Goal: Task Accomplishment & Management: Manage account settings

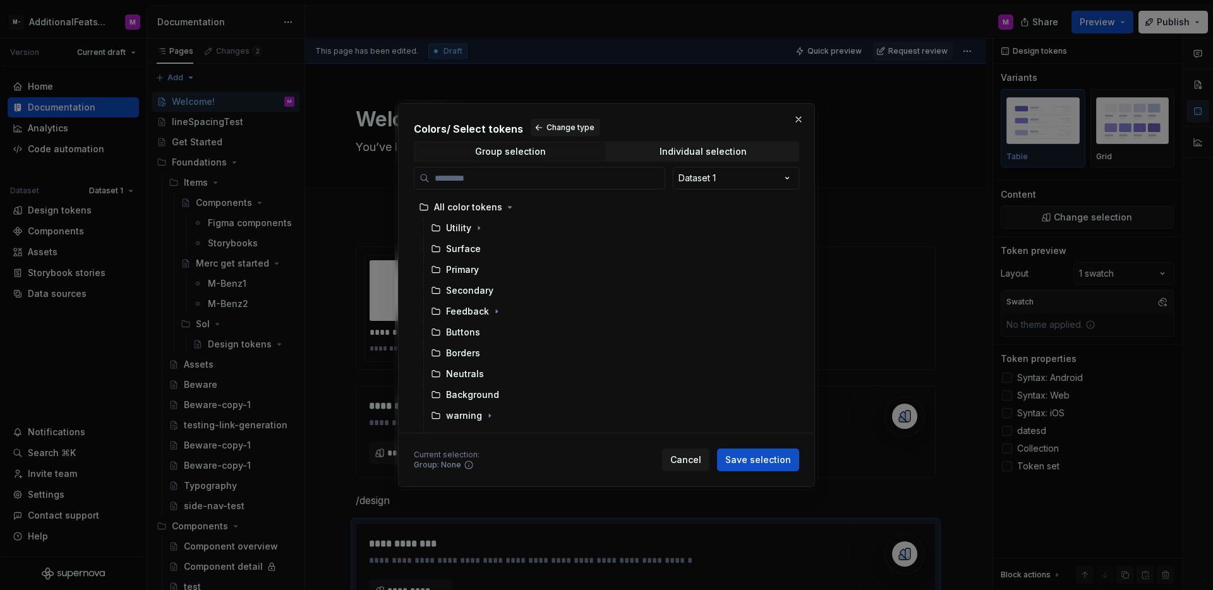
scroll to position [217, 0]
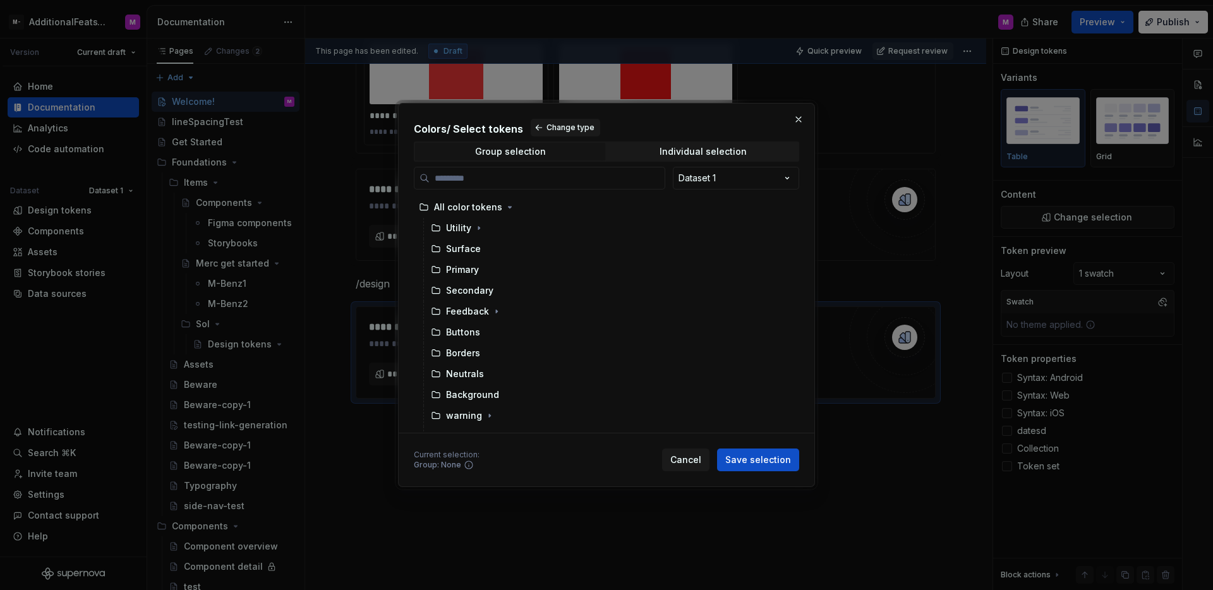
type textarea "*"
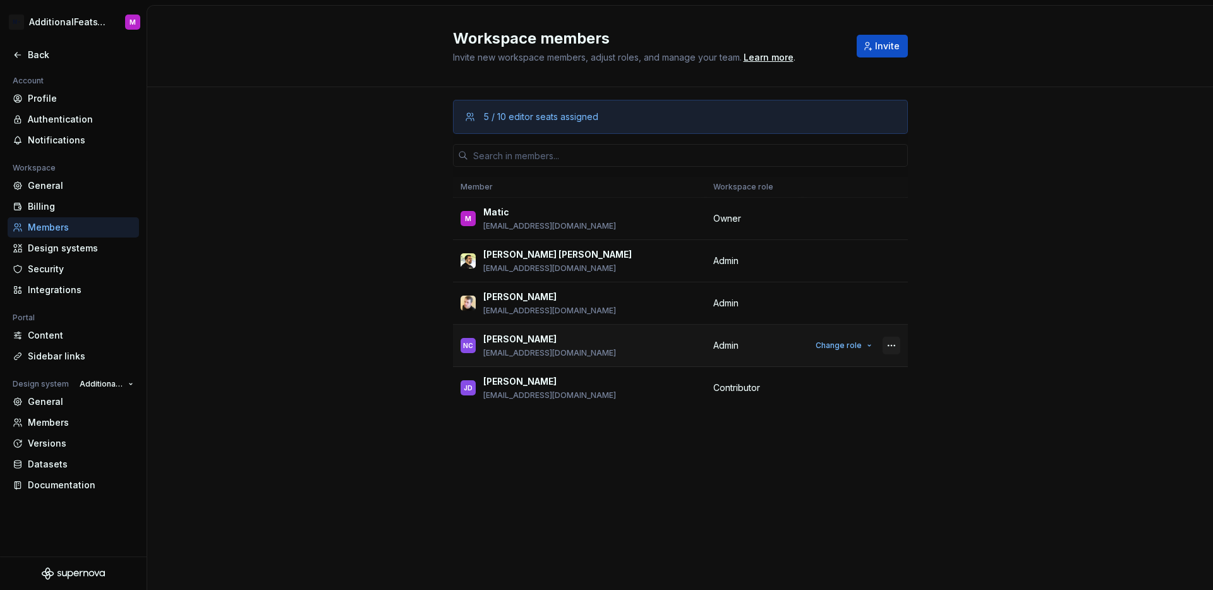
click at [891, 347] on button "button" at bounding box center [891, 346] width 18 height 18
click at [936, 332] on div "5 / 10 editor seats assigned Member Workspace role M Matic matic@supernova.io O…" at bounding box center [680, 272] width 1066 height 370
click at [860, 342] on span "Change role" at bounding box center [838, 345] width 46 height 10
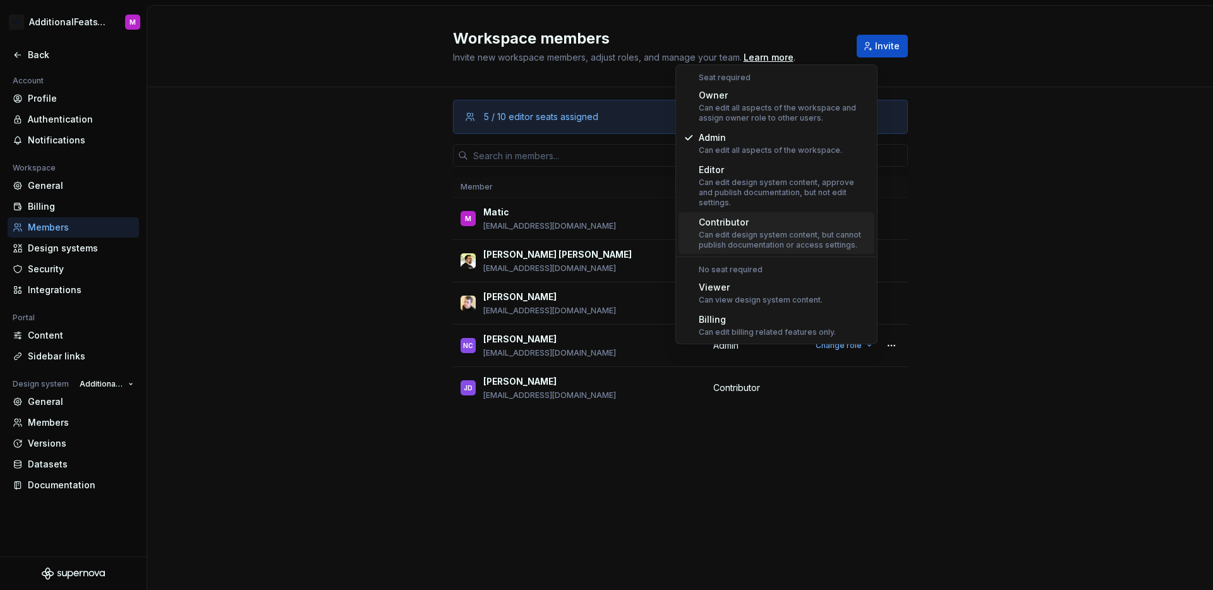
click at [1007, 274] on div "5 / 10 editor seats assigned Member Workspace role M Matic matic@supernova.io O…" at bounding box center [680, 272] width 1066 height 370
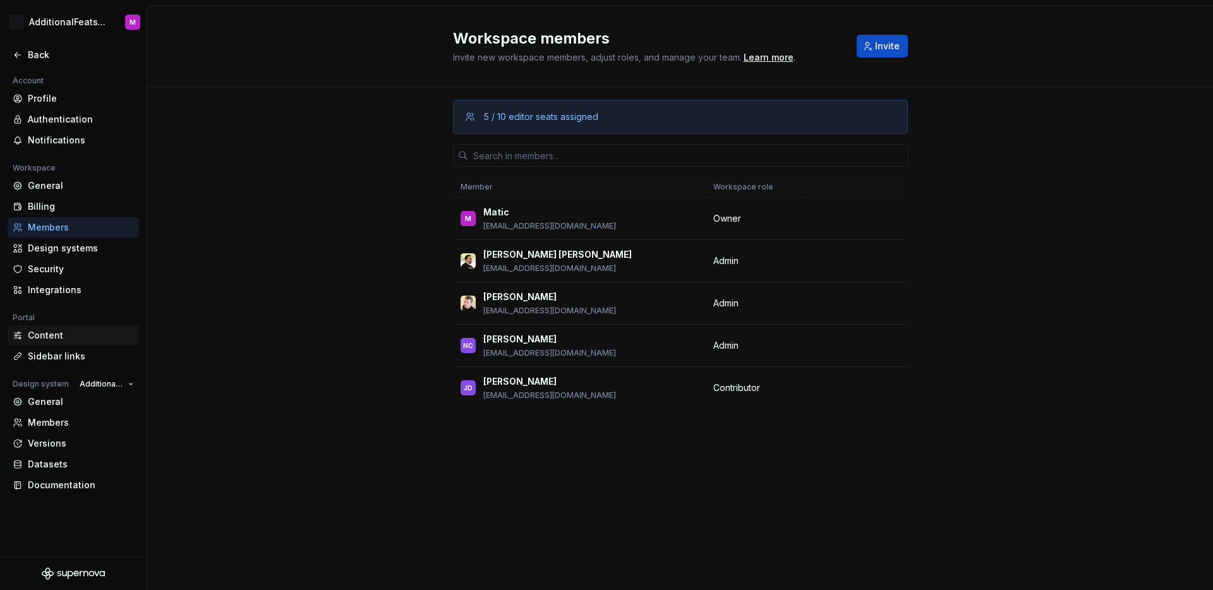
click at [62, 335] on div "Content" at bounding box center [81, 335] width 106 height 13
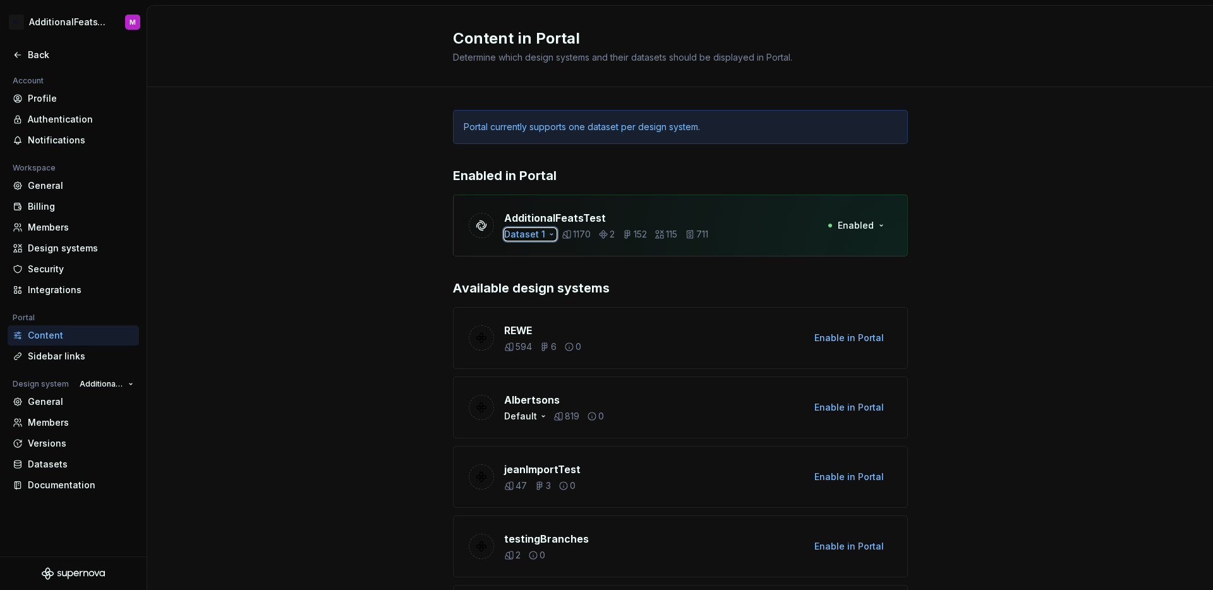
click at [546, 234] on icon "button" at bounding box center [551, 234] width 10 height 10
click at [546, 235] on icon "button" at bounding box center [551, 234] width 10 height 10
click at [865, 229] on span "Enabled" at bounding box center [856, 225] width 36 height 13
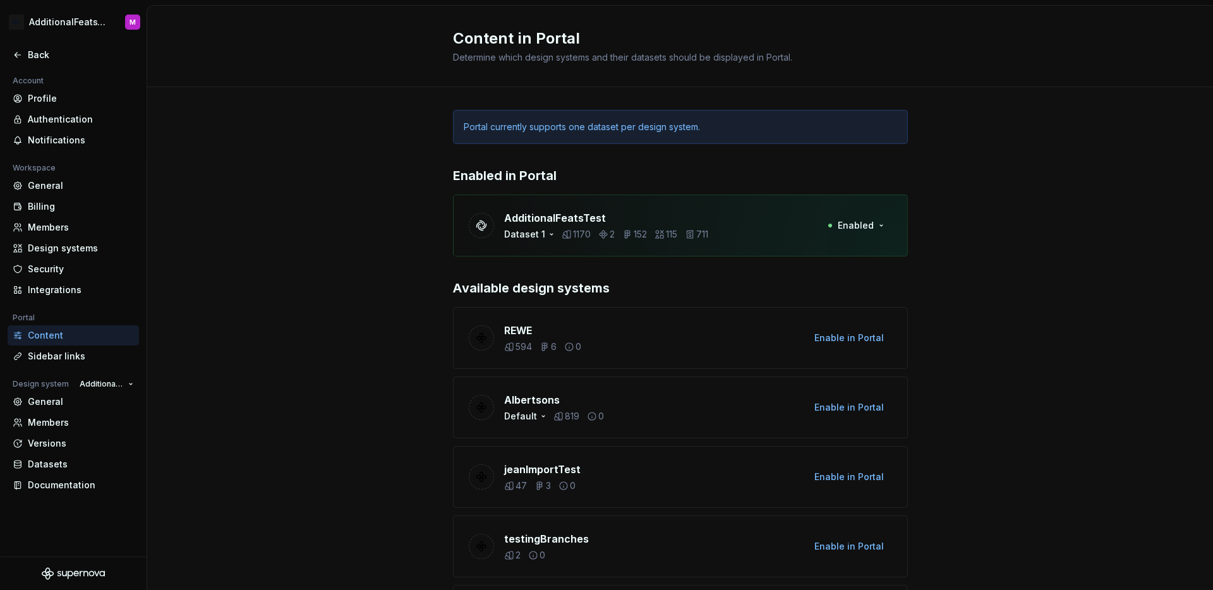
click at [541, 241] on div "AdditionalFeatsTest Dataset 1 1170 2 152 115 711 Enabled" at bounding box center [680, 226] width 455 height 62
click at [546, 238] on icon "button" at bounding box center [551, 234] width 10 height 10
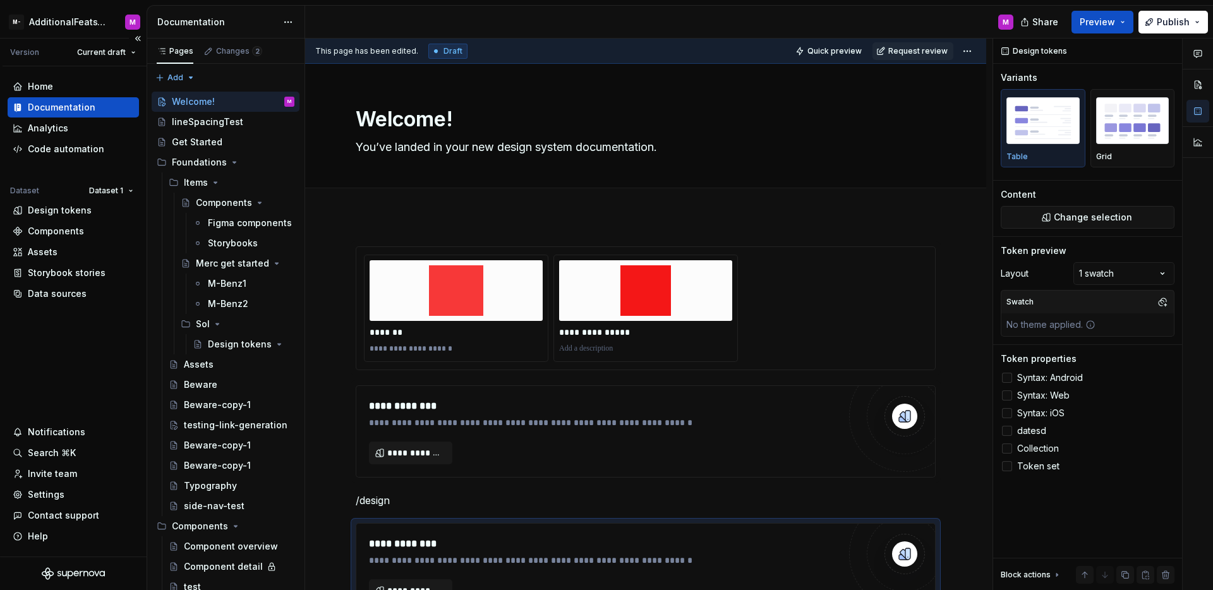
scroll to position [217, 0]
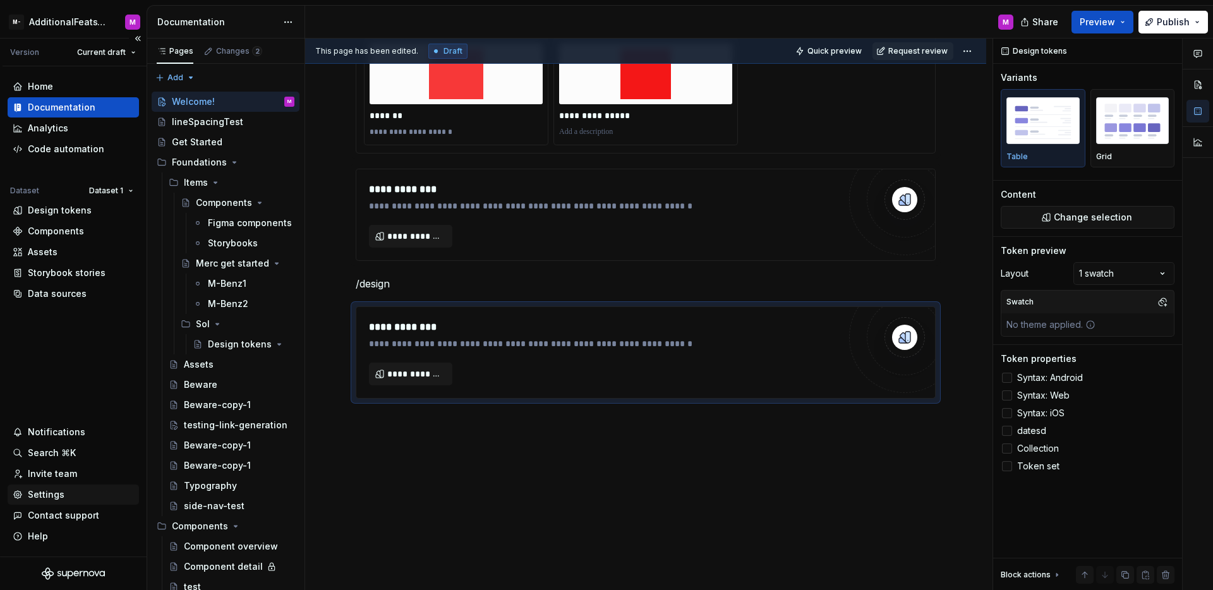
click at [48, 491] on div "Settings" at bounding box center [46, 494] width 37 height 13
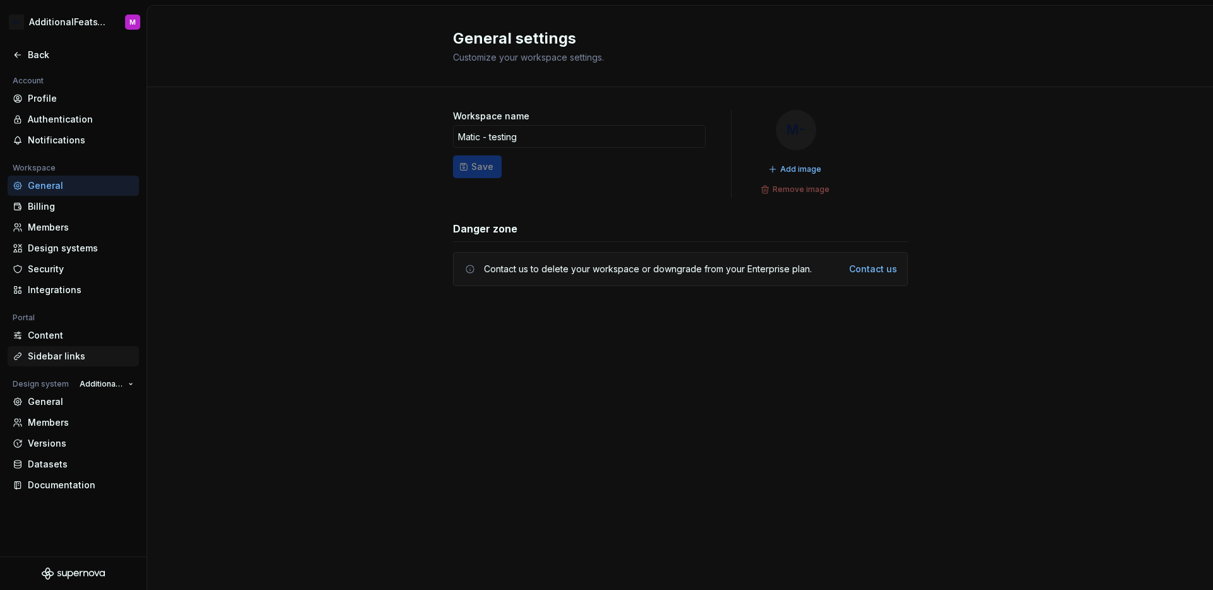
click at [79, 356] on div "Sidebar links" at bounding box center [81, 356] width 106 height 13
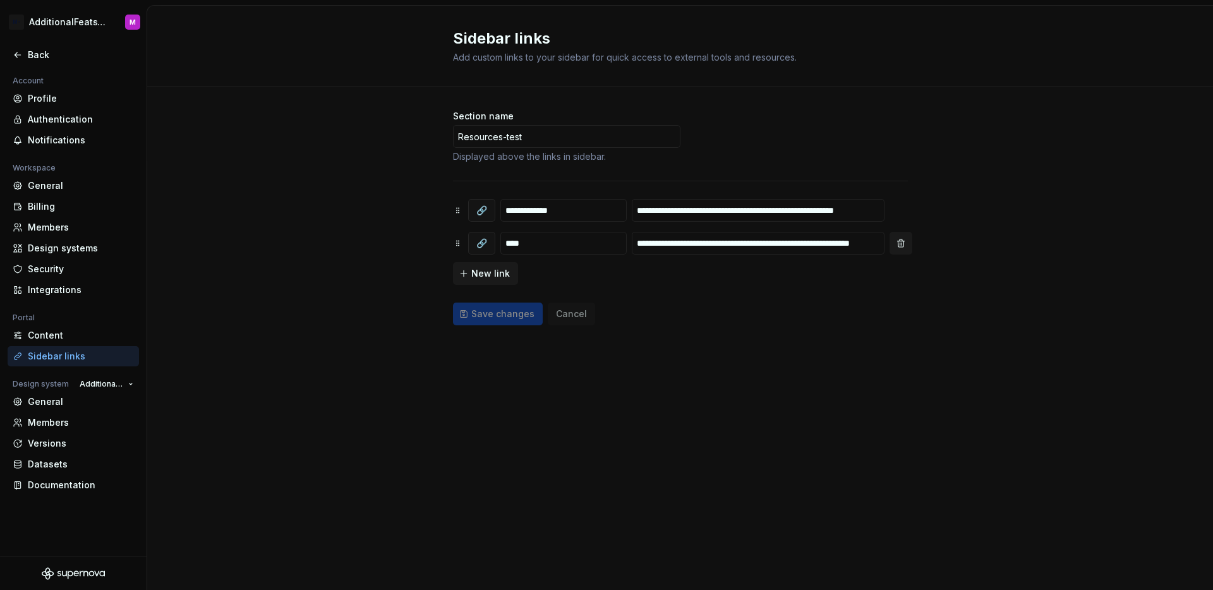
click at [900, 246] on button "button" at bounding box center [900, 243] width 23 height 23
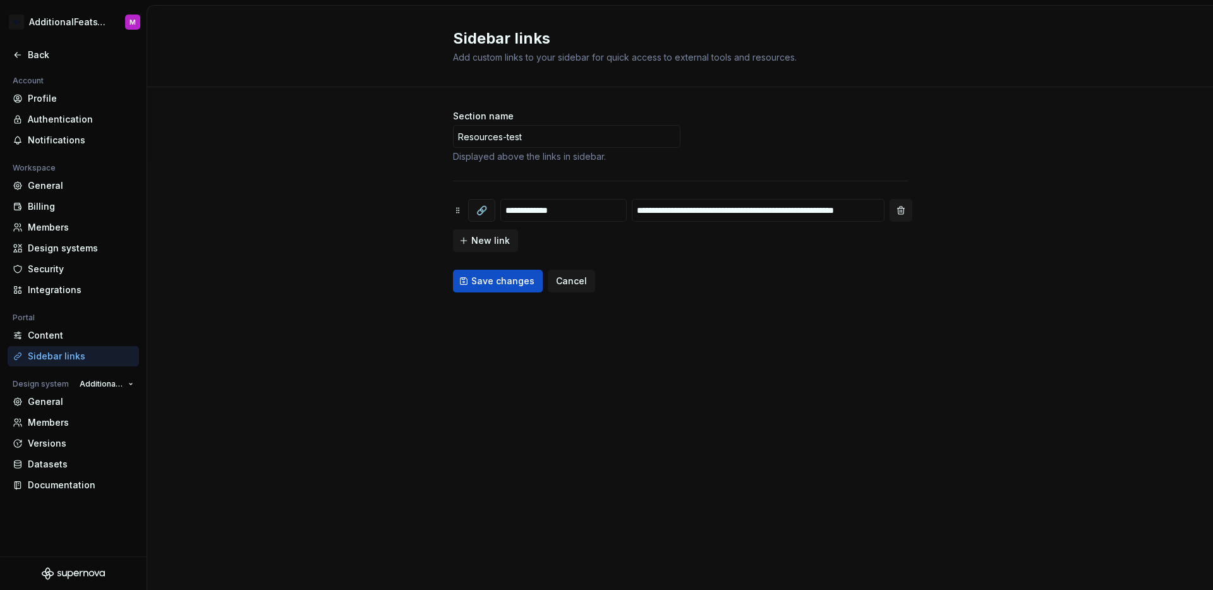
click at [901, 208] on button "button" at bounding box center [900, 210] width 23 height 23
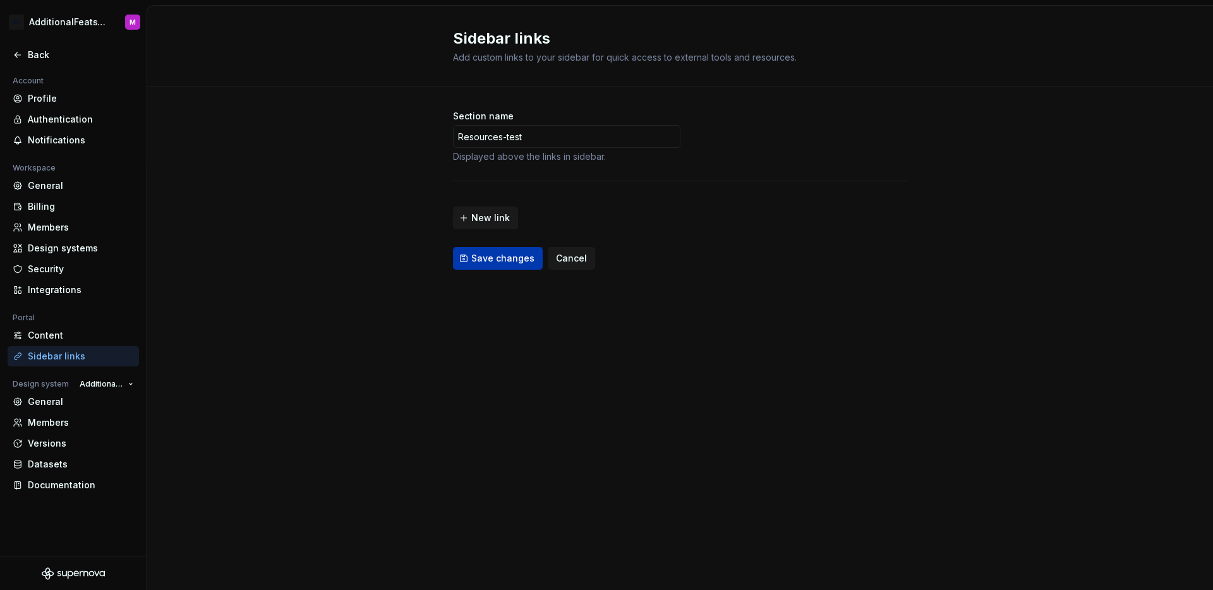
click at [522, 265] on button "Save changes" at bounding box center [498, 258] width 90 height 23
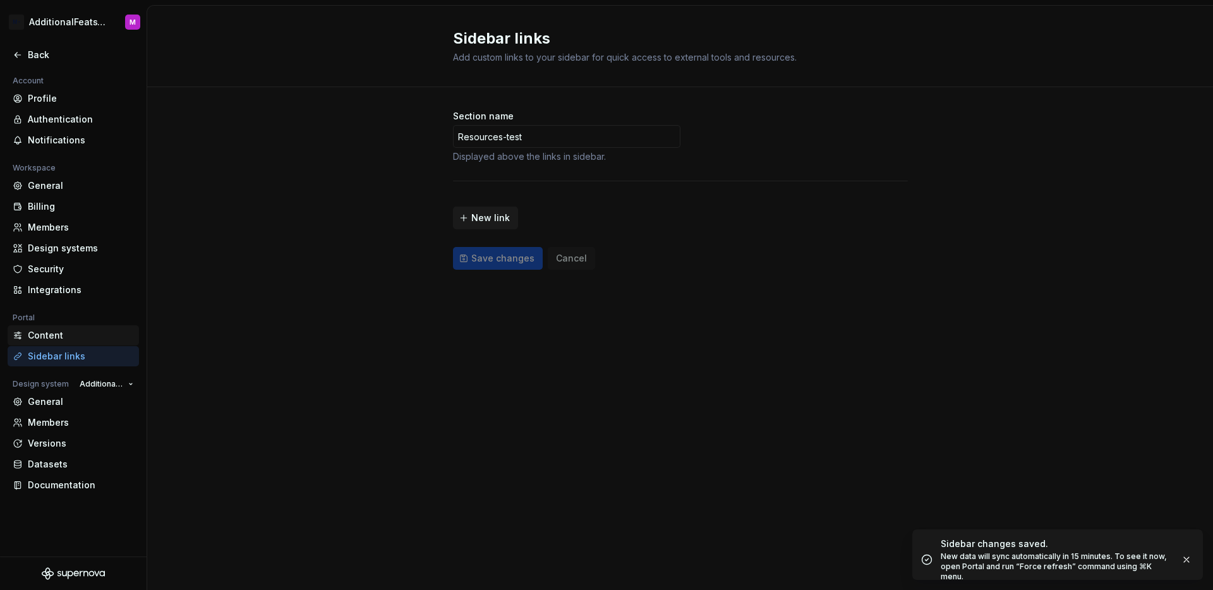
click at [73, 341] on div "Content" at bounding box center [81, 335] width 106 height 13
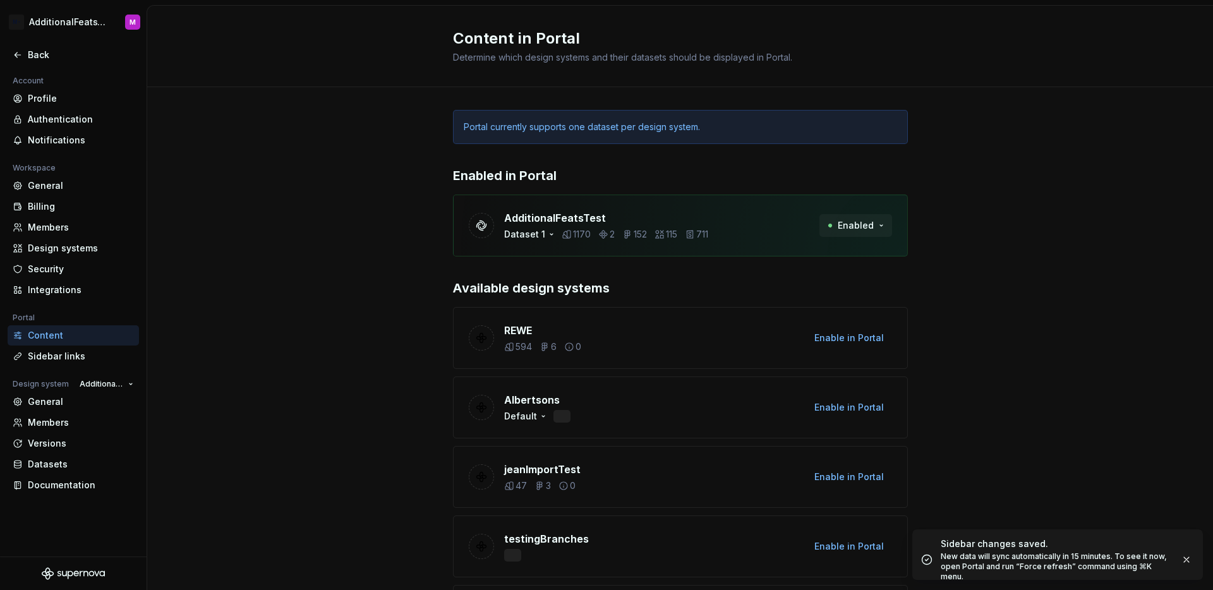
click at [856, 227] on span "Enabled" at bounding box center [856, 225] width 36 height 13
click at [852, 256] on div "Disable from Portal" at bounding box center [826, 252] width 85 height 13
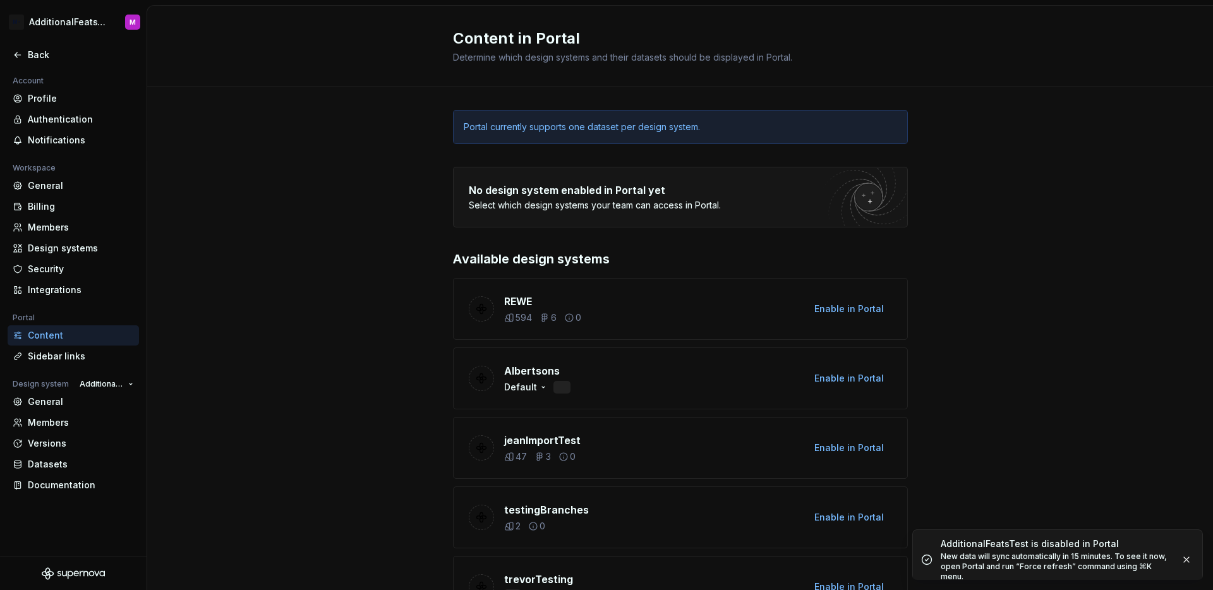
click at [23, 51] on div "Back" at bounding box center [73, 55] width 121 height 13
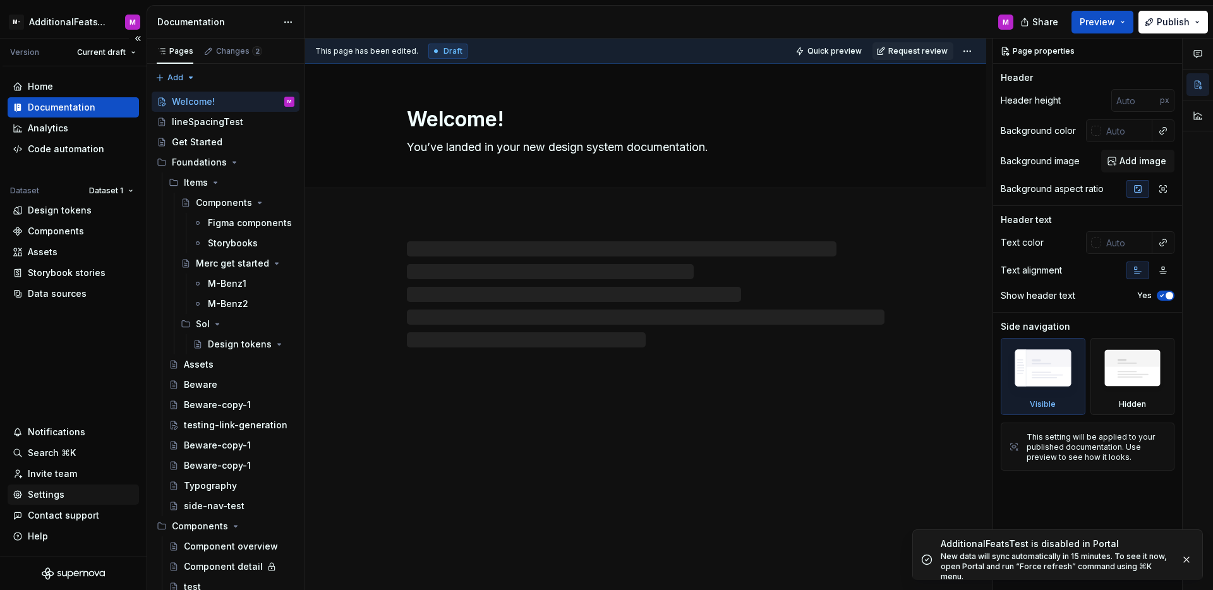
click at [61, 501] on div "Settings" at bounding box center [73, 494] width 131 height 20
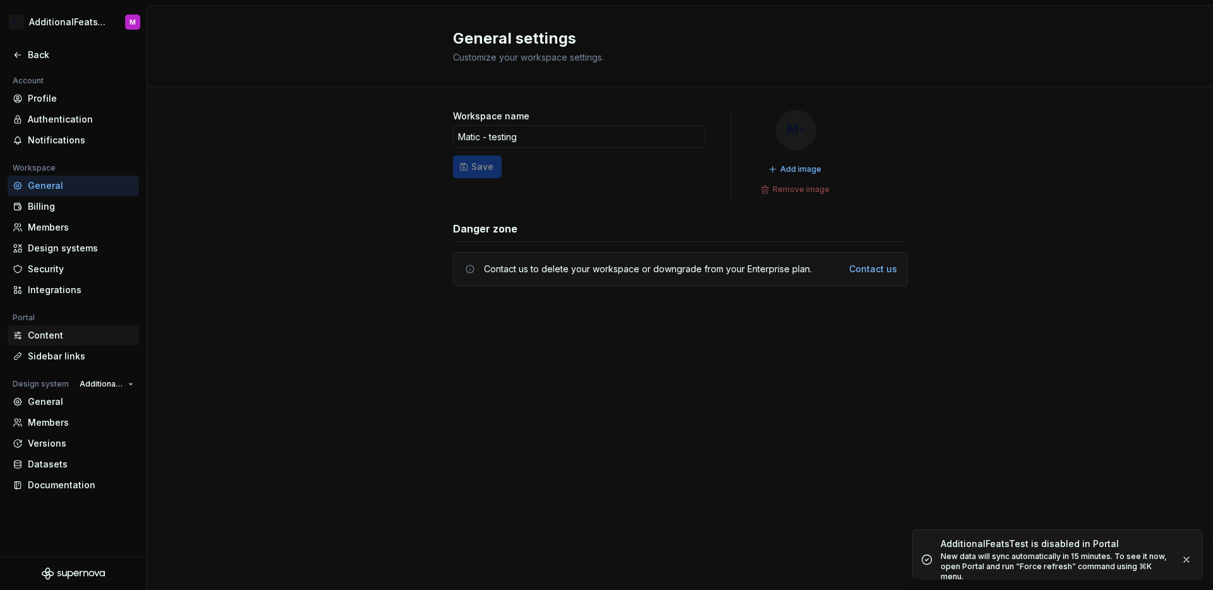
click at [57, 334] on div "Content" at bounding box center [81, 335] width 106 height 13
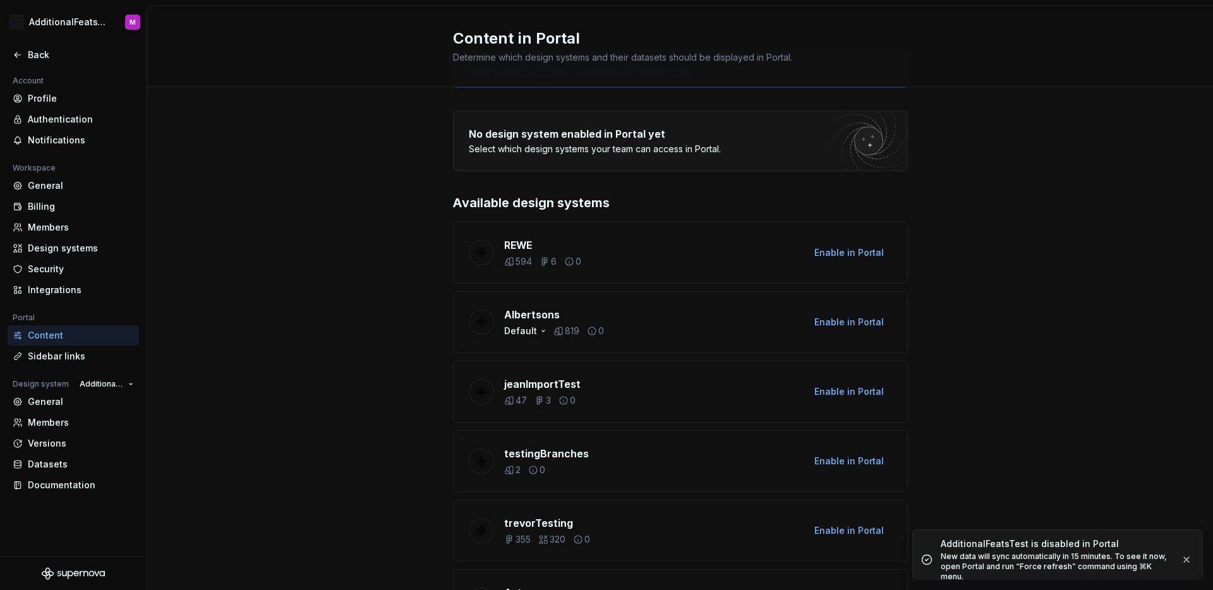
scroll to position [48, 0]
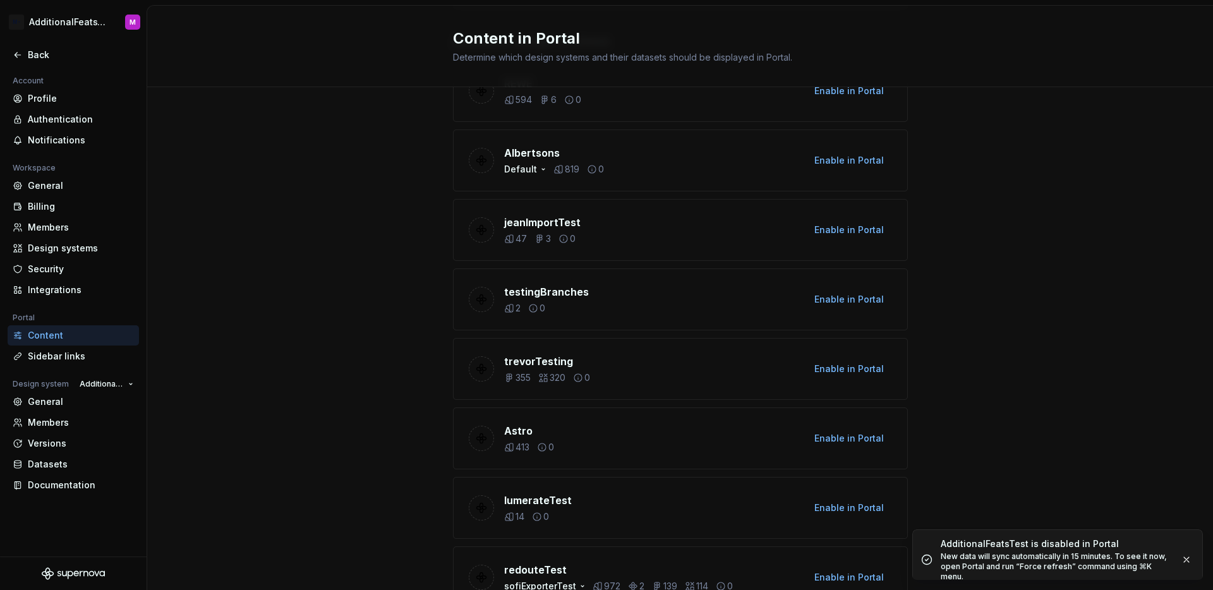
scroll to position [4937, 0]
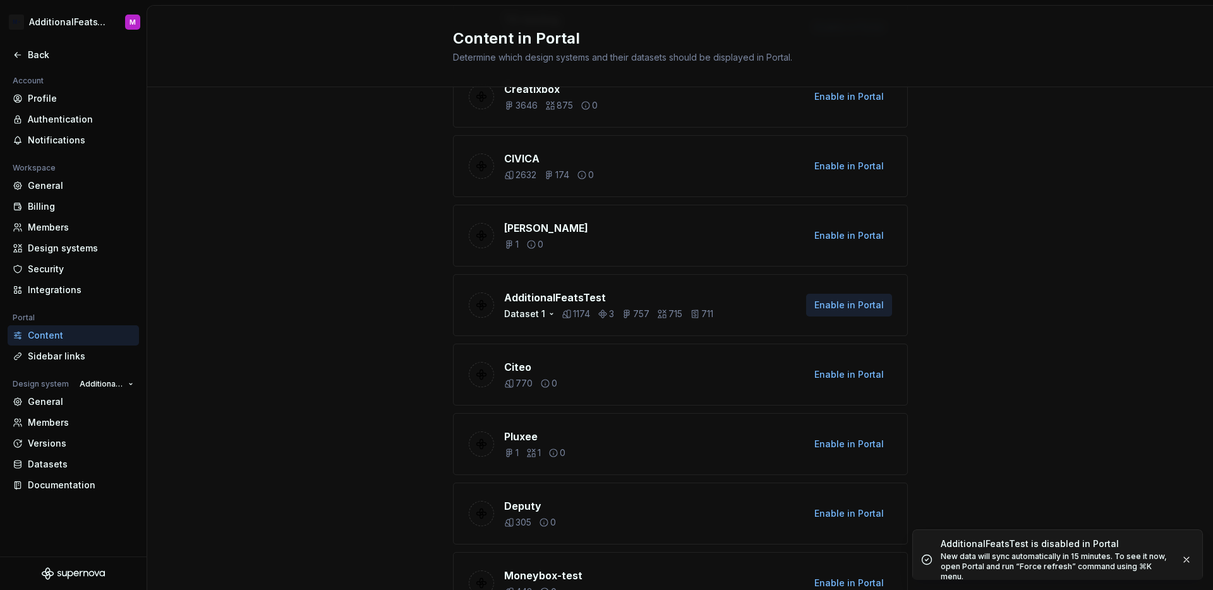
click at [863, 306] on span "Enable in Portal" at bounding box center [848, 305] width 69 height 13
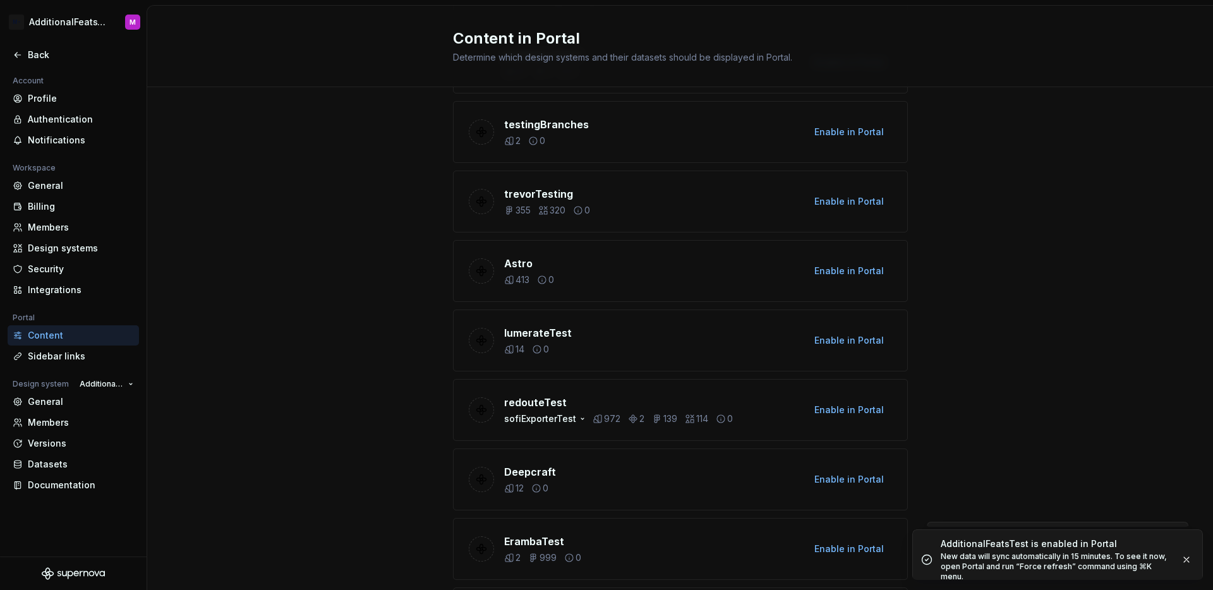
scroll to position [0, 0]
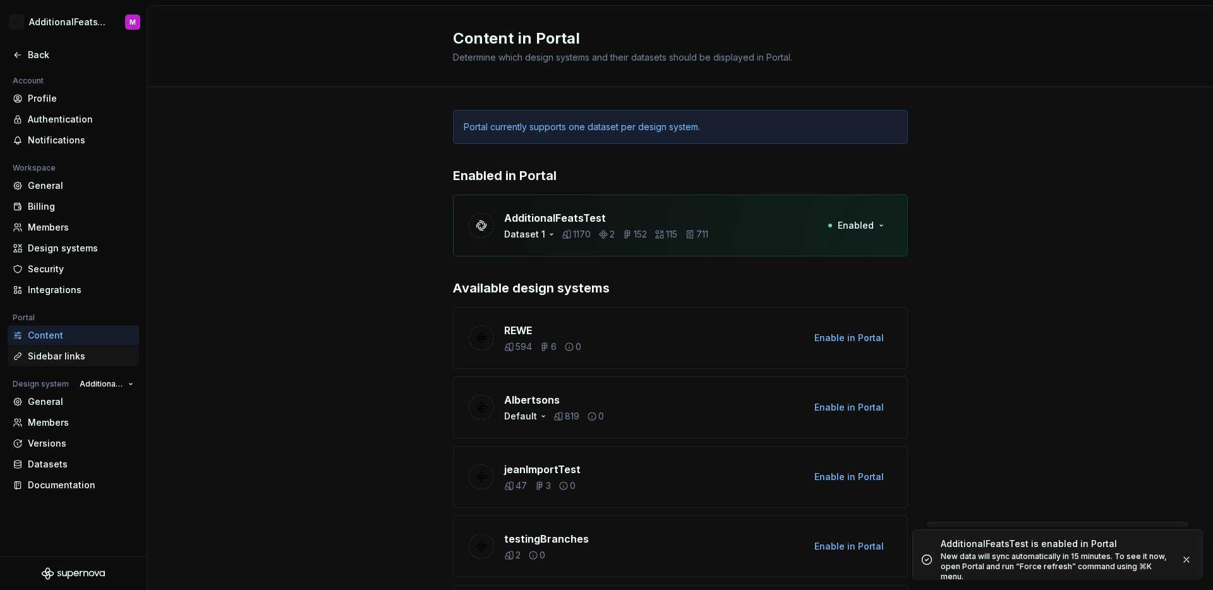
click at [43, 355] on div "Sidebar links" at bounding box center [81, 356] width 106 height 13
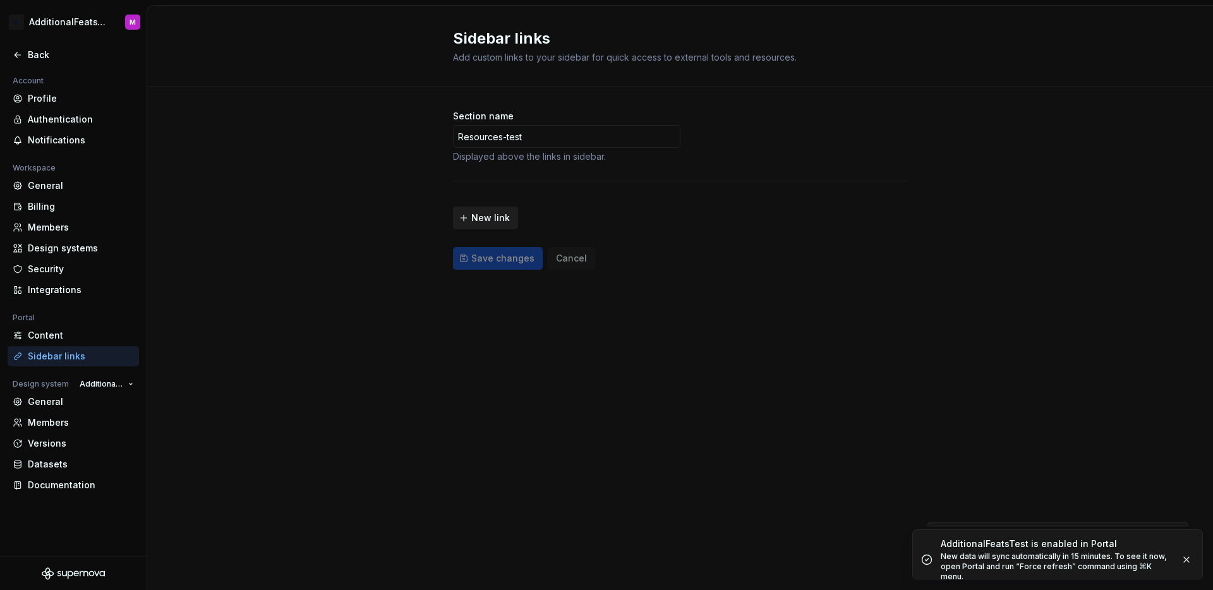
click at [484, 215] on span "New link" at bounding box center [490, 218] width 39 height 13
click at [536, 213] on input "text" at bounding box center [563, 210] width 126 height 23
click at [680, 212] on input "text" at bounding box center [758, 210] width 253 height 23
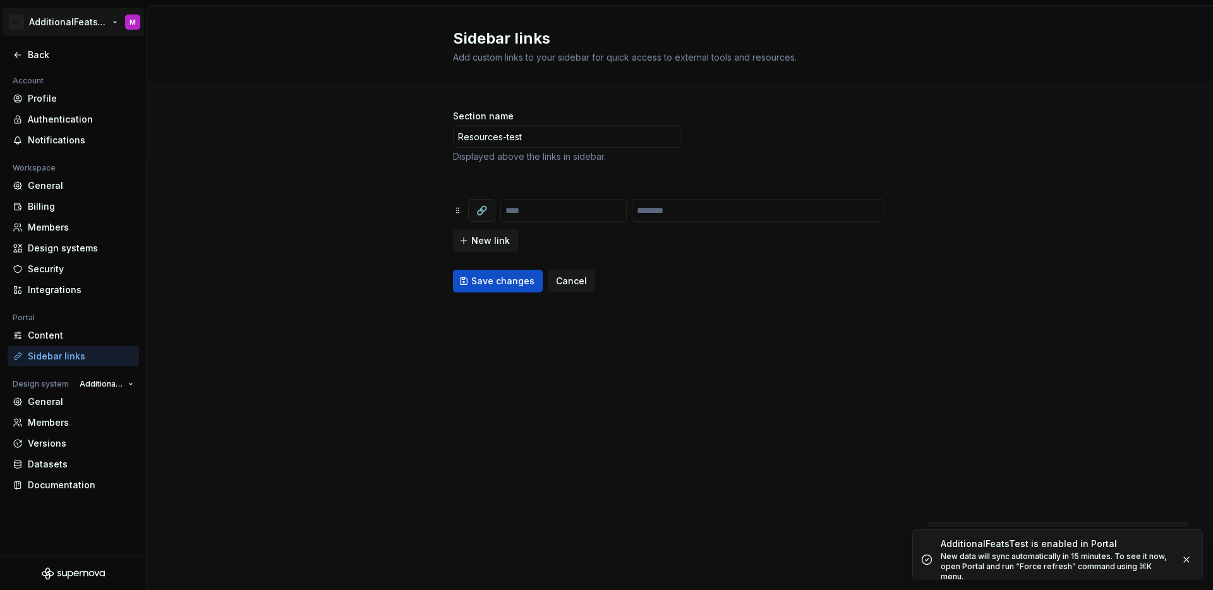
click at [66, 26] on html "M- AdditionalFeatsTest M Back Account Profile Authentication Notifications Work…" at bounding box center [606, 295] width 1213 height 590
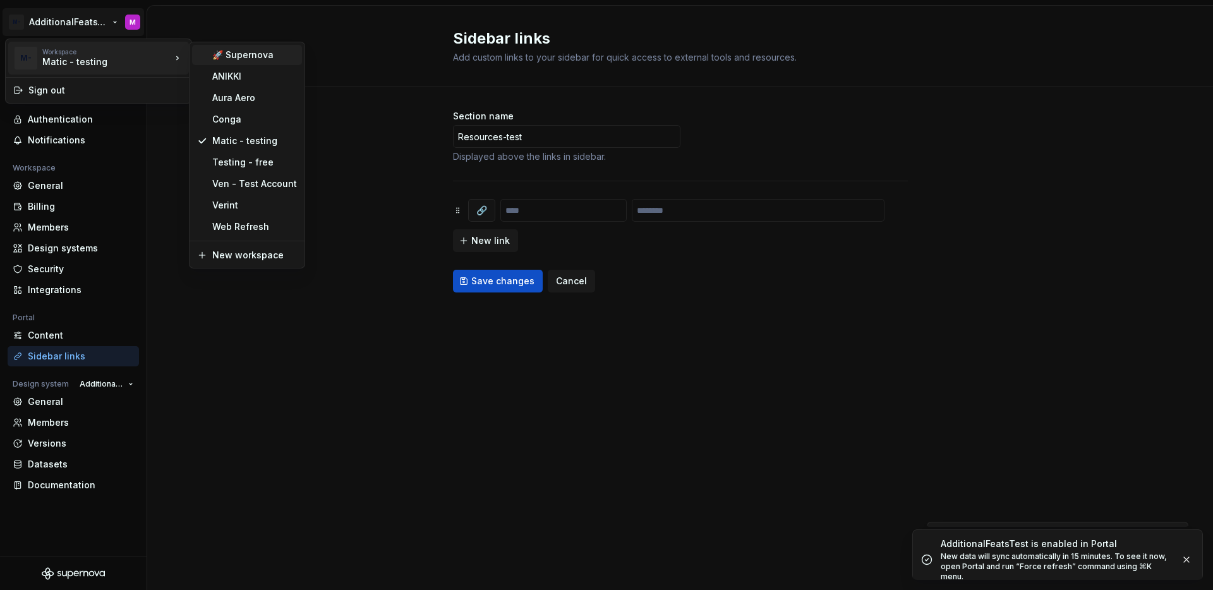
click at [219, 58] on div "🚀 Supernova" at bounding box center [254, 55] width 85 height 13
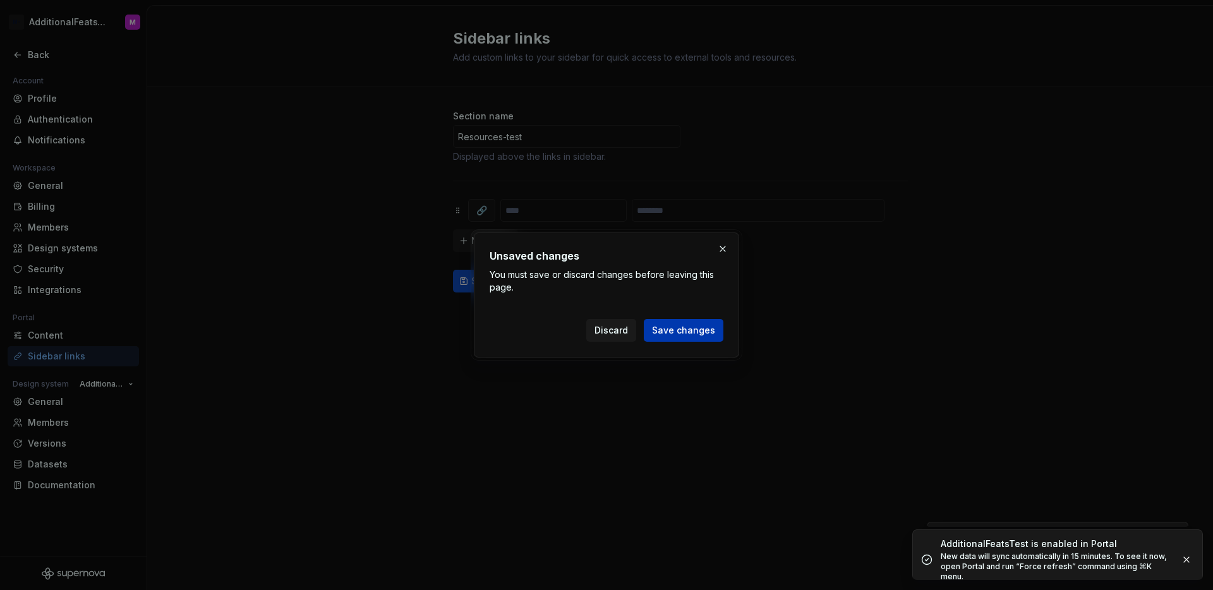
click at [691, 332] on span "Save changes" at bounding box center [683, 330] width 63 height 13
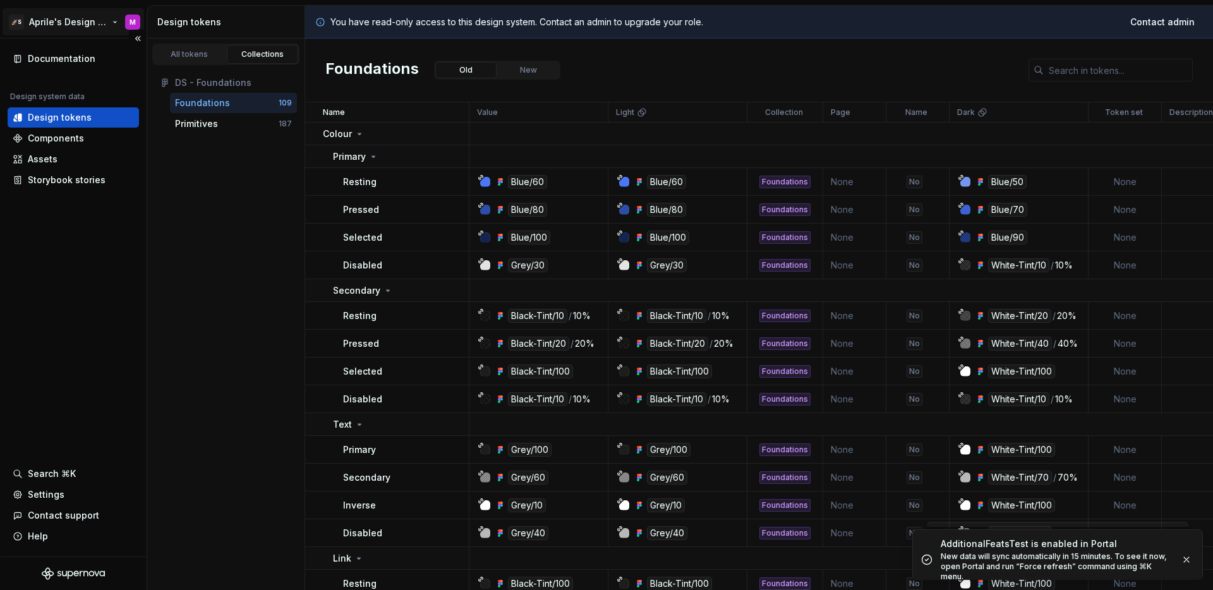
click at [57, 28] on html "🚀S Aprile's Design System M Documentation Design system data Design tokens Comp…" at bounding box center [606, 295] width 1213 height 590
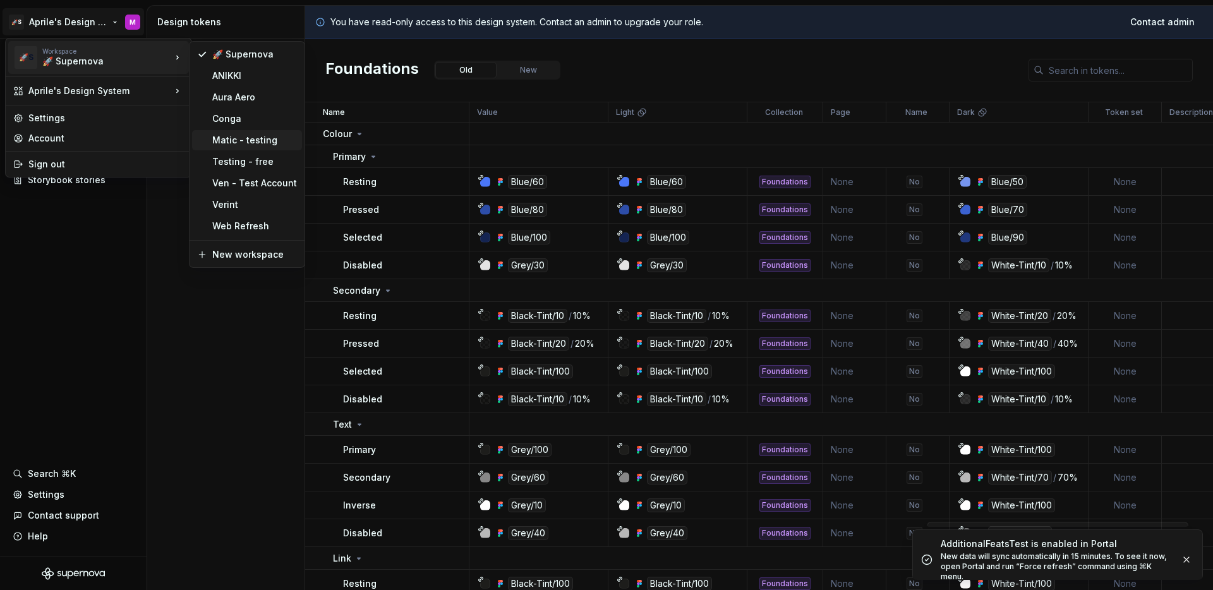
click at [257, 141] on div "Matic - testing" at bounding box center [254, 140] width 85 height 13
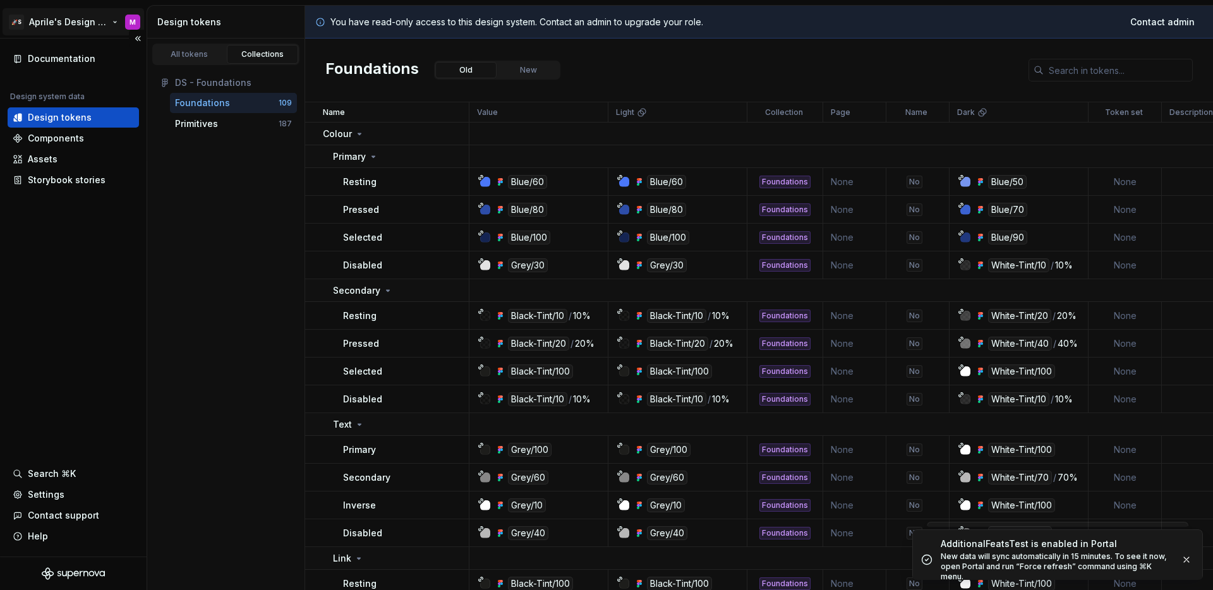
click at [62, 21] on html "🚀S Aprile's Design System M Documentation Design system data Design tokens Comp…" at bounding box center [606, 295] width 1213 height 590
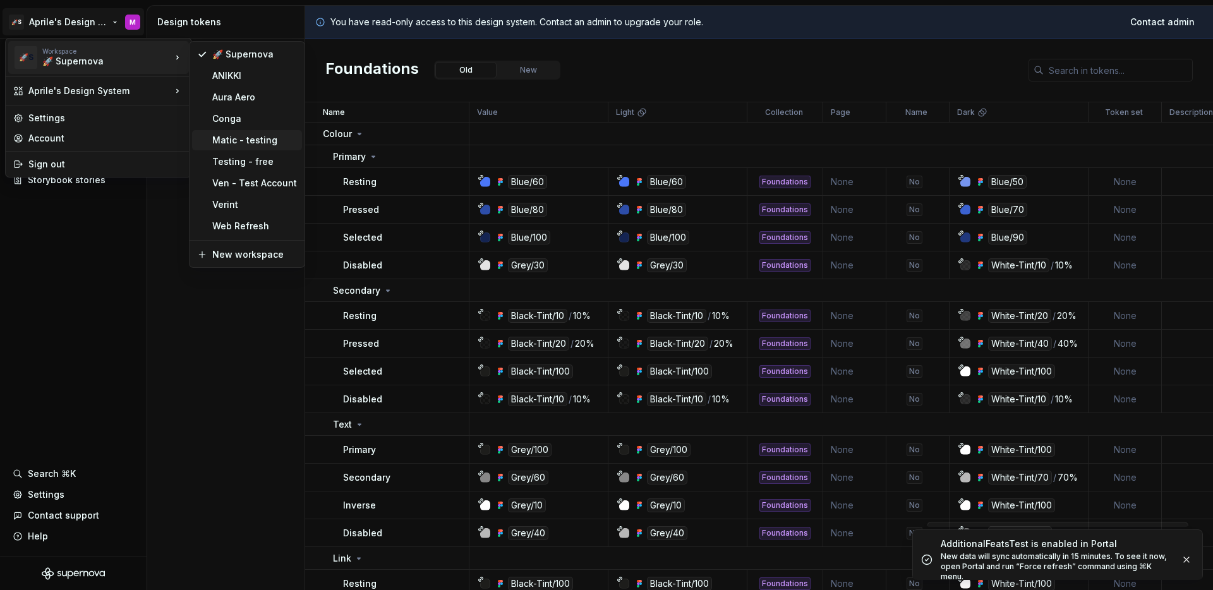
click at [236, 139] on div "Matic - testing" at bounding box center [254, 140] width 85 height 13
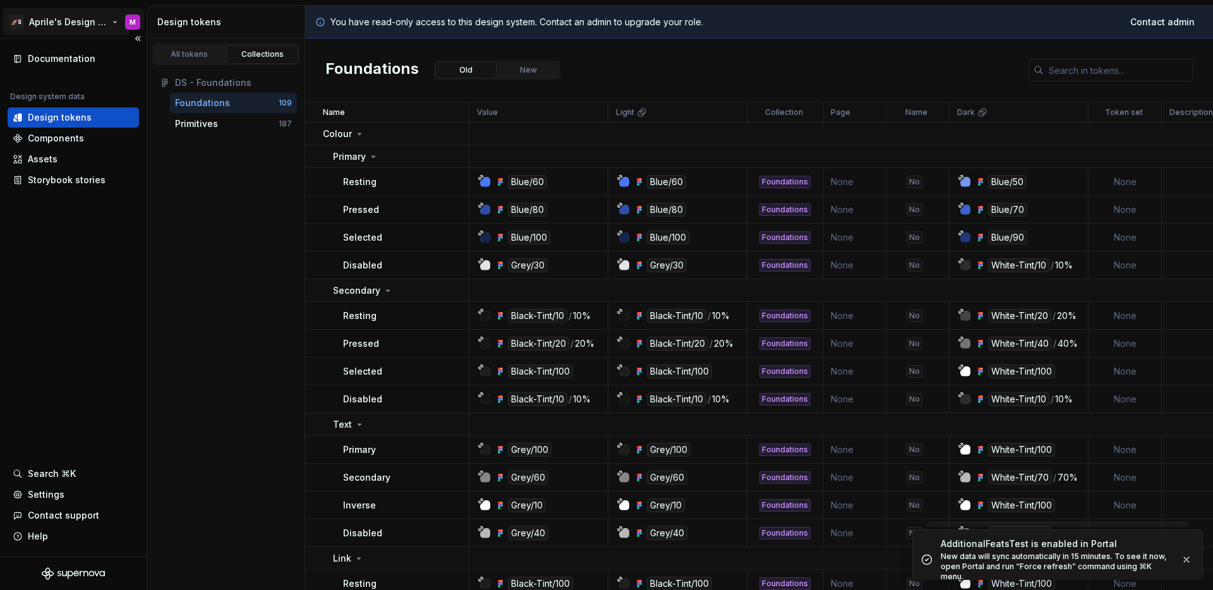
click at [49, 23] on html "🚀S Aprile's Design System M Documentation Design system data Design tokens Comp…" at bounding box center [606, 295] width 1213 height 590
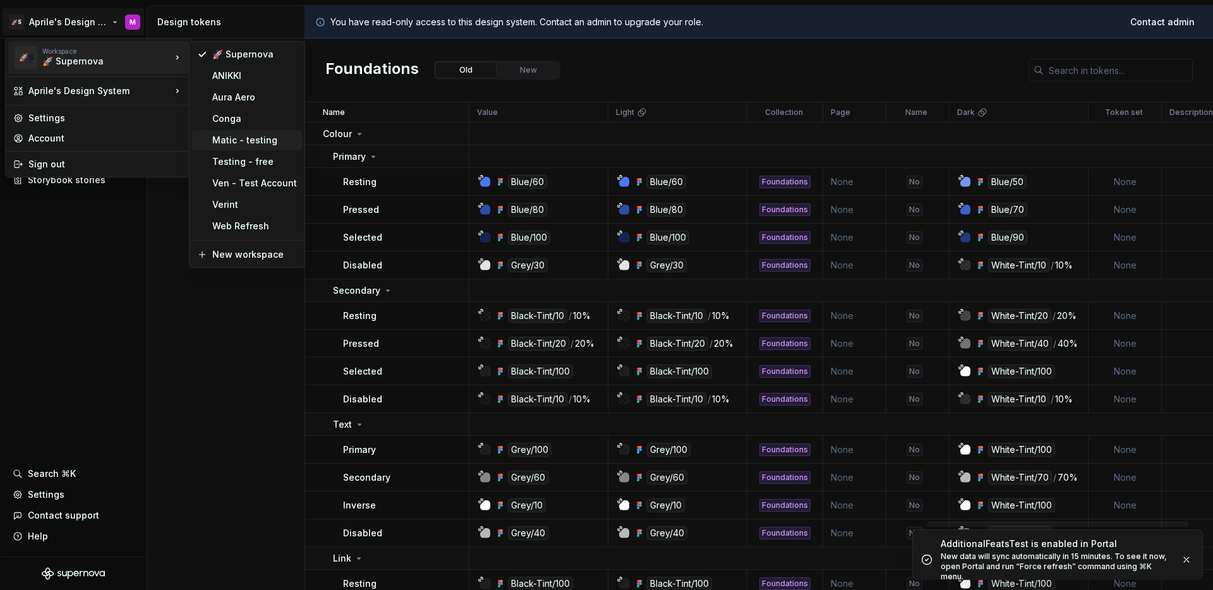
click at [221, 146] on div "Matic - testing" at bounding box center [254, 140] width 85 height 13
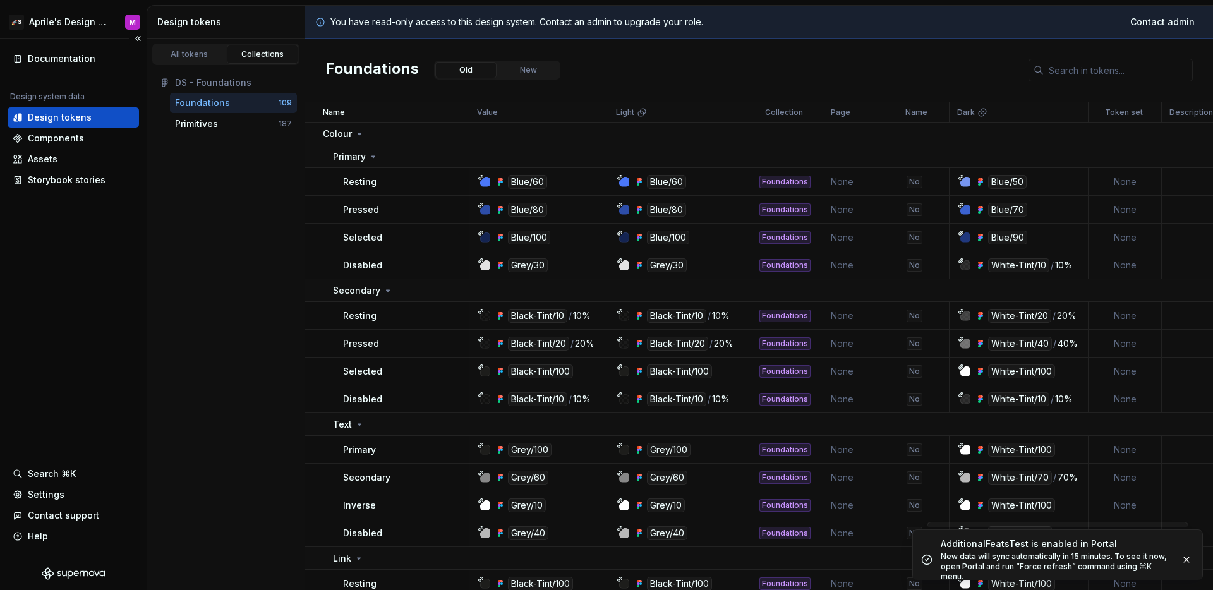
click at [135, 254] on div "Documentation Design system data Design tokens Components Assets Storybook stor…" at bounding box center [73, 298] width 147 height 518
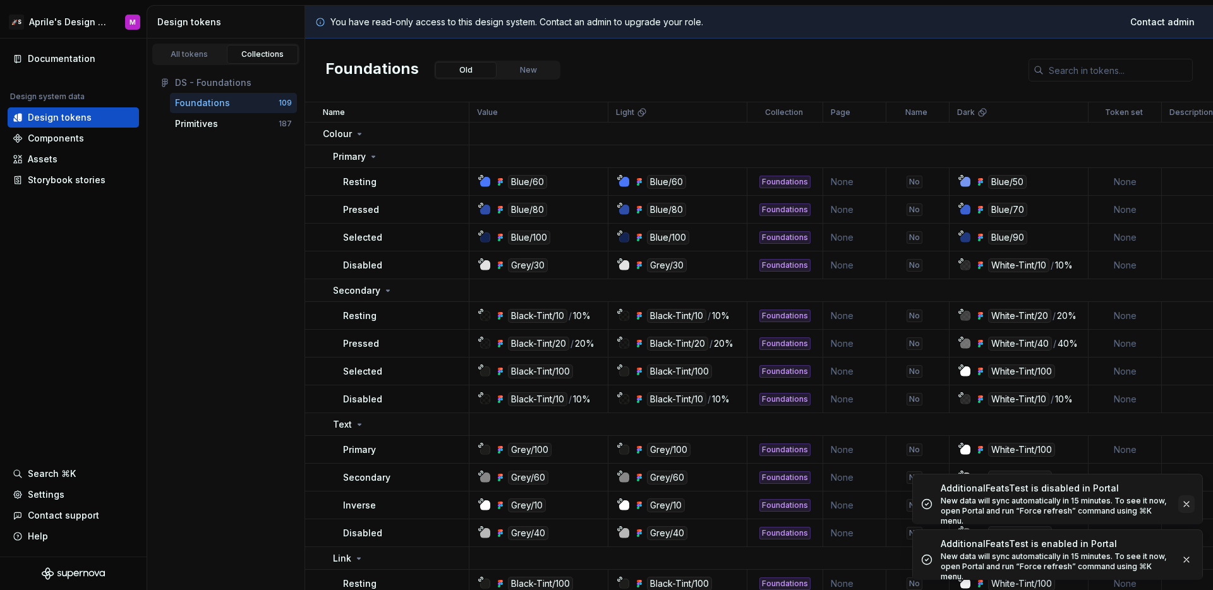
click at [1189, 498] on button "button" at bounding box center [1186, 504] width 16 height 18
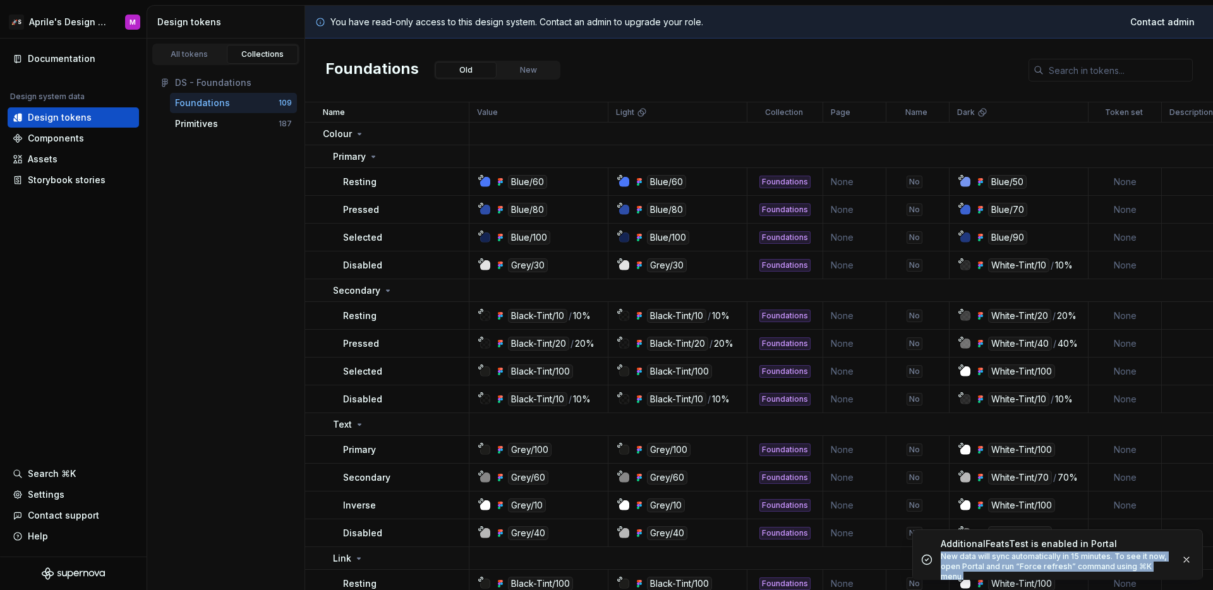
drag, startPoint x: 942, startPoint y: 558, endPoint x: 1169, endPoint y: 571, distance: 227.1
click at [1169, 571] on div "New data will sync automatically in 15 minutes. To see it now, open Portal and …" at bounding box center [1056, 566] width 230 height 30
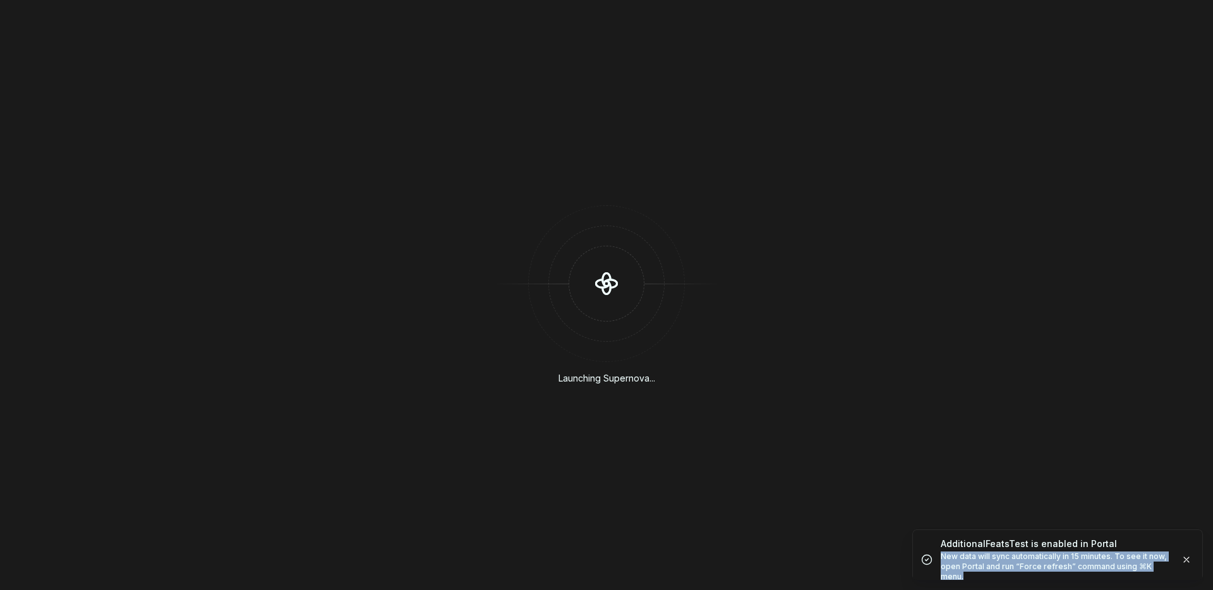
click at [1144, 559] on div "New data will sync automatically in 15 minutes. To see it now, open Portal and …" at bounding box center [1056, 566] width 230 height 30
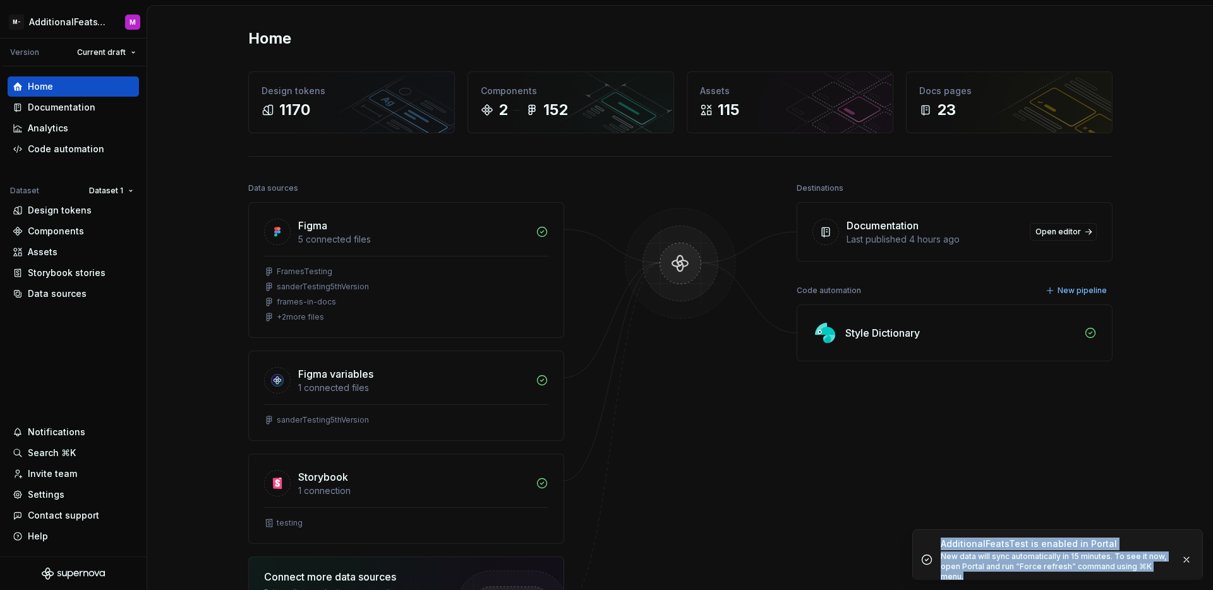
drag, startPoint x: 1143, startPoint y: 565, endPoint x: 941, endPoint y: 544, distance: 202.6
click at [941, 544] on div "AdditionalFeatsTest is enabled in Portal New data will sync automatically in 15…" at bounding box center [1056, 560] width 230 height 44
click at [960, 549] on div "AdditionalFeatsTest is enabled in Portal" at bounding box center [1056, 544] width 230 height 13
drag, startPoint x: 943, startPoint y: 543, endPoint x: 1171, endPoint y: 564, distance: 229.0
click at [1171, 564] on div "AdditionalFeatsTest is enabled in Portal New data will sync automatically in 15…" at bounding box center [1068, 560] width 254 height 44
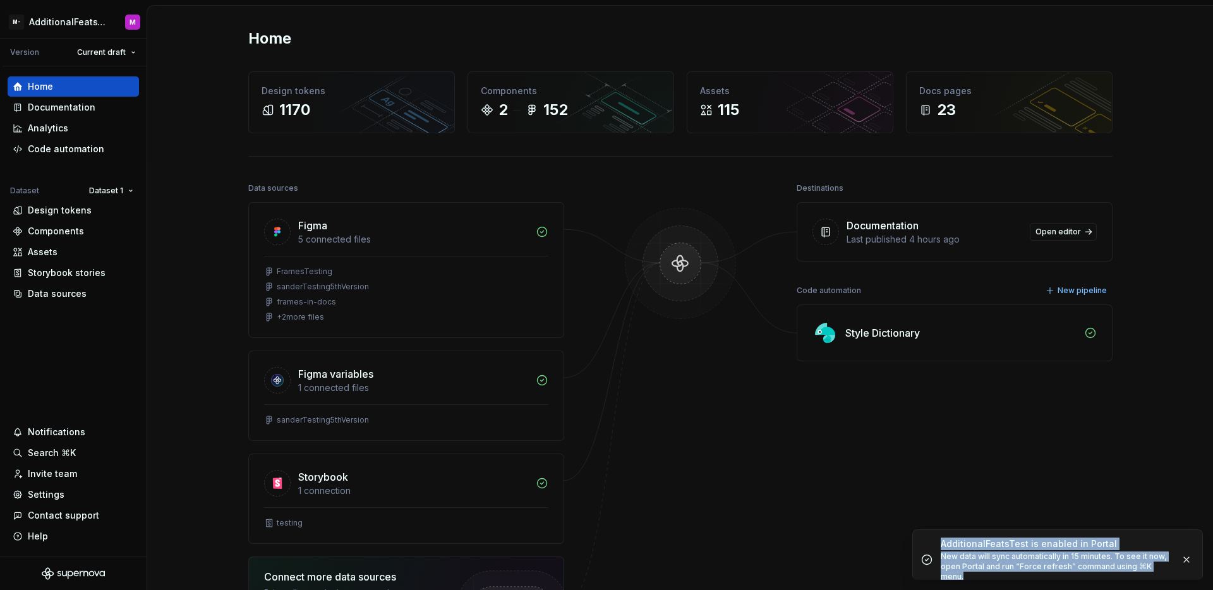
click at [1170, 568] on div "AdditionalFeatsTest is enabled in Portal New data will sync automatically in 15…" at bounding box center [1068, 560] width 254 height 44
drag, startPoint x: 1171, startPoint y: 566, endPoint x: 942, endPoint y: 542, distance: 230.6
click at [942, 541] on div "AdditionalFeatsTest is enabled in Portal New data will sync automatically in 15…" at bounding box center [1068, 560] width 254 height 44
click at [952, 543] on div "AdditionalFeatsTest is enabled in Portal" at bounding box center [1056, 544] width 230 height 13
drag, startPoint x: 941, startPoint y: 545, endPoint x: 1171, endPoint y: 567, distance: 231.6
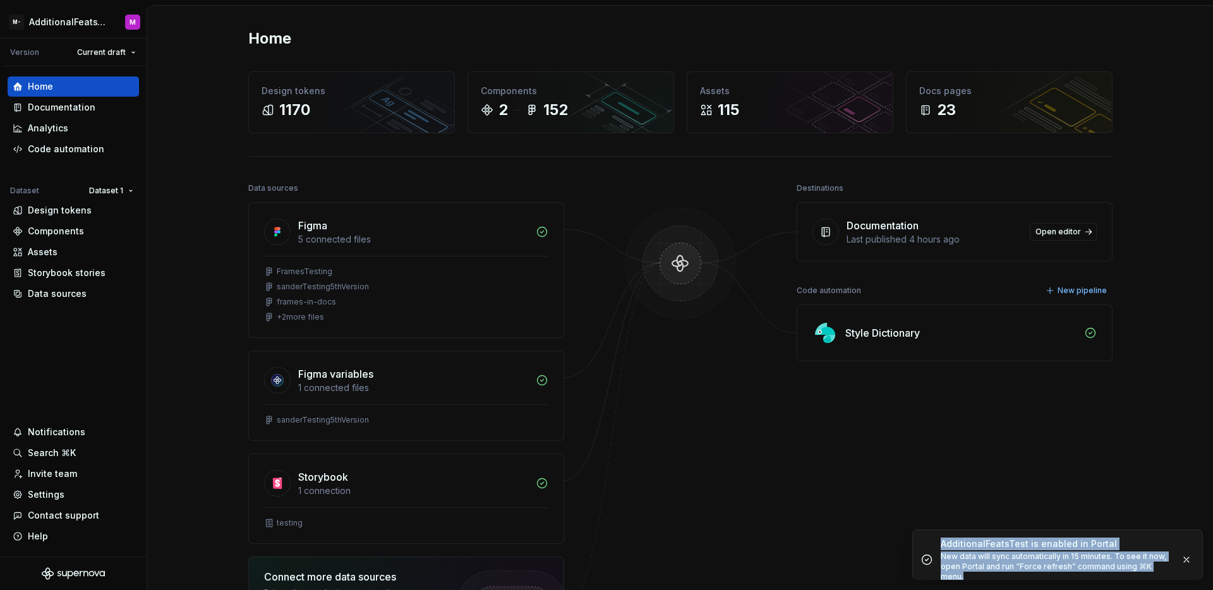
click at [1171, 567] on div "AdditionalFeatsTest is enabled in Portal New data will sync automatically in 15…" at bounding box center [1068, 560] width 254 height 44
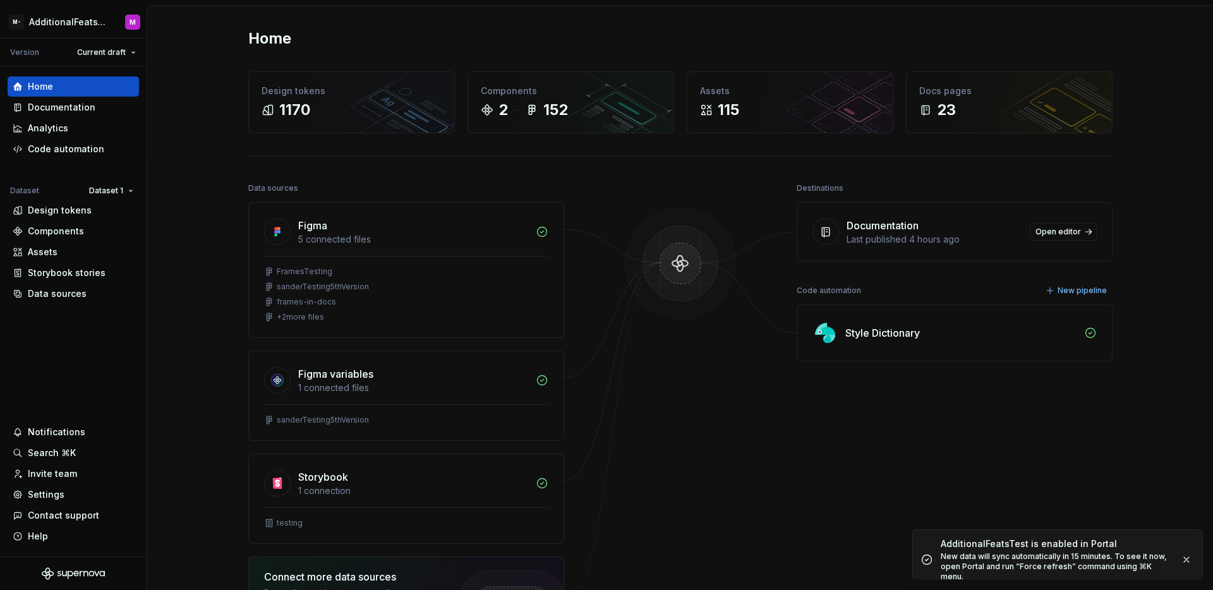
click at [1164, 561] on div "New data will sync automatically in 15 minutes. To see it now, open Portal and …" at bounding box center [1056, 566] width 230 height 30
click at [1182, 554] on button "button" at bounding box center [1186, 560] width 16 height 18
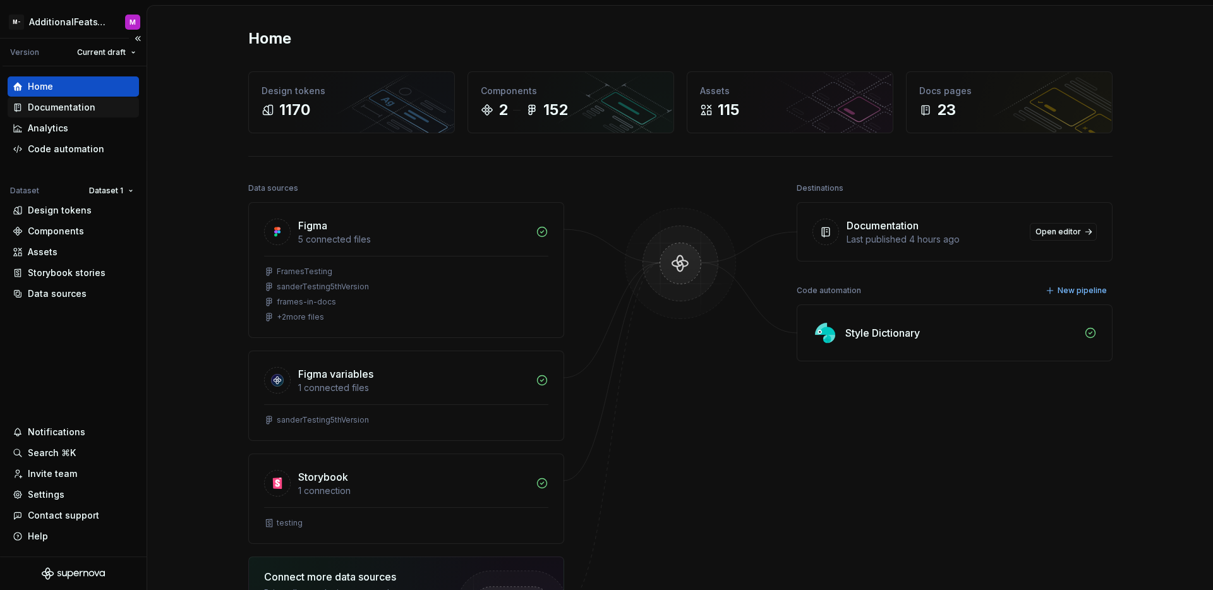
click at [71, 104] on div "Documentation" at bounding box center [62, 107] width 68 height 13
click at [71, 112] on div "Documentation" at bounding box center [62, 107] width 68 height 13
click at [62, 111] on div "Documentation" at bounding box center [62, 107] width 68 height 13
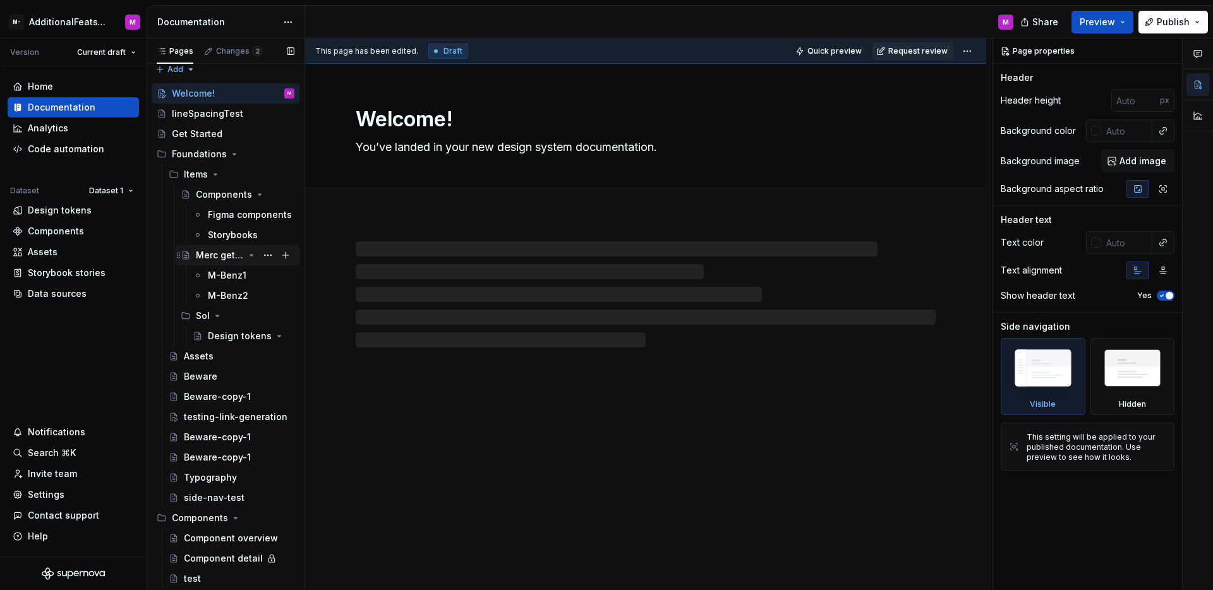
scroll to position [16, 0]
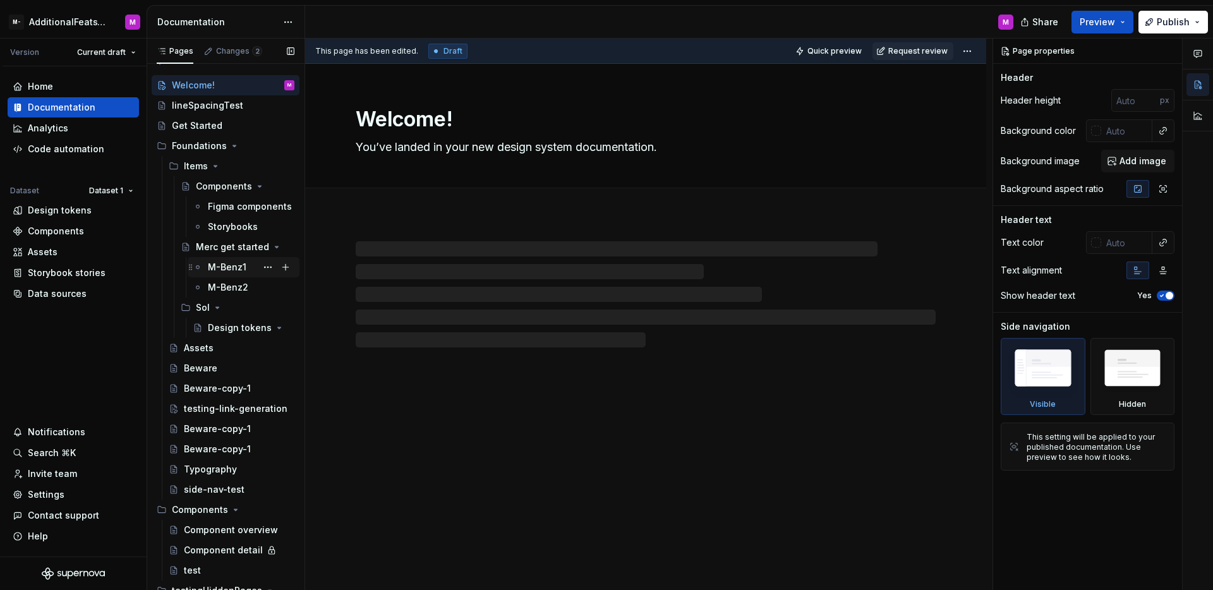
drag, startPoint x: 222, startPoint y: 269, endPoint x: 236, endPoint y: 272, distance: 14.7
click at [222, 269] on div "M-Benz1" at bounding box center [227, 267] width 39 height 13
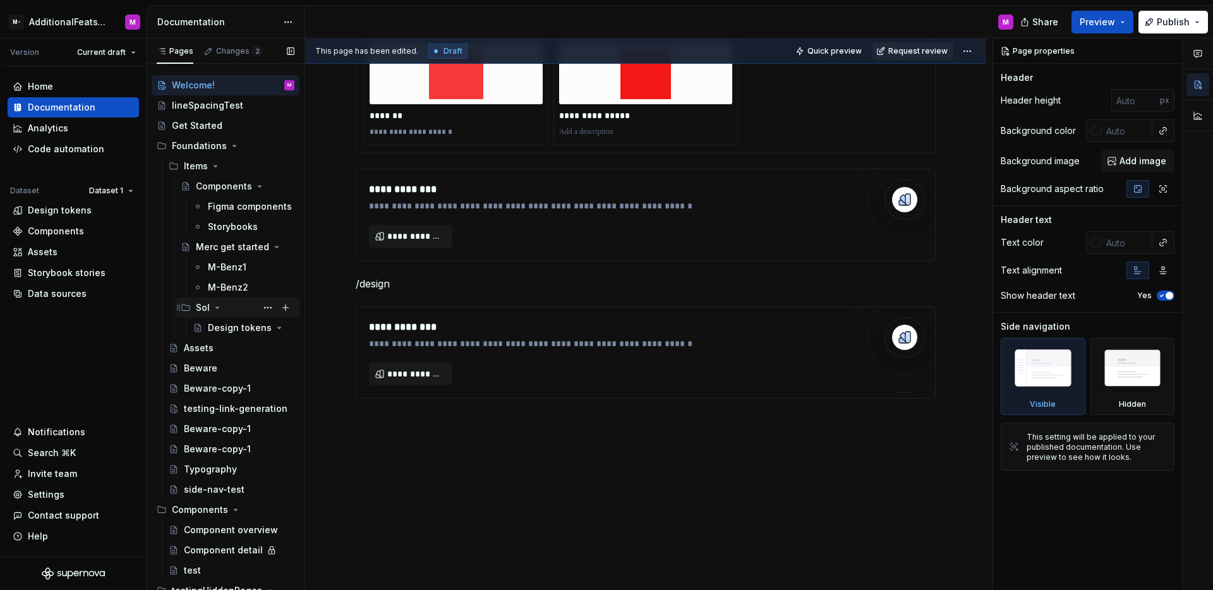
scroll to position [33, 0]
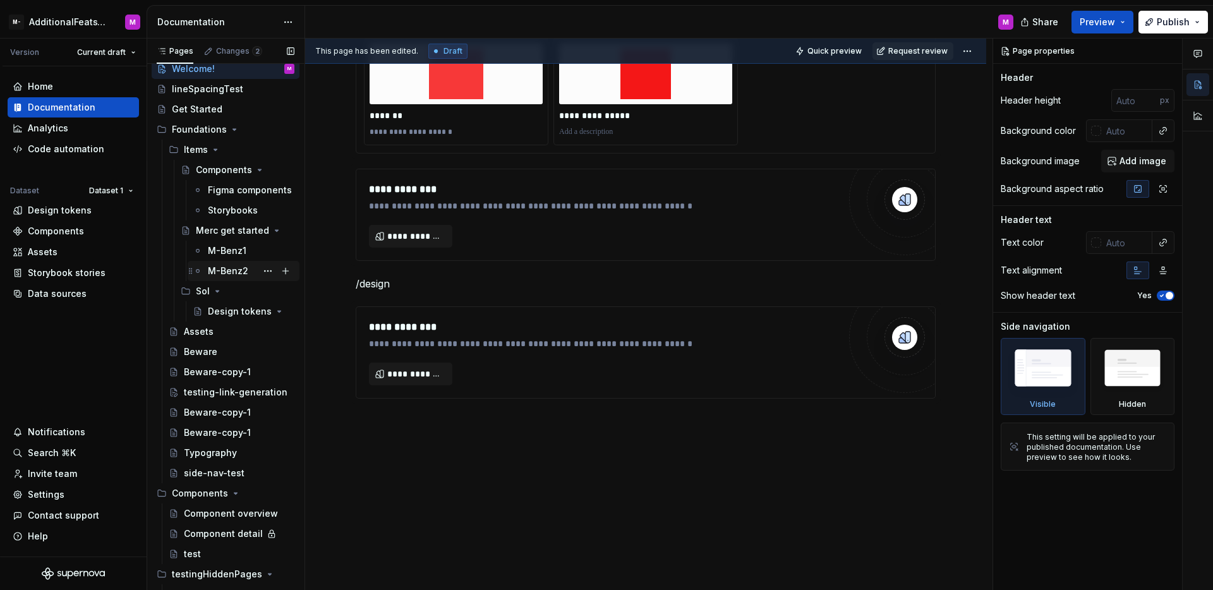
click at [229, 268] on div "M-Benz2" at bounding box center [228, 271] width 40 height 13
click at [232, 193] on div "Figma components" at bounding box center [232, 190] width 49 height 13
click at [229, 214] on div "Storybooks" at bounding box center [232, 210] width 49 height 13
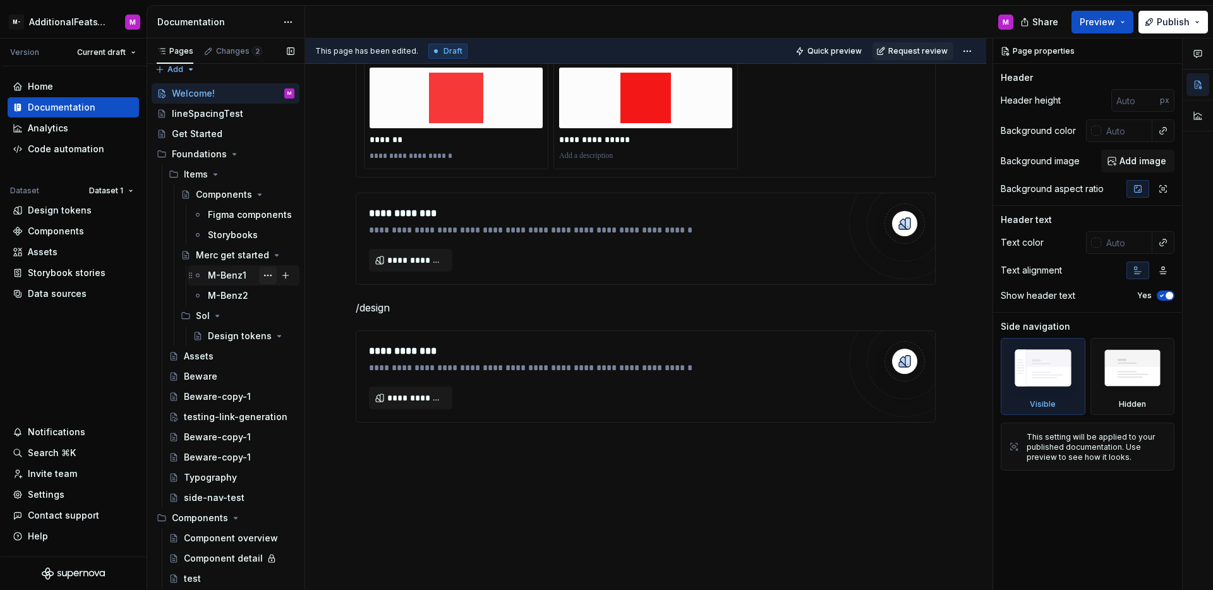
scroll to position [0, 0]
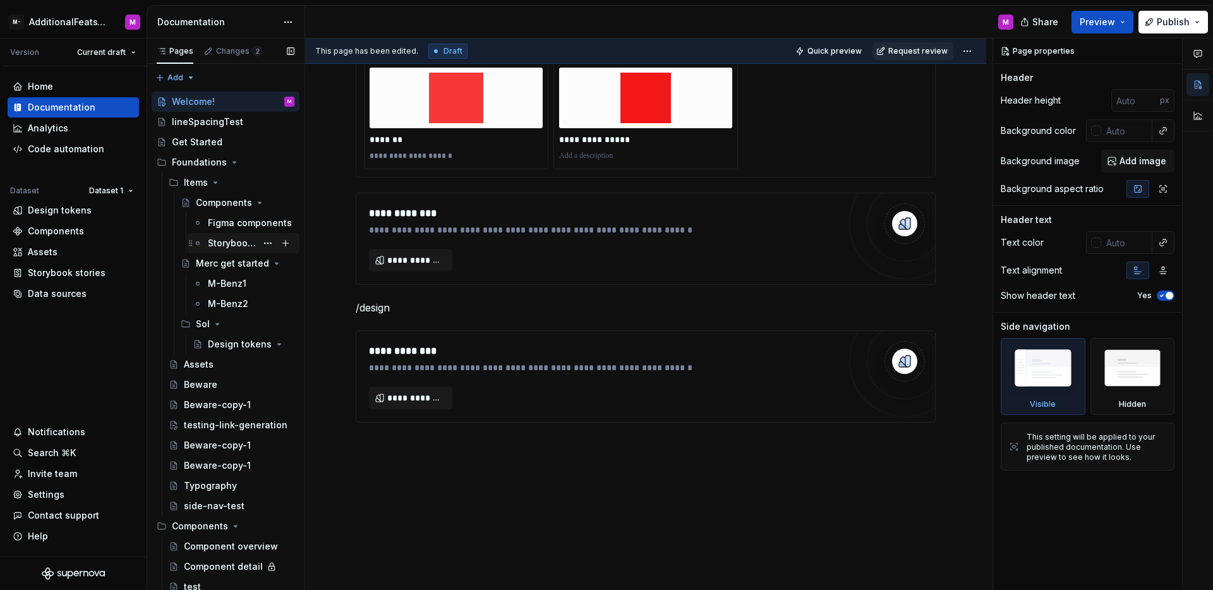
click at [242, 250] on div "Storybooks" at bounding box center [251, 243] width 87 height 18
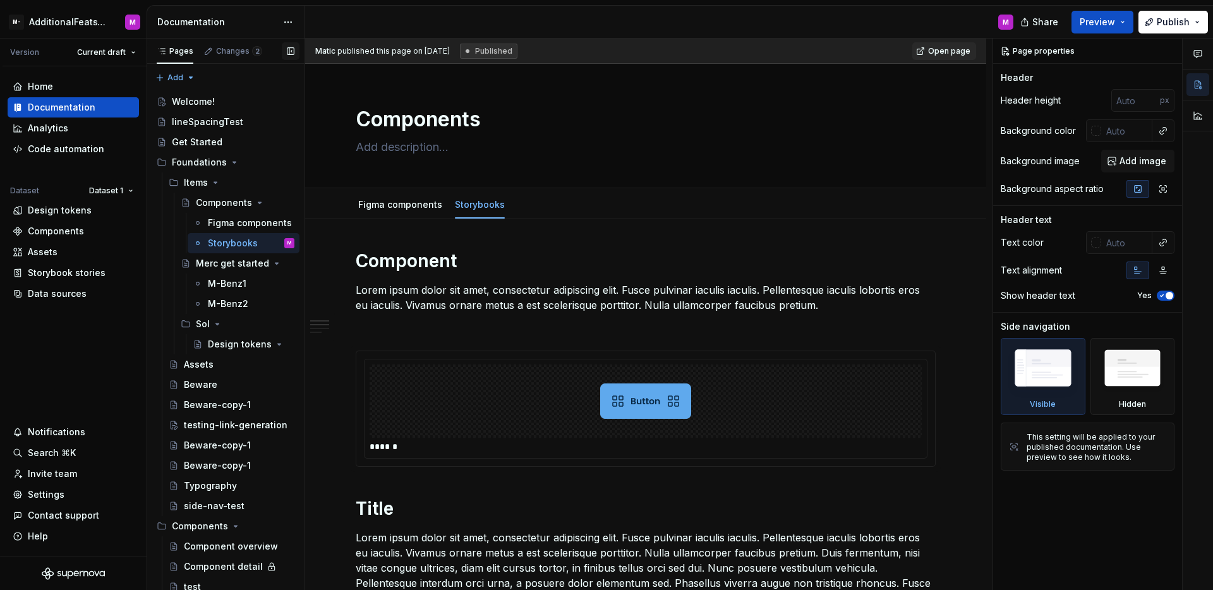
scroll to position [1640, 0]
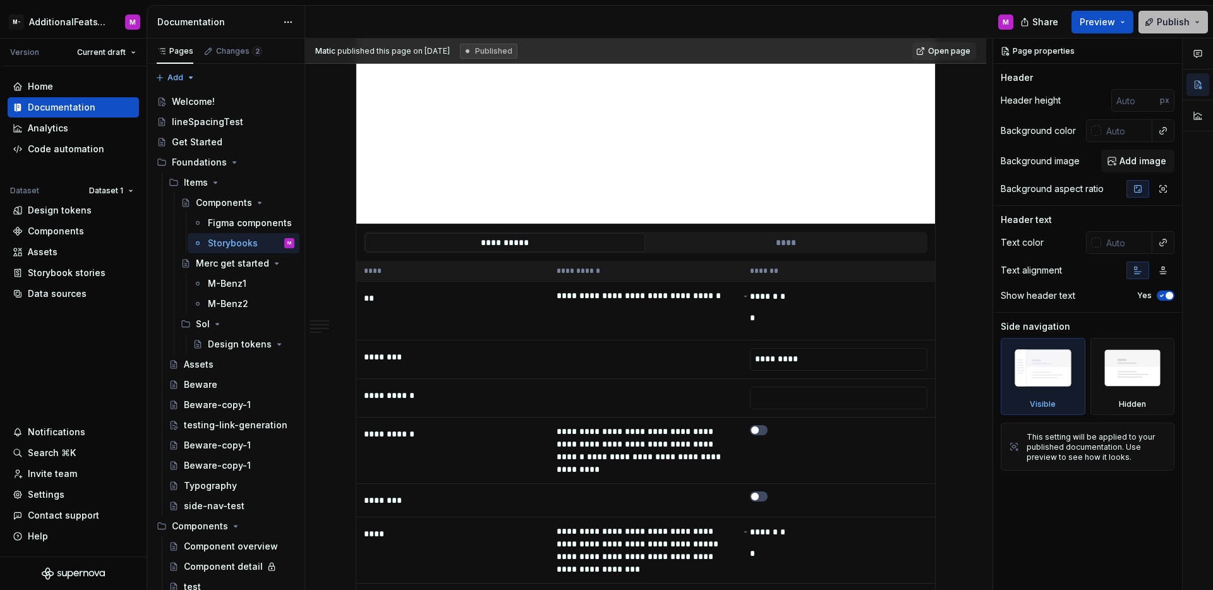
click at [1175, 22] on span "Publish" at bounding box center [1173, 22] width 33 height 13
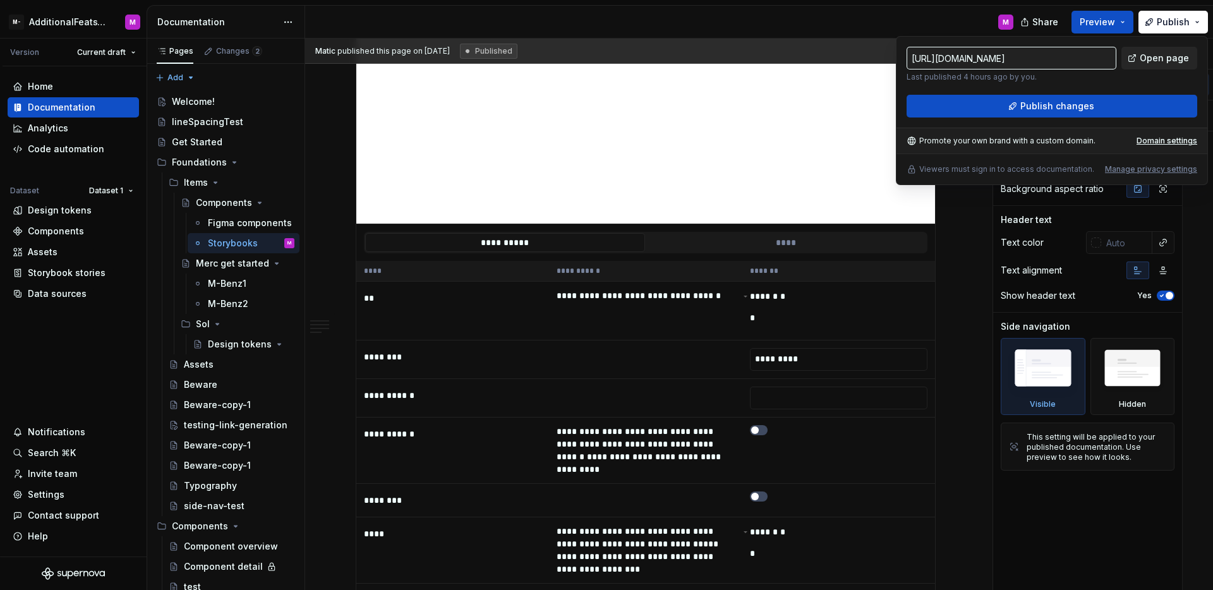
click at [1148, 60] on span "Open page" at bounding box center [1164, 58] width 49 height 13
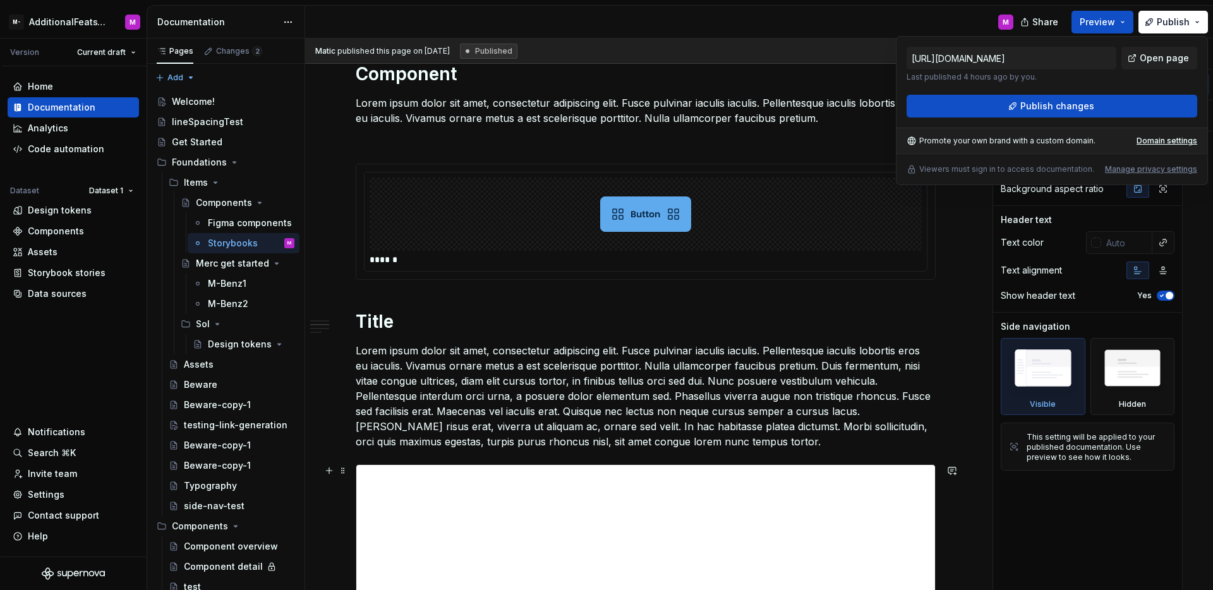
scroll to position [0, 0]
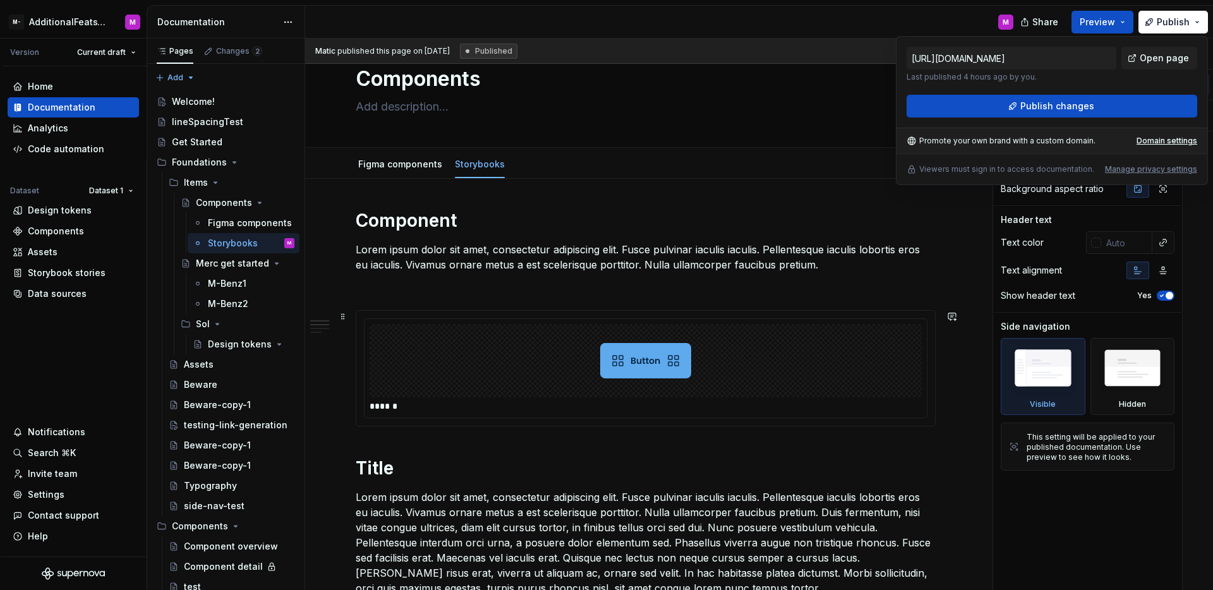
click at [721, 374] on div at bounding box center [646, 360] width 552 height 73
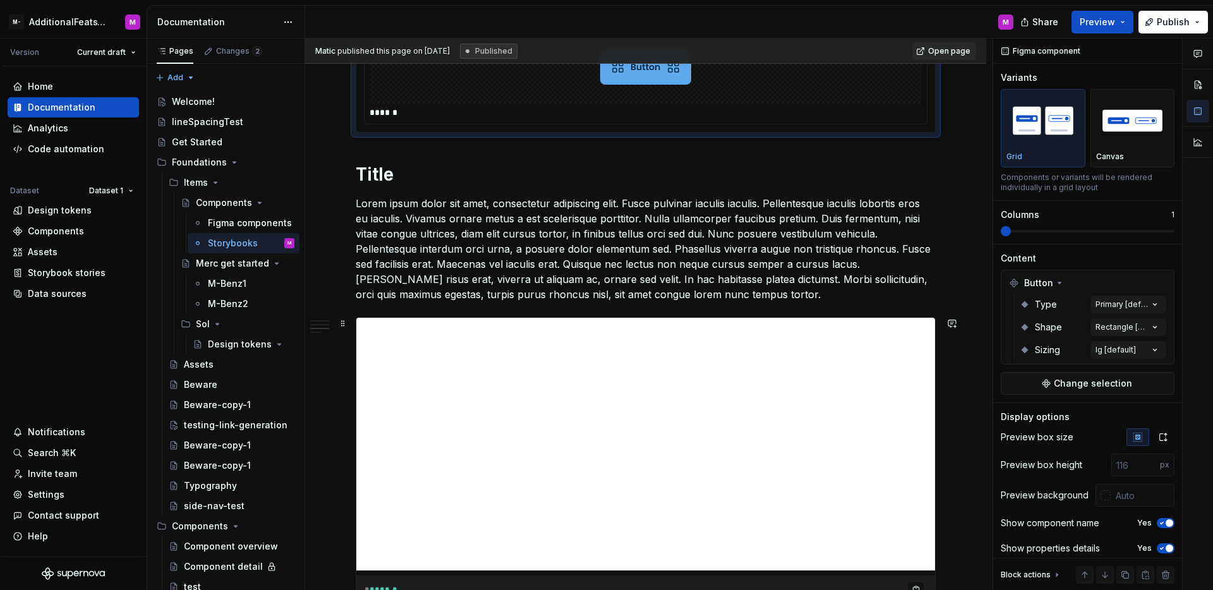
scroll to position [594, 0]
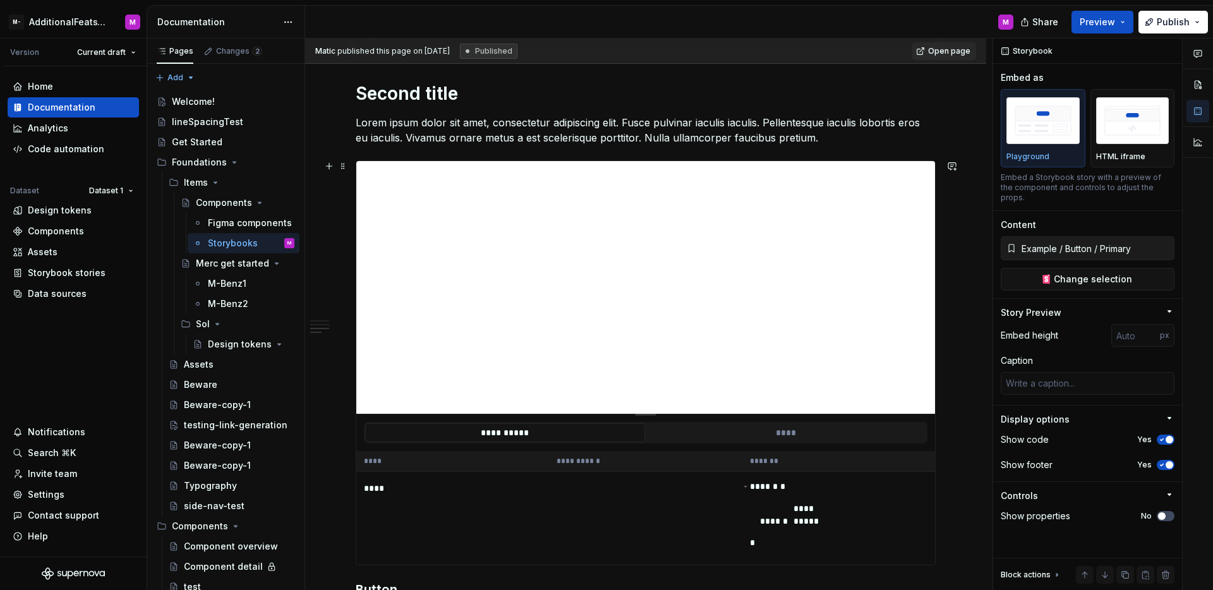
type textarea "*"
type input "Example / Header / Logged In"
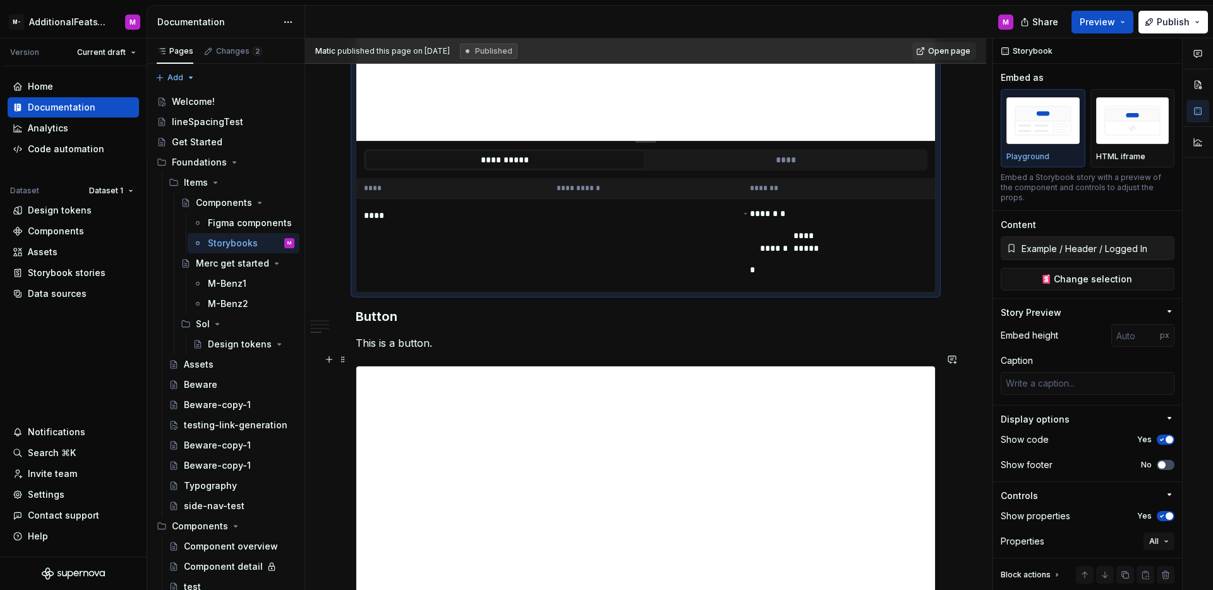
scroll to position [1385, 0]
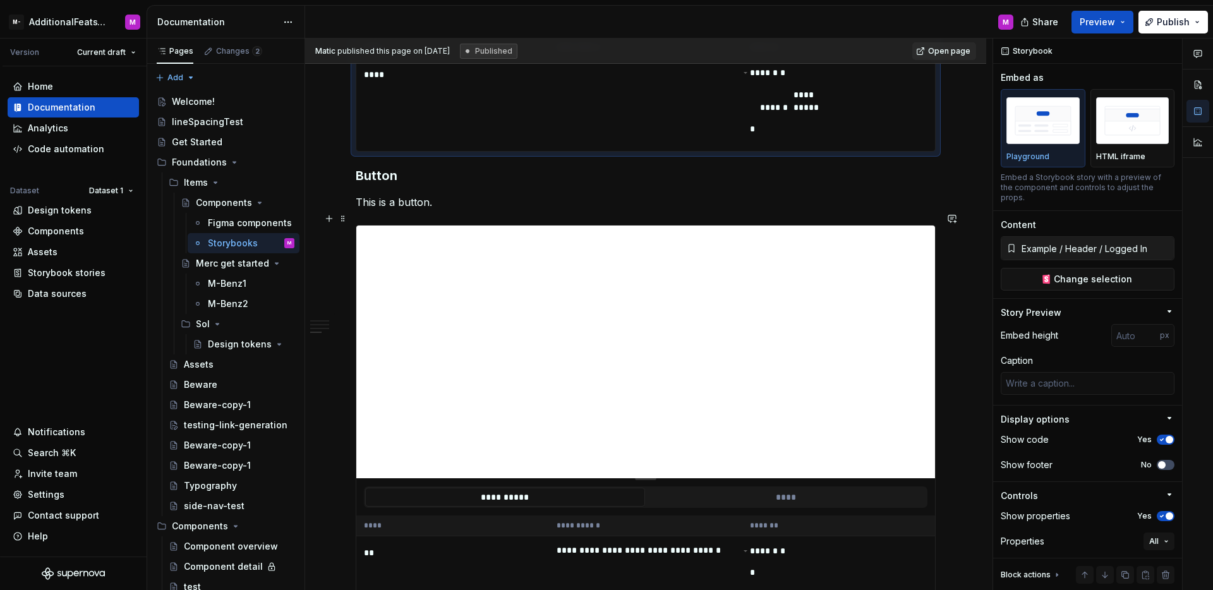
type textarea "*"
type input "https://circuit.sumup.com/?path=/story/components-button--base&globals=colorSch…"
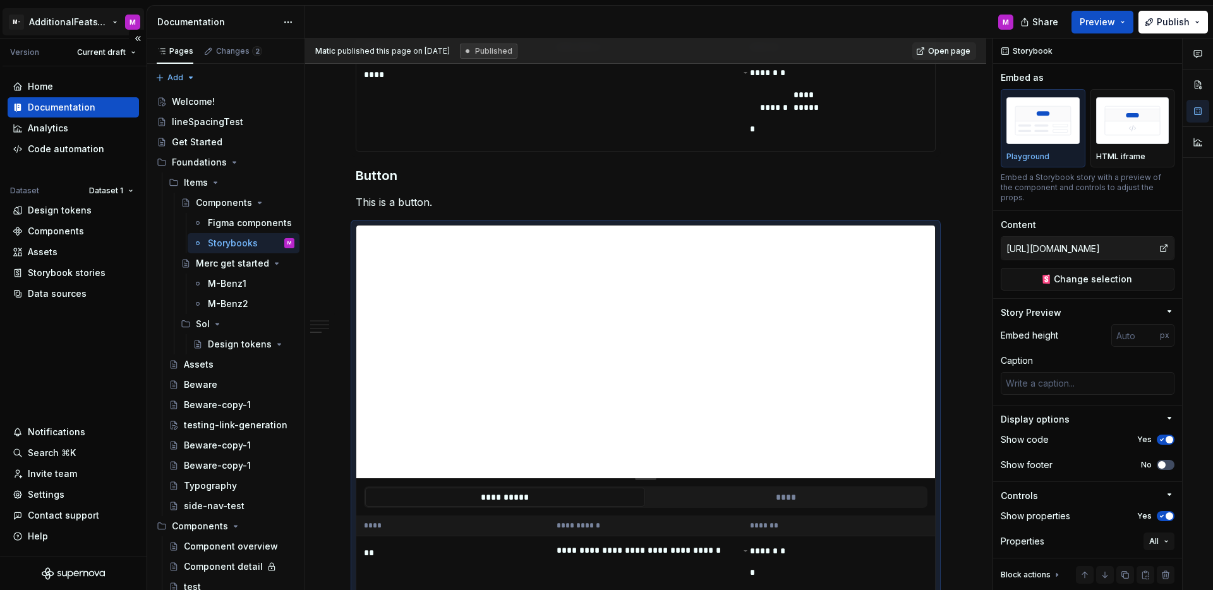
click at [63, 20] on html "M- AdditionalFeatsTest M Version Current draft Home Documentation Analytics Cod…" at bounding box center [606, 295] width 1213 height 590
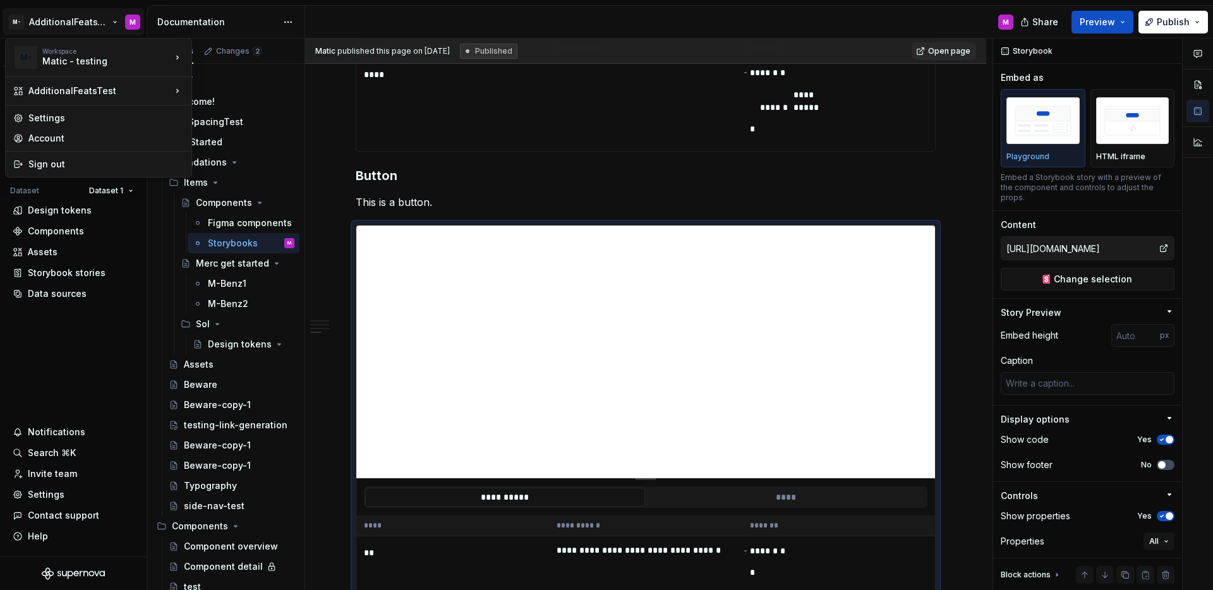
click at [87, 364] on html "M- AdditionalFeatsTest M Version Current draft Home Documentation Analytics Cod…" at bounding box center [606, 295] width 1213 height 590
type textarea "*"
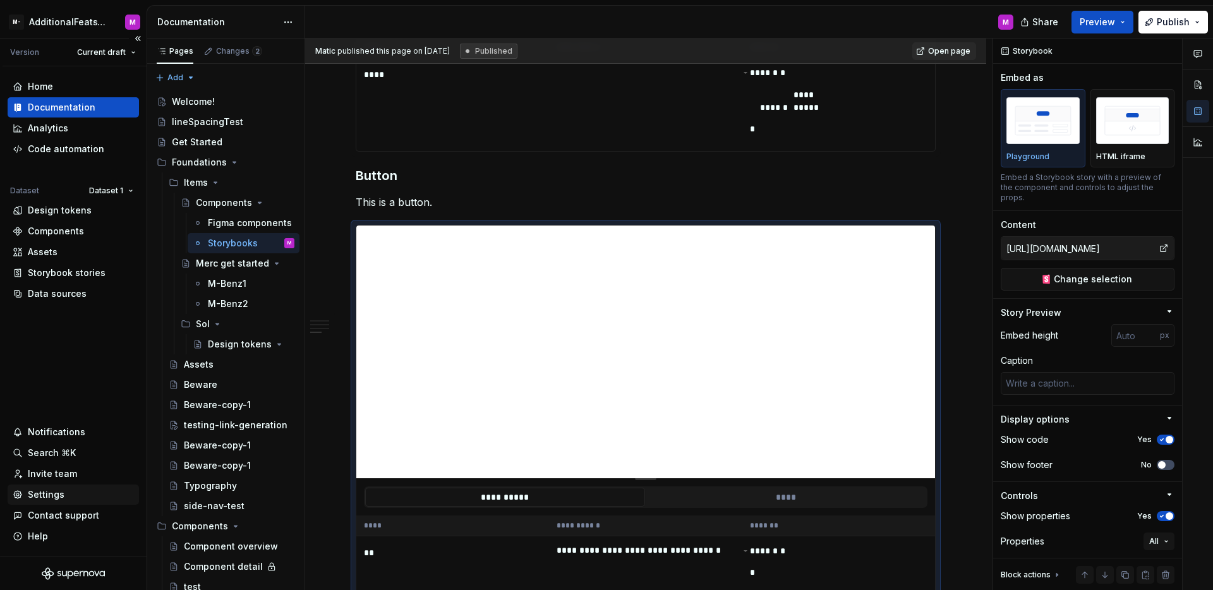
click at [44, 493] on div "Settings" at bounding box center [46, 494] width 37 height 13
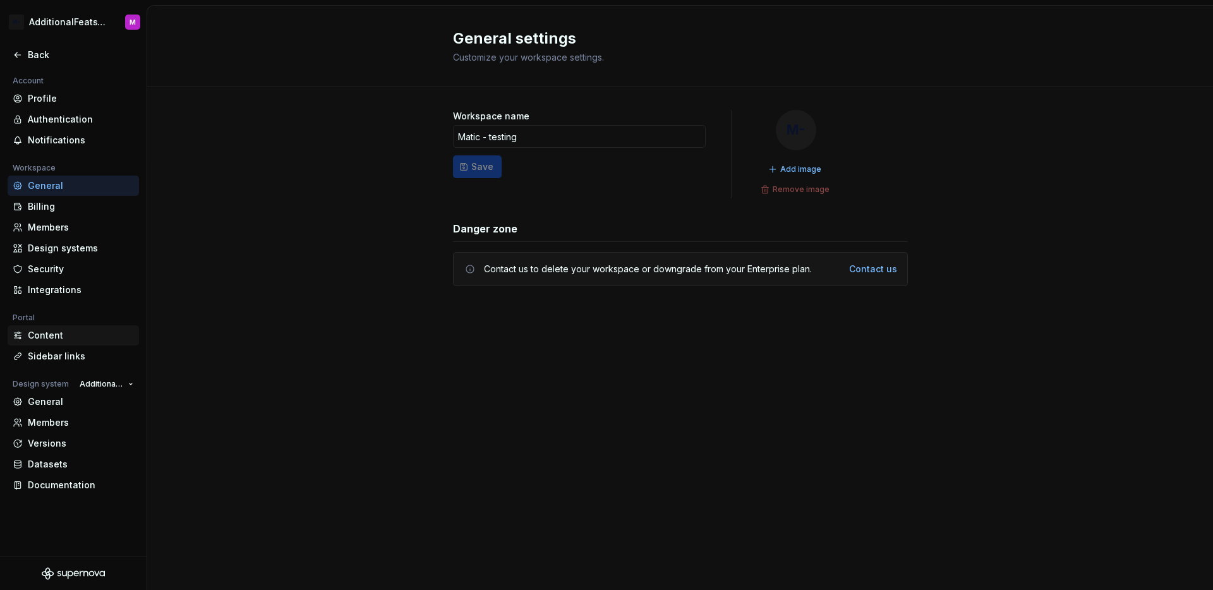
click at [60, 340] on div "Content" at bounding box center [81, 335] width 106 height 13
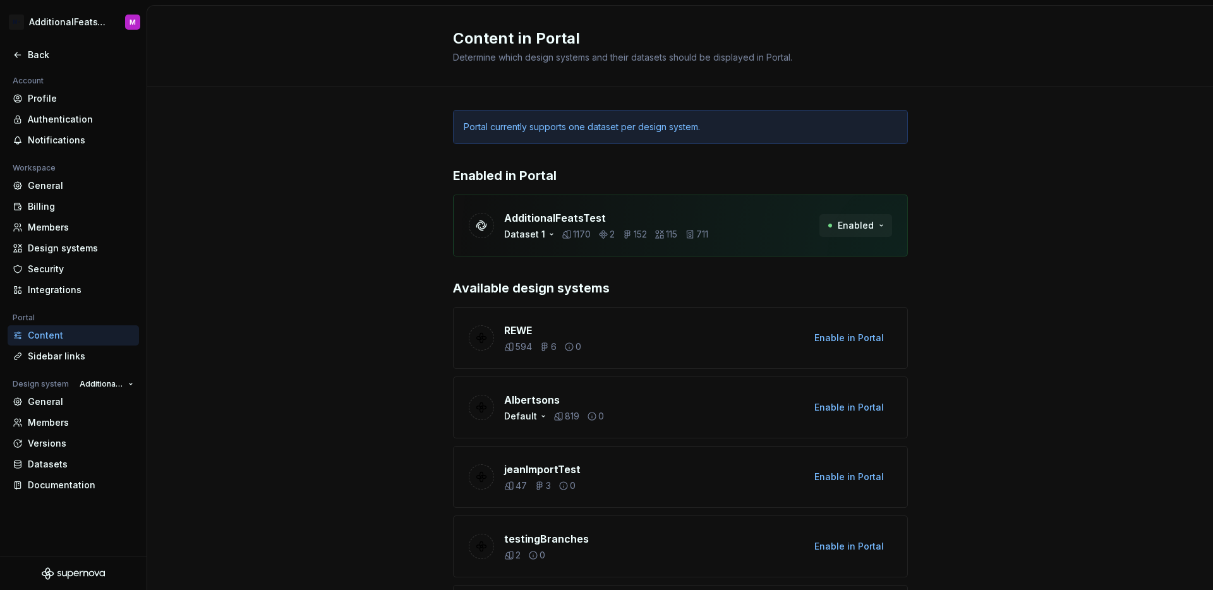
click at [843, 224] on span "Enabled" at bounding box center [856, 225] width 36 height 13
click at [531, 236] on div "Dataset 1" at bounding box center [530, 234] width 52 height 13
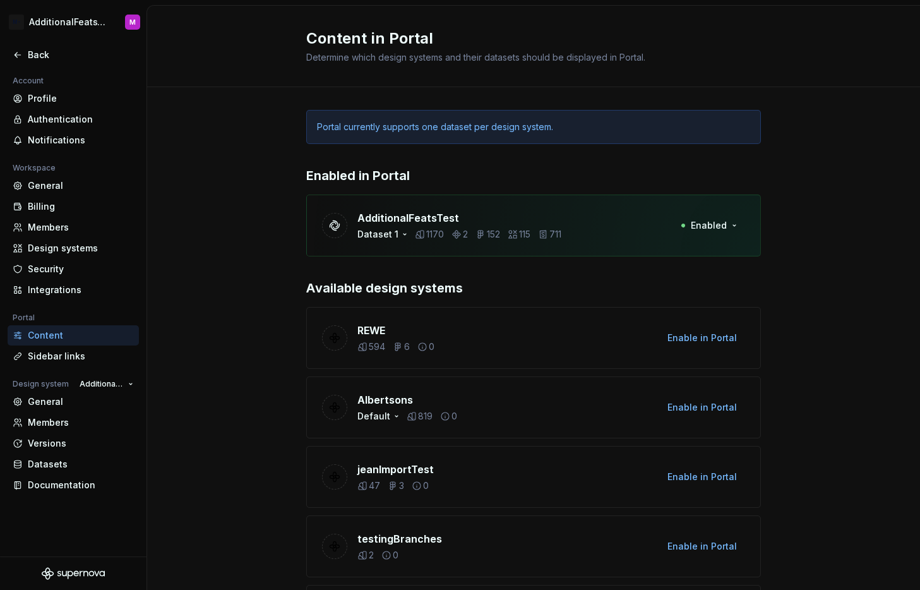
scroll to position [16, 0]
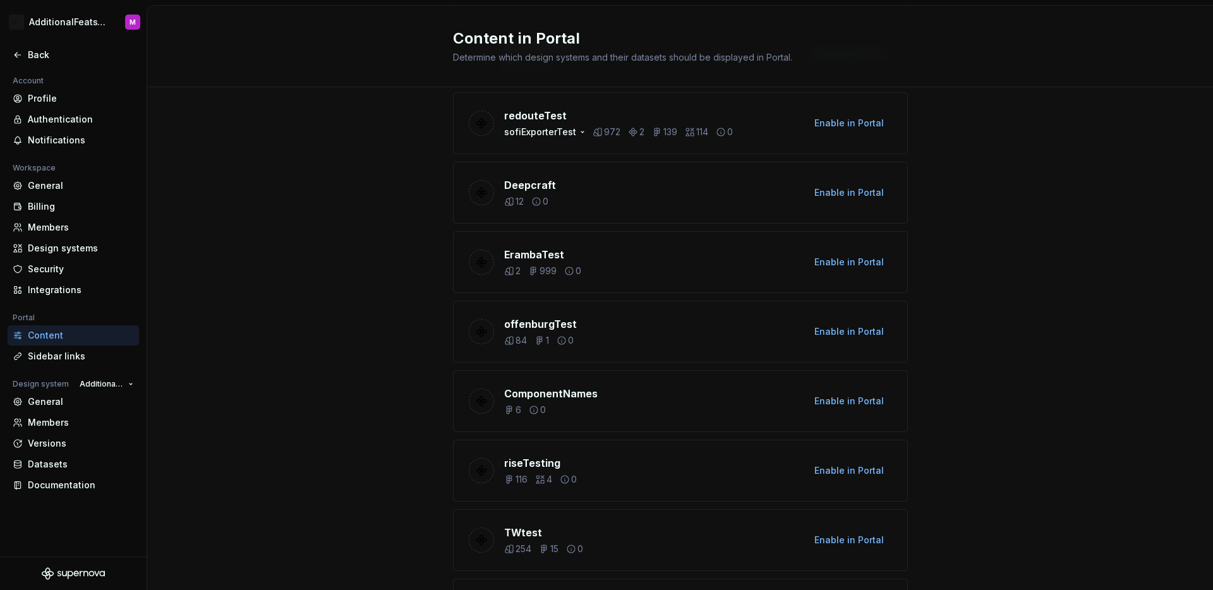
scroll to position [181, 0]
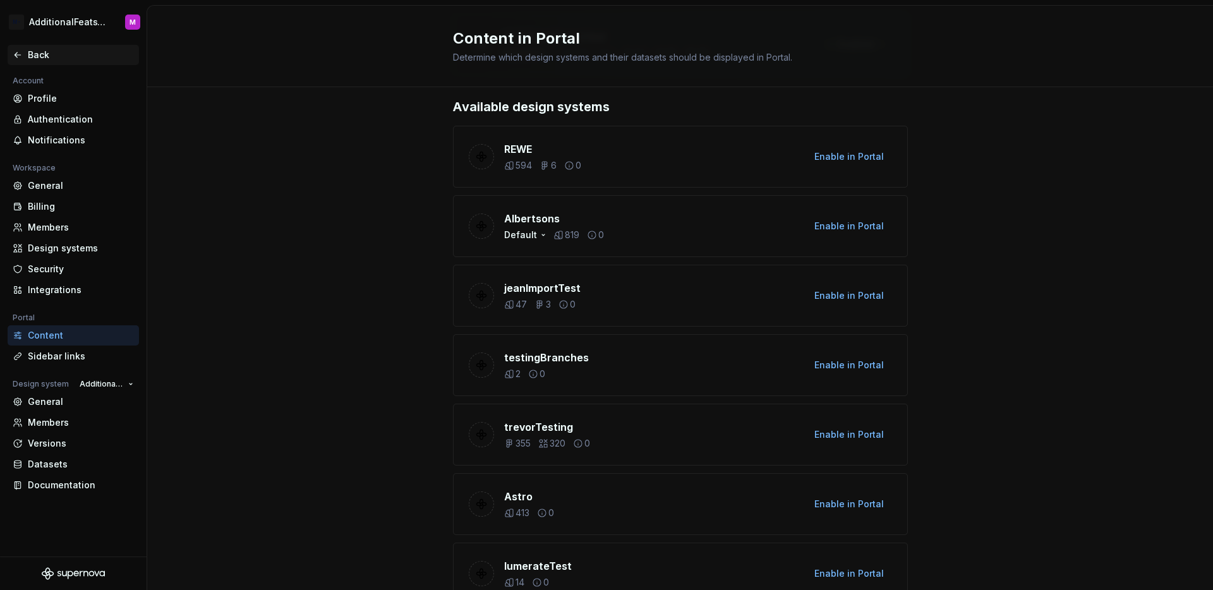
click at [11, 63] on div "Back" at bounding box center [73, 55] width 131 height 20
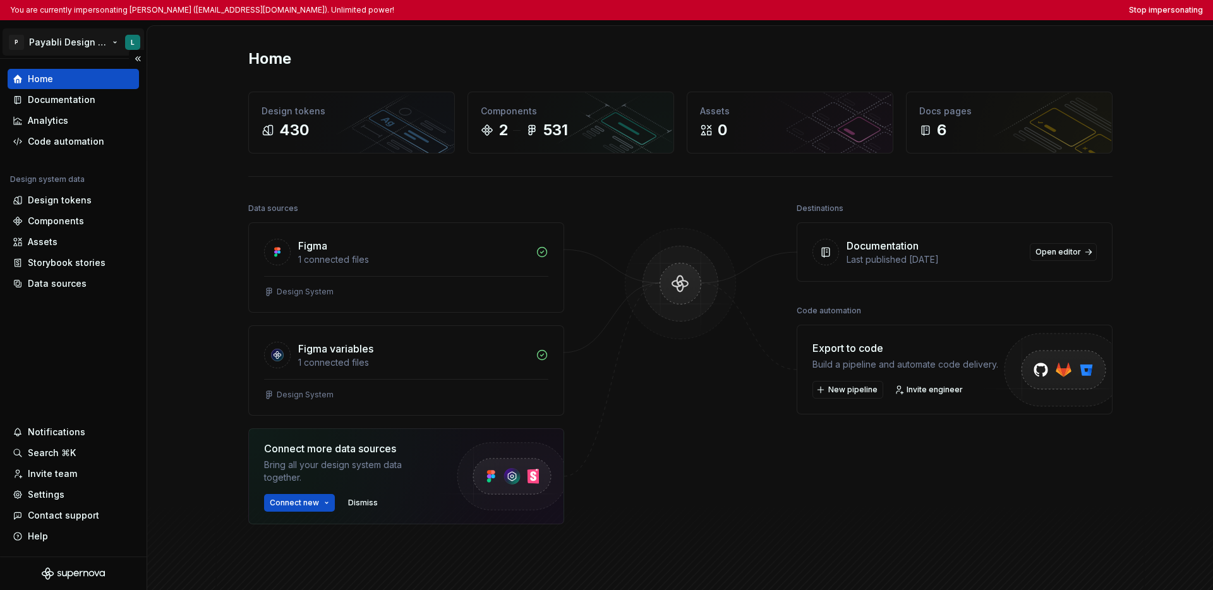
click at [69, 47] on html "You are currently impersonating [PERSON_NAME] ([EMAIL_ADDRESS][DOMAIN_NAME]). U…" at bounding box center [606, 295] width 1213 height 590
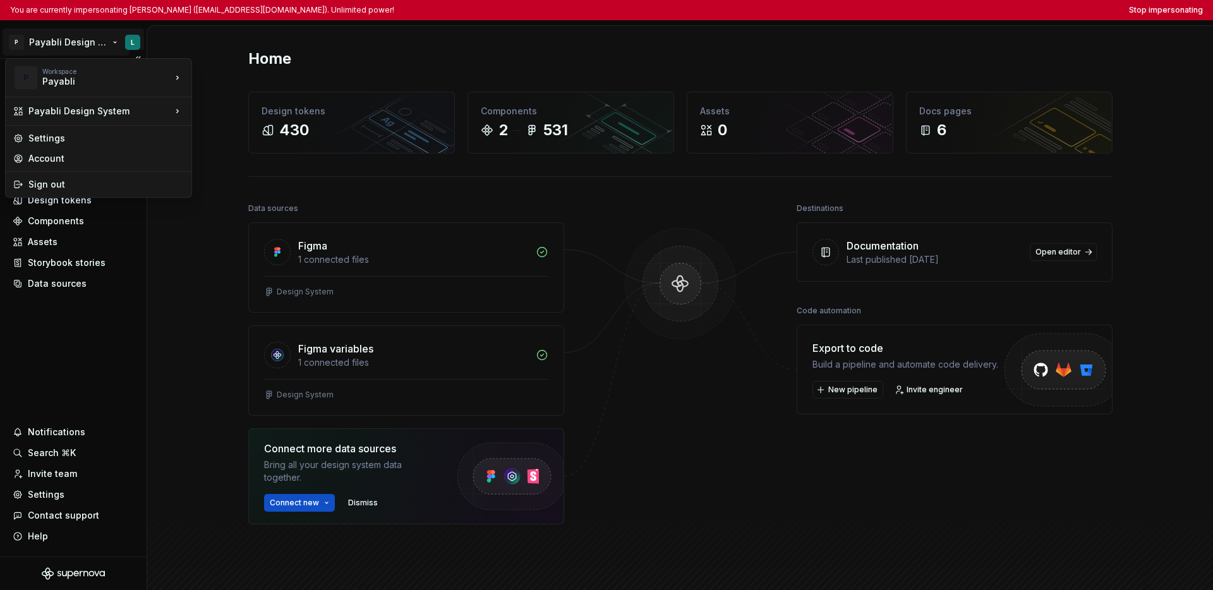
click at [56, 320] on html "You are currently impersonating [PERSON_NAME] ([EMAIL_ADDRESS][DOMAIN_NAME]). U…" at bounding box center [606, 295] width 1213 height 590
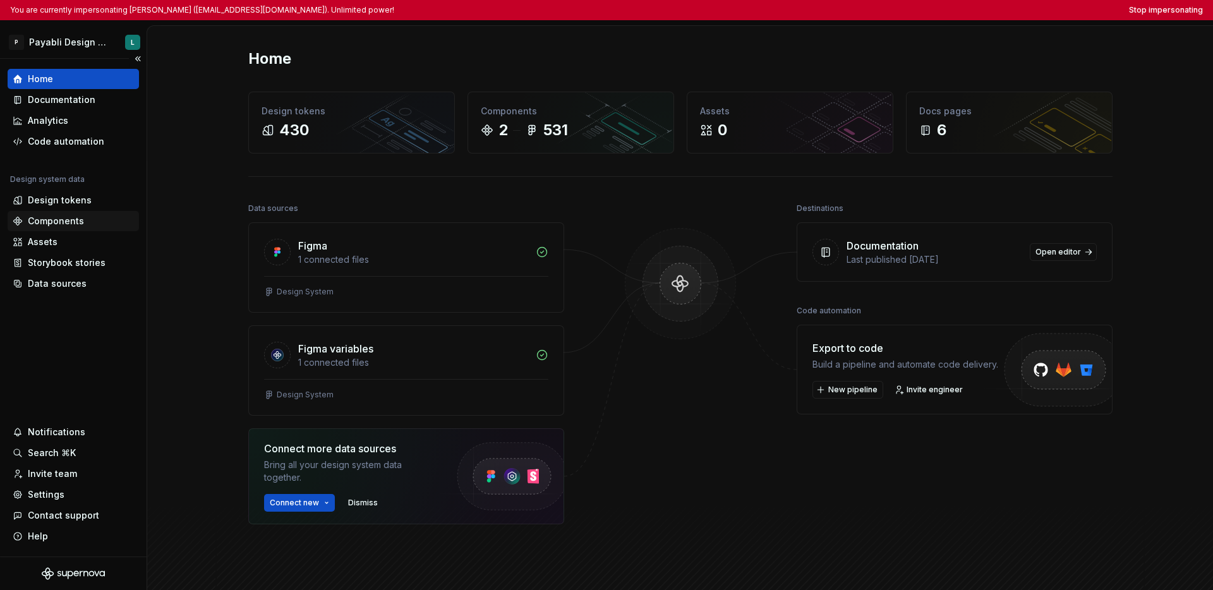
click at [66, 224] on div "Components" at bounding box center [56, 221] width 56 height 13
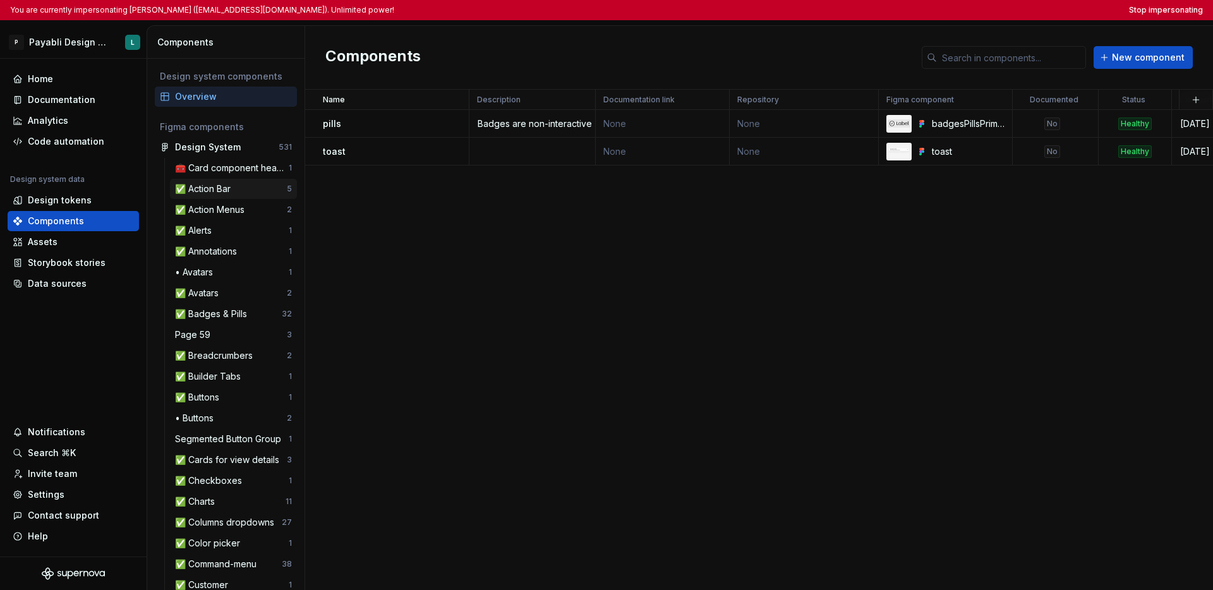
click at [235, 188] on div "✅ Action Bar" at bounding box center [205, 189] width 61 height 13
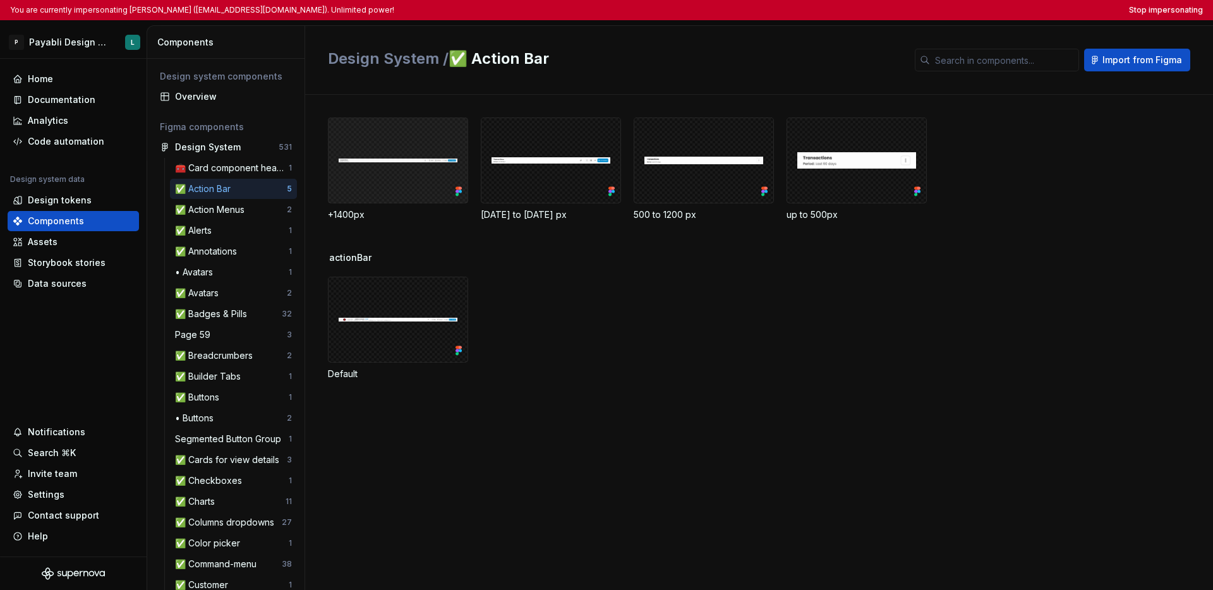
click at [422, 176] on div at bounding box center [398, 160] width 140 height 86
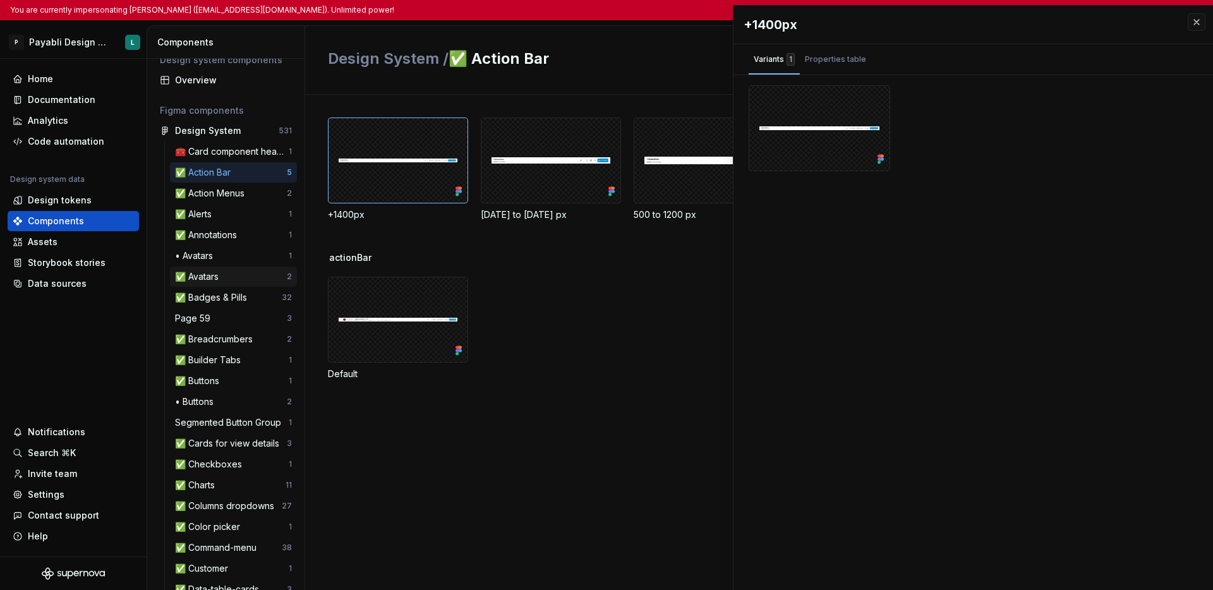
click at [243, 276] on div "✅ Avatars" at bounding box center [231, 276] width 112 height 13
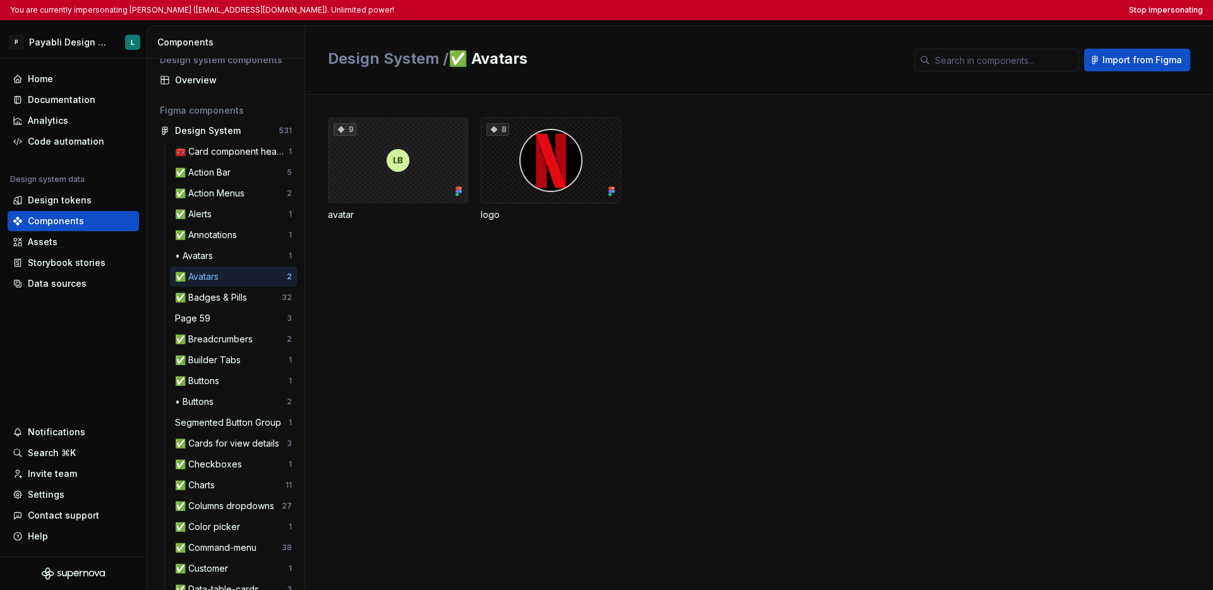
click at [399, 191] on div "9" at bounding box center [398, 160] width 140 height 86
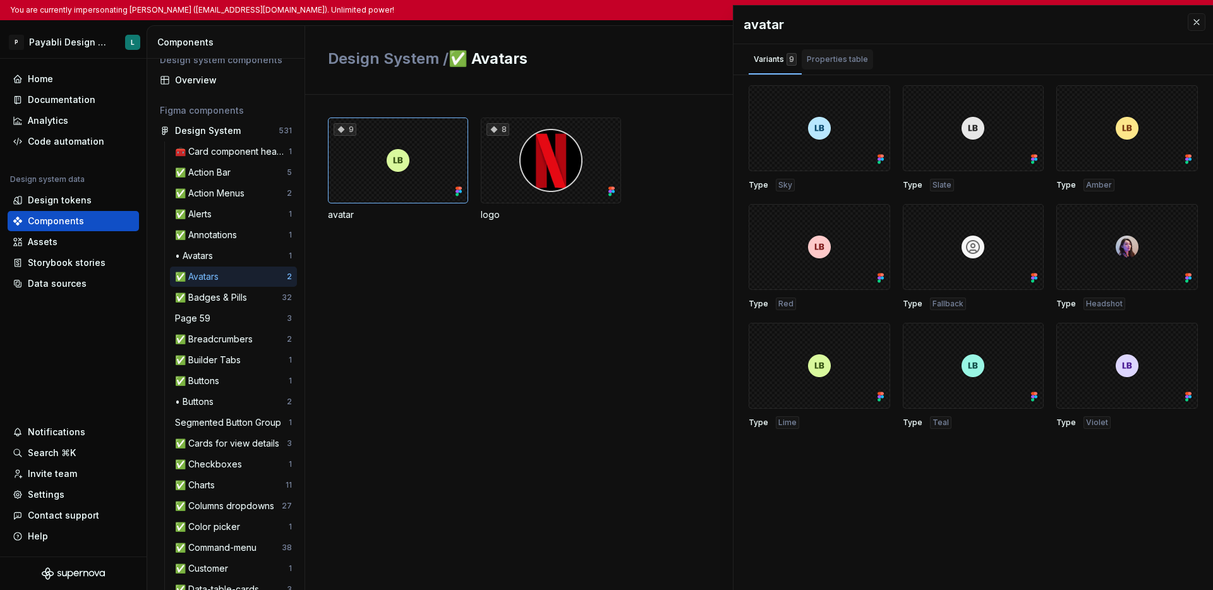
click at [830, 66] on div "Properties table" at bounding box center [837, 59] width 71 height 20
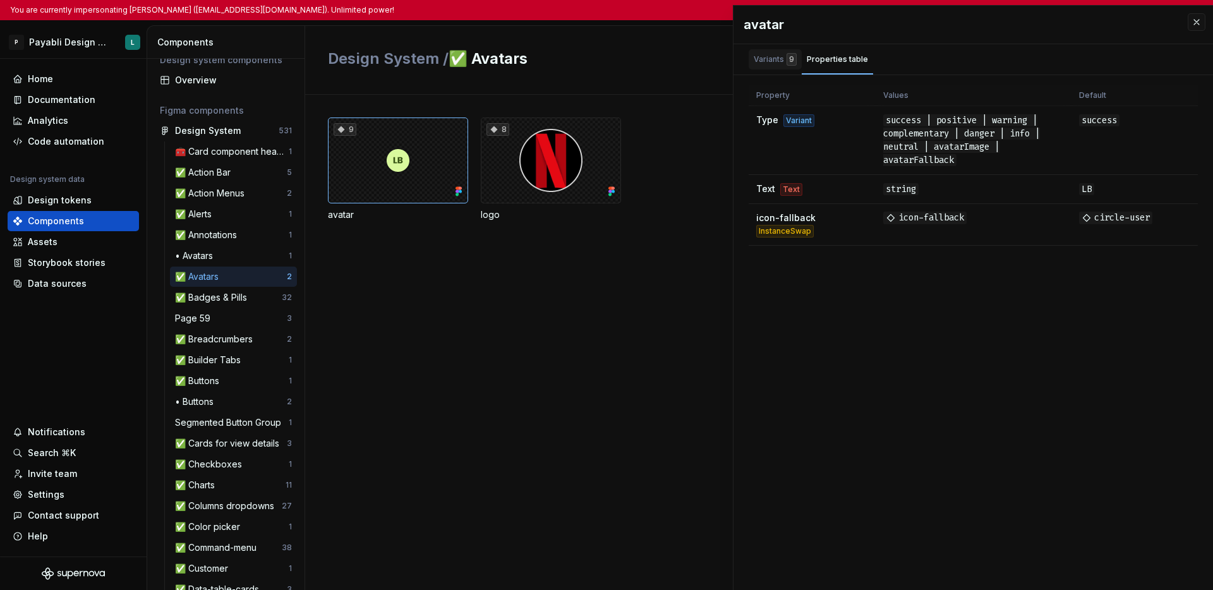
click at [775, 59] on div "Variants 9" at bounding box center [775, 59] width 43 height 13
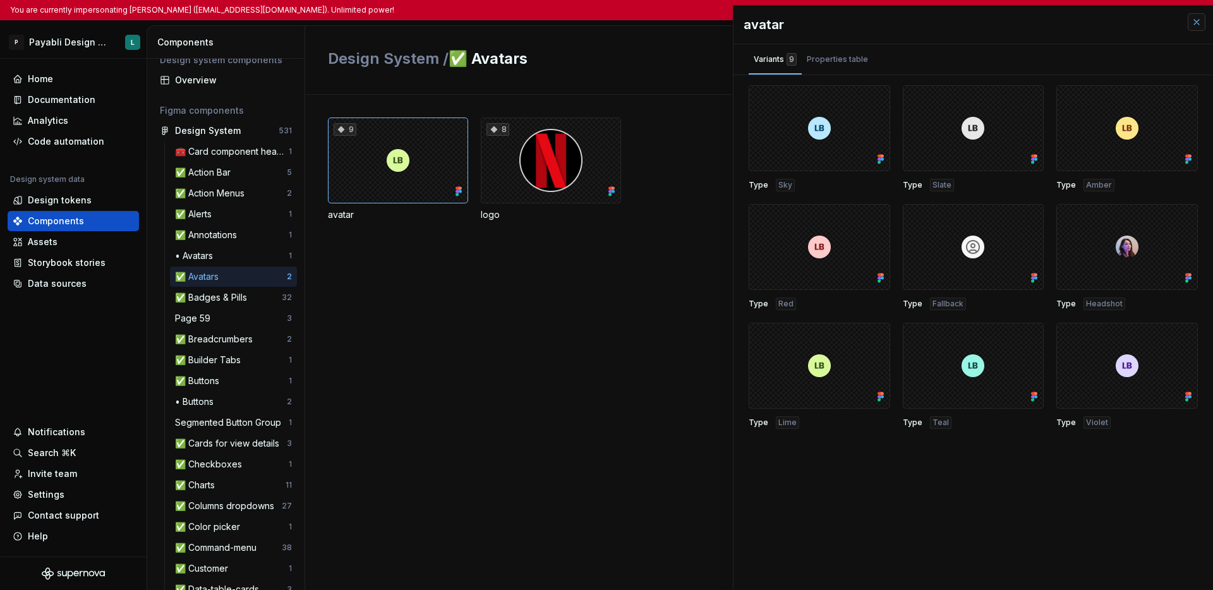
click at [920, 23] on button "button" at bounding box center [1197, 22] width 18 height 18
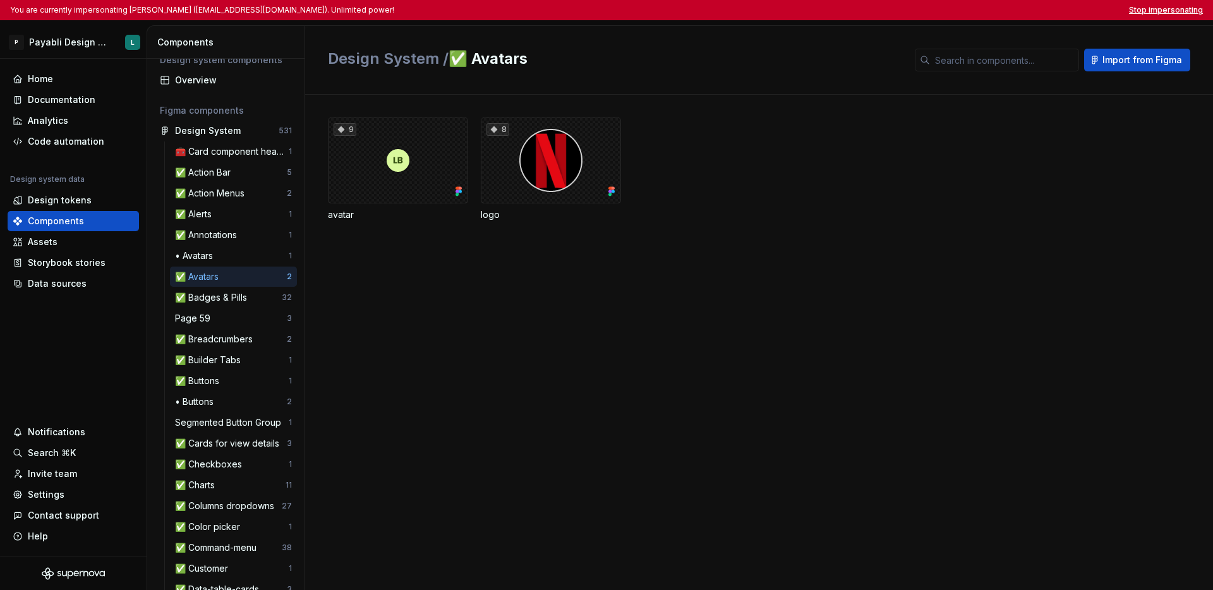
click at [920, 13] on button "Stop impersonating" at bounding box center [1166, 10] width 74 height 10
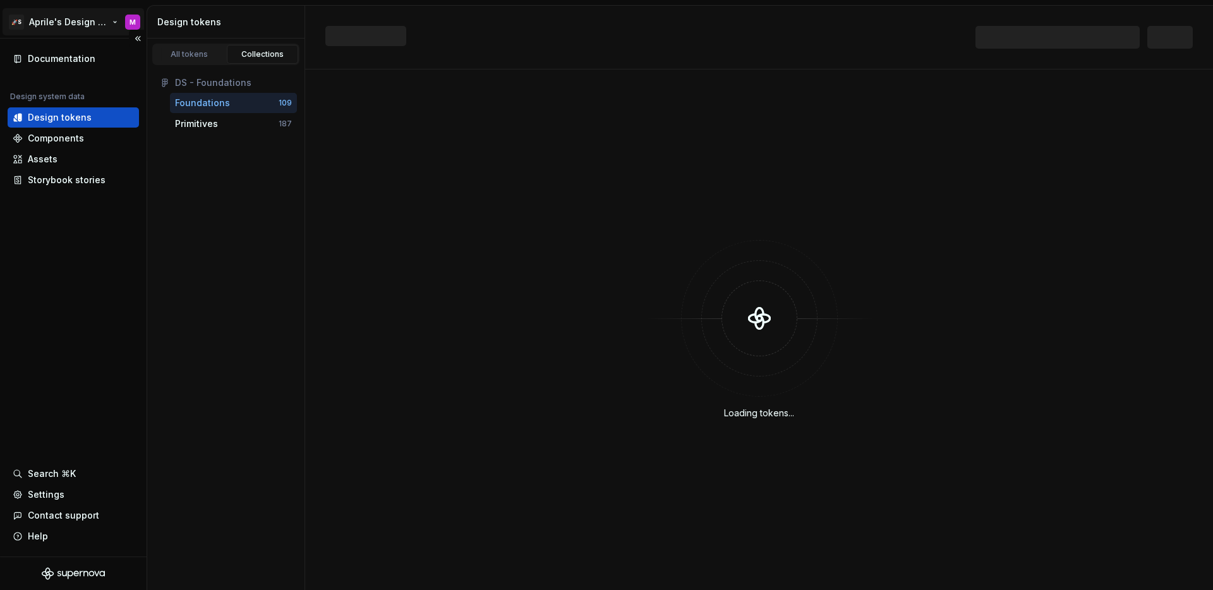
click at [39, 32] on html "🚀S Aprile's Design System M Documentation Design system data Design tokens Comp…" at bounding box center [606, 295] width 1213 height 590
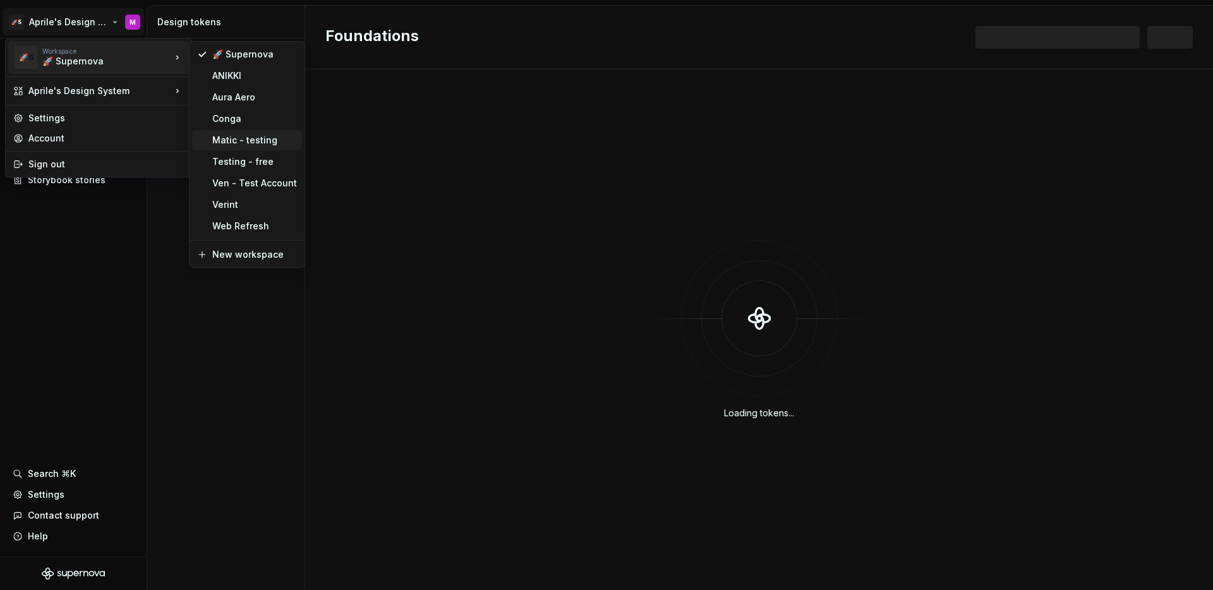
click at [236, 142] on div "Matic - testing" at bounding box center [254, 140] width 85 height 13
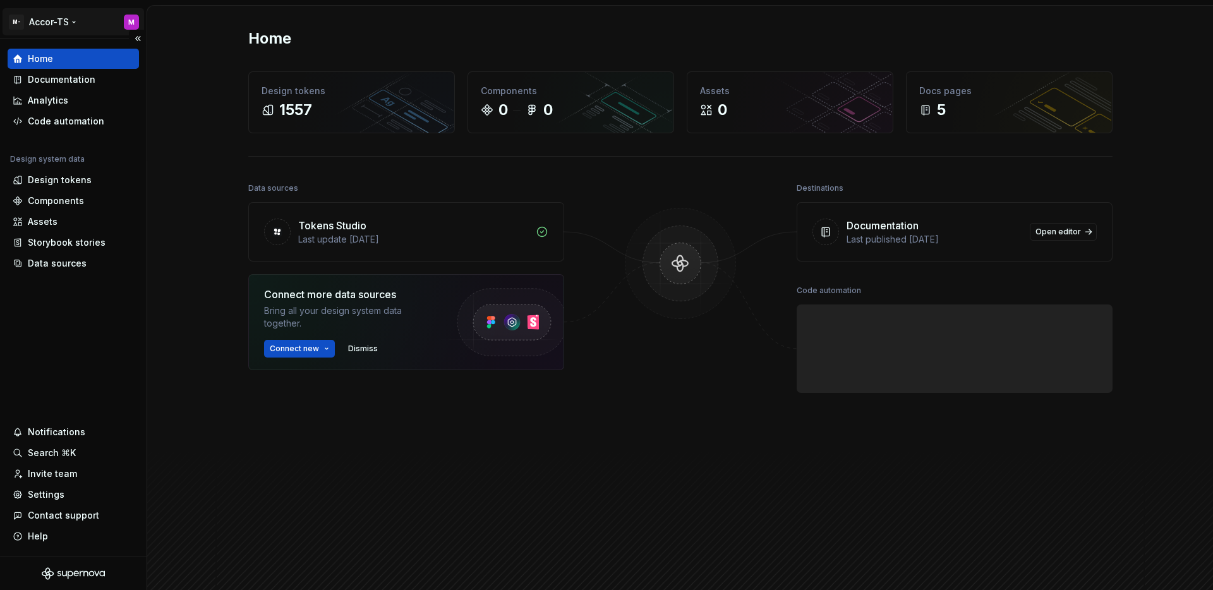
click at [54, 27] on html "M- Accor-TS M Home Documentation Analytics Code automation Design system data D…" at bounding box center [606, 295] width 1213 height 590
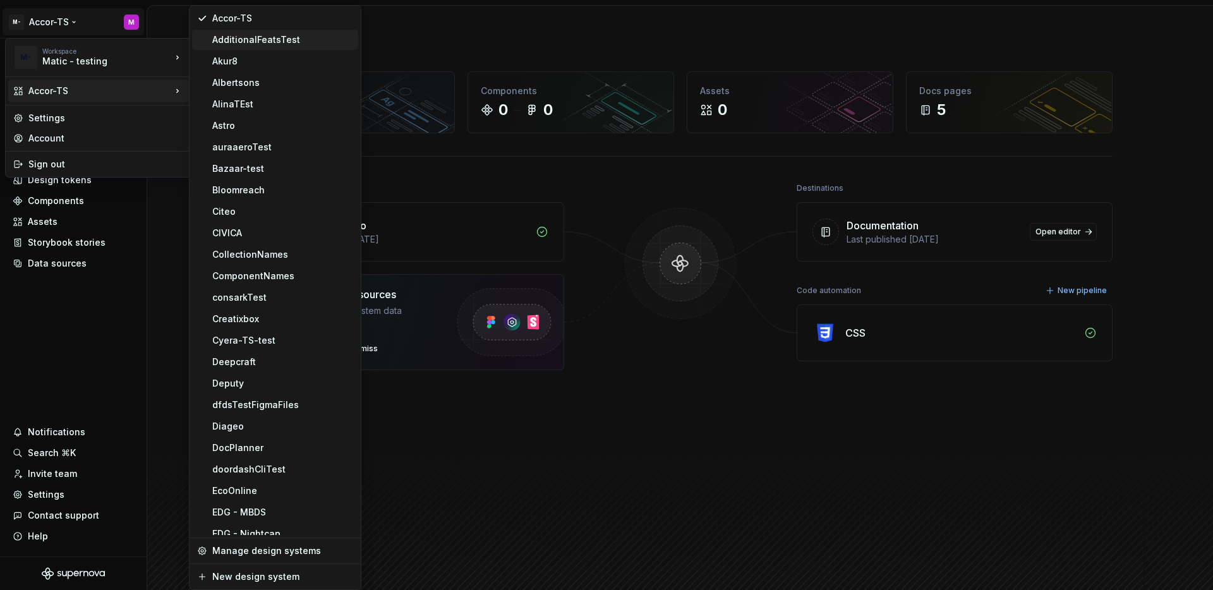
click at [256, 47] on div "AdditionalFeatsTest" at bounding box center [275, 40] width 166 height 20
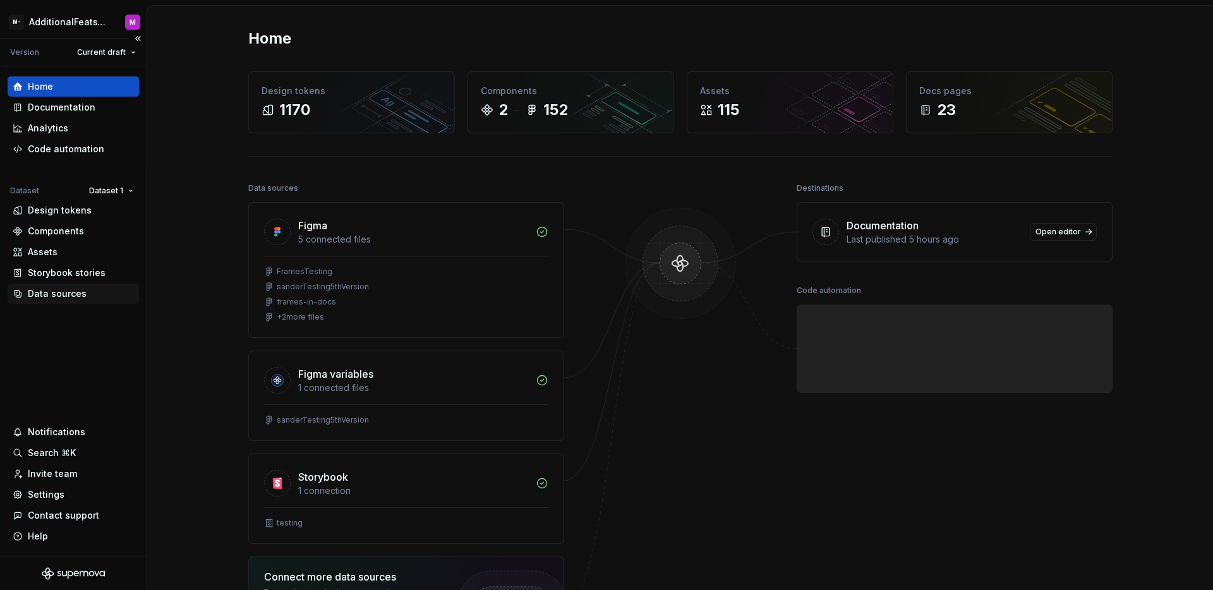
click at [57, 287] on div "Data sources" at bounding box center [57, 293] width 59 height 13
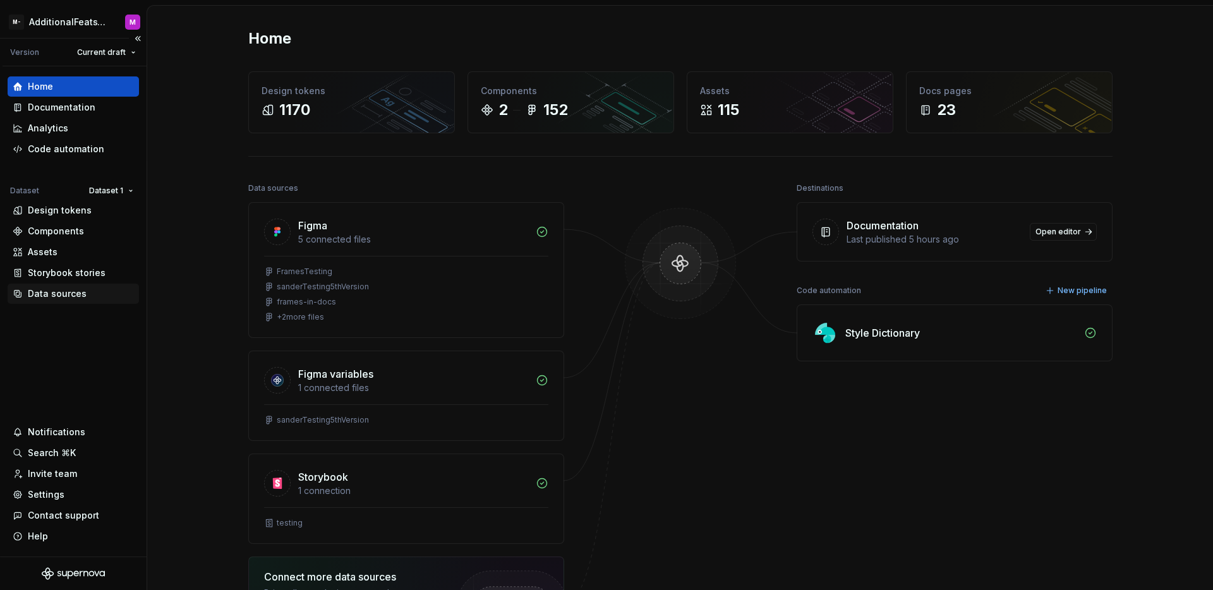
drag, startPoint x: 70, startPoint y: 311, endPoint x: 73, endPoint y: 286, distance: 25.4
click at [70, 311] on div "Home Documentation Analytics Code automation Dataset Dataset 1 Design tokens Co…" at bounding box center [73, 311] width 147 height 490
click at [73, 286] on div "Data sources" at bounding box center [73, 294] width 131 height 20
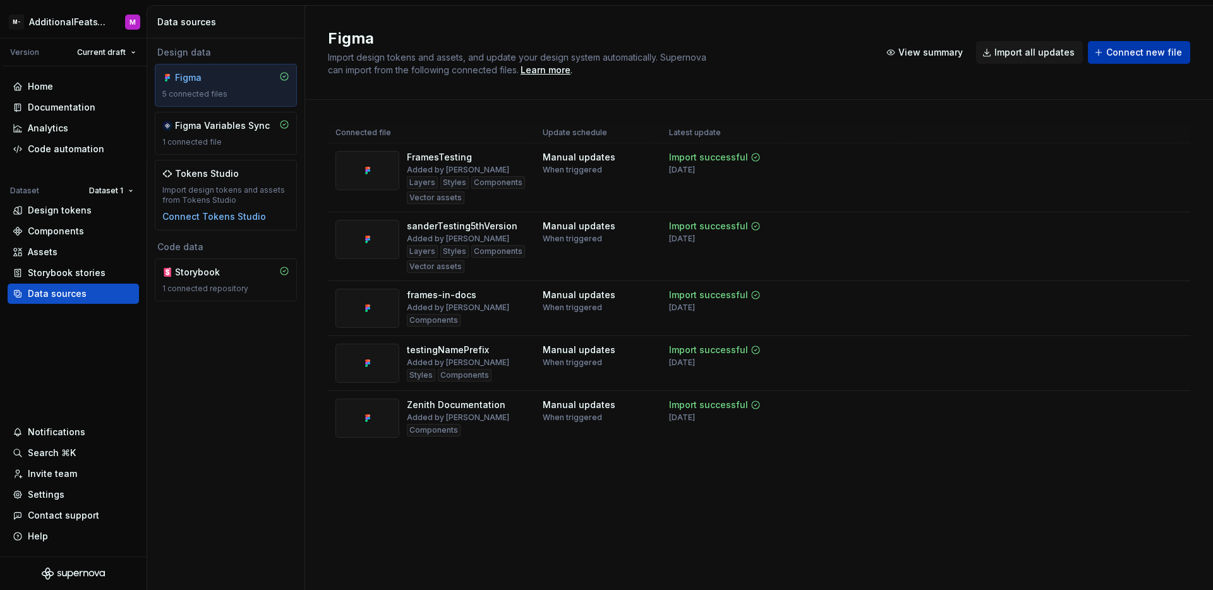
click at [1136, 57] on span "Connect new file" at bounding box center [1144, 52] width 76 height 13
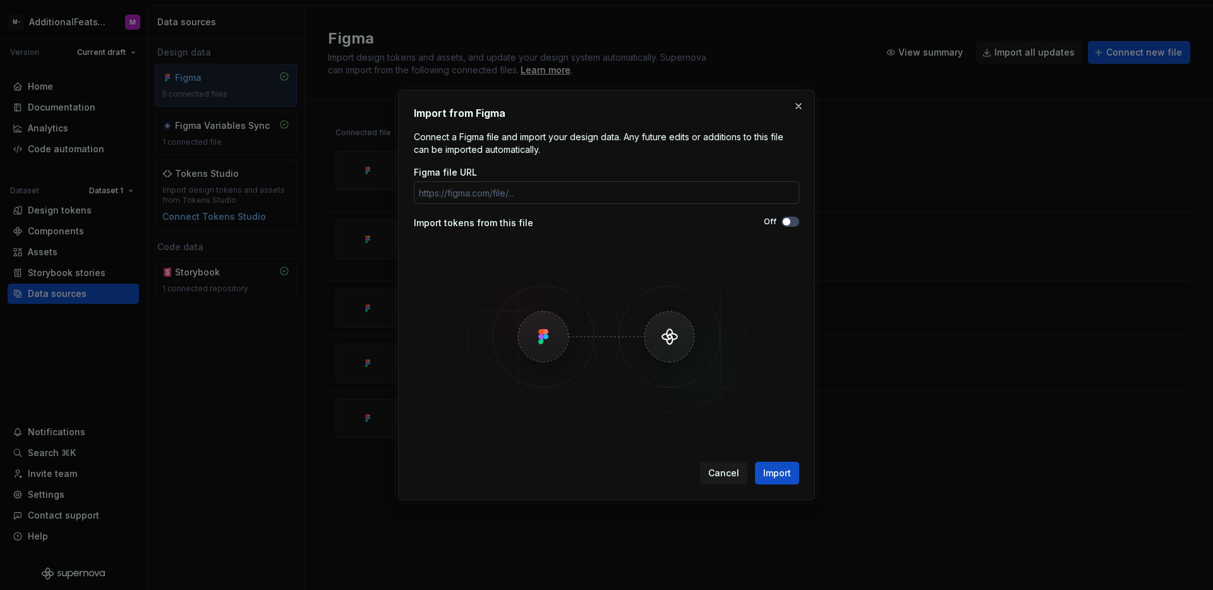
click at [704, 191] on input "Figma file URL" at bounding box center [606, 192] width 385 height 23
type input "[URL][DOMAIN_NAME]"
click at [783, 222] on span "button" at bounding box center [787, 222] width 8 height 8
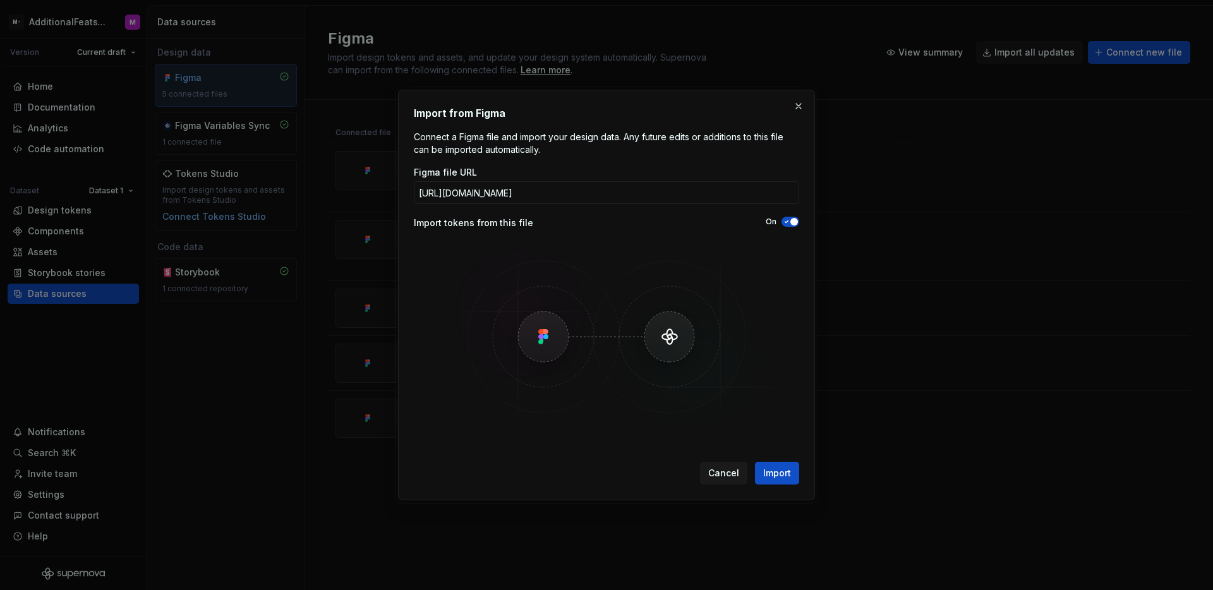
click at [791, 222] on span "button" at bounding box center [794, 222] width 8 height 8
click at [784, 473] on span "Import" at bounding box center [777, 473] width 28 height 13
click at [798, 108] on button "button" at bounding box center [799, 106] width 18 height 18
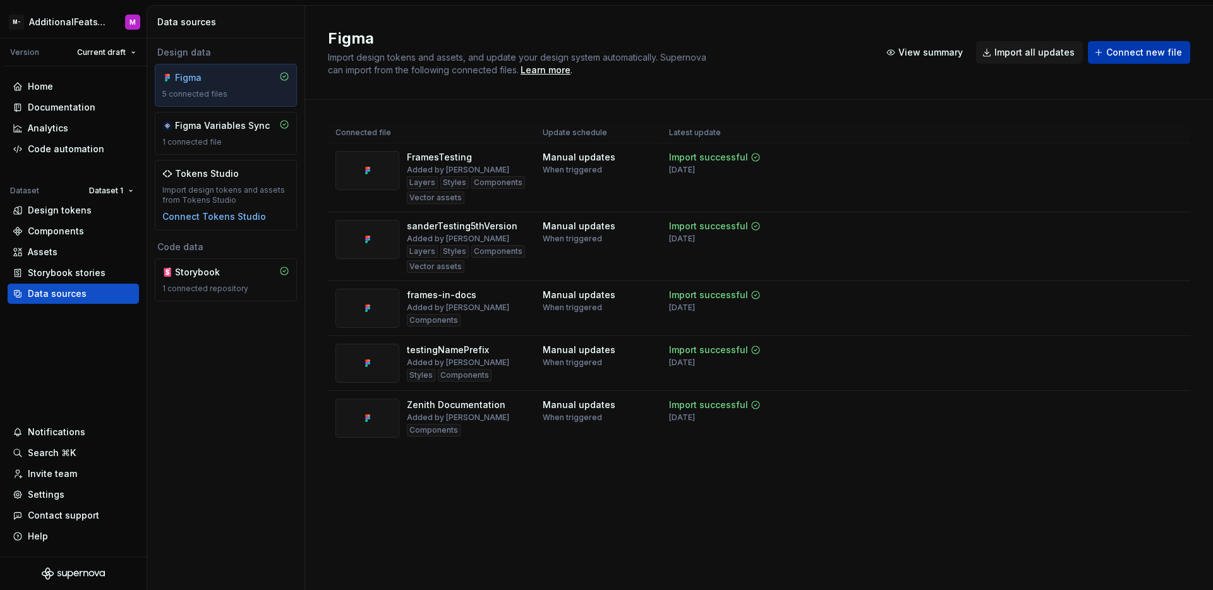
click at [1134, 59] on button "Connect new file" at bounding box center [1139, 52] width 102 height 23
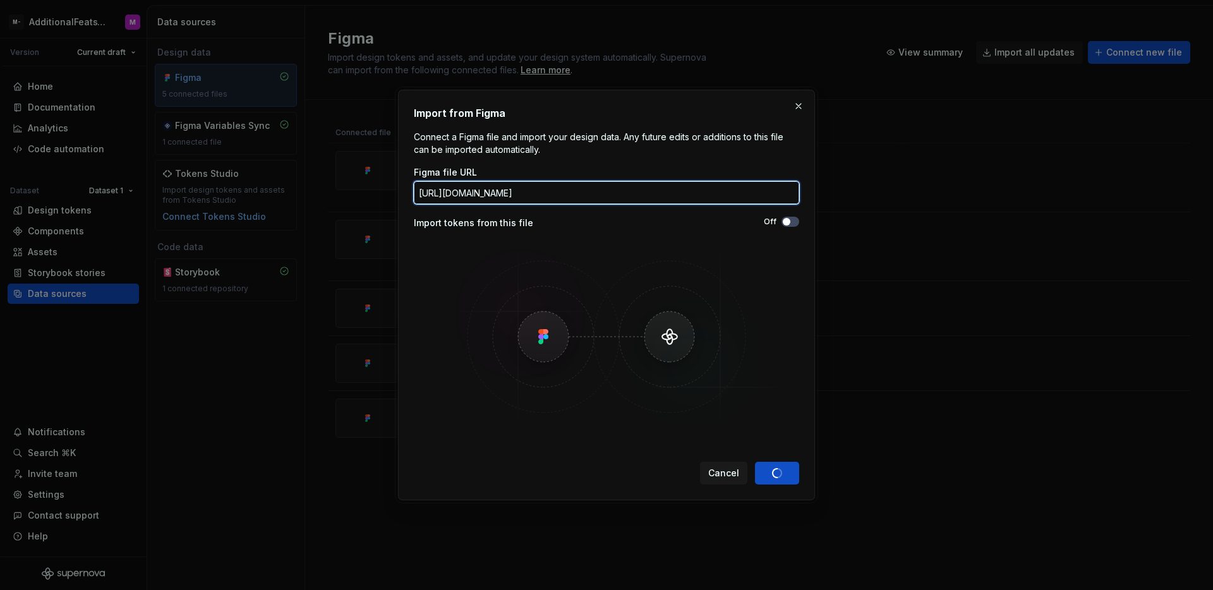
click at [654, 191] on input "[URL][DOMAIN_NAME]" at bounding box center [606, 192] width 385 height 23
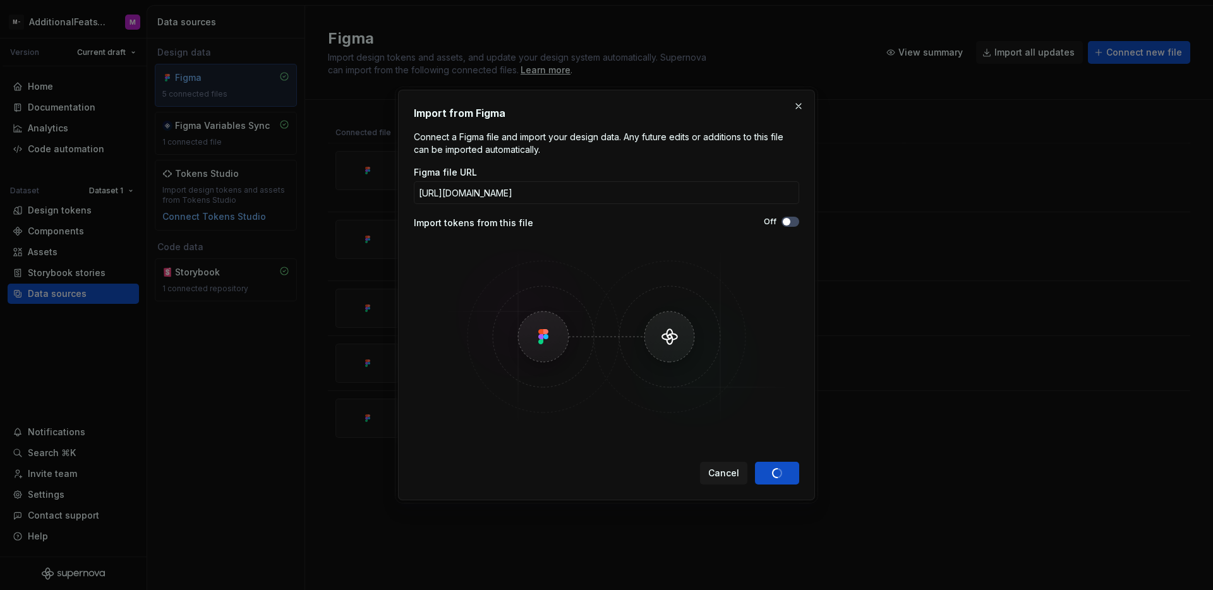
click at [743, 280] on img at bounding box center [606, 337] width 366 height 190
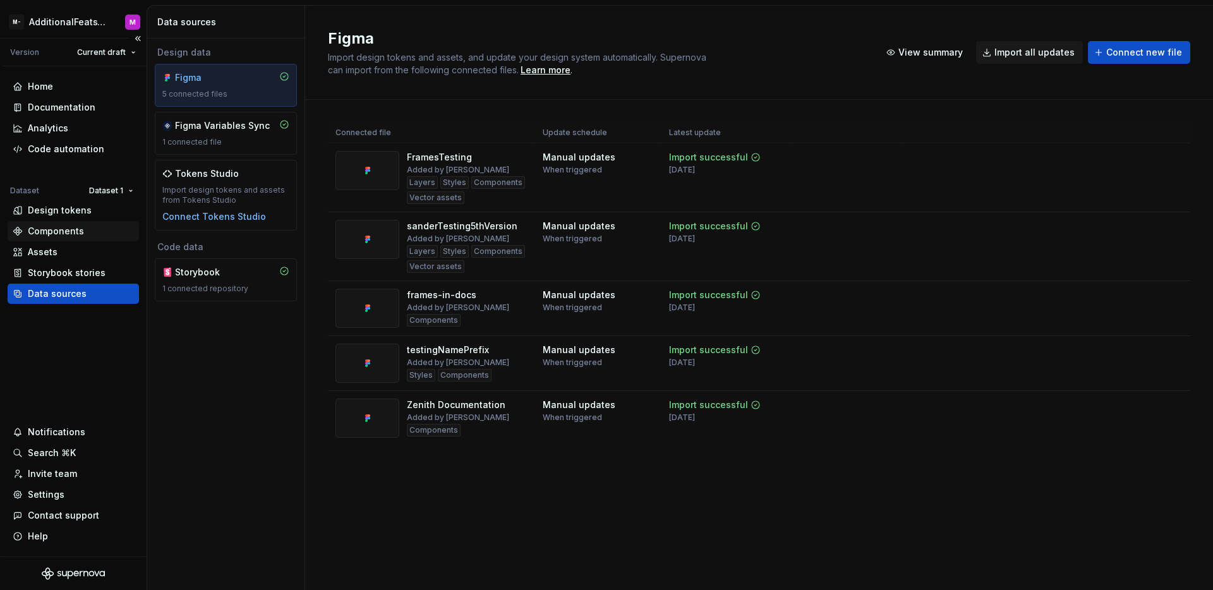
click at [50, 239] on div "Components" at bounding box center [73, 231] width 131 height 20
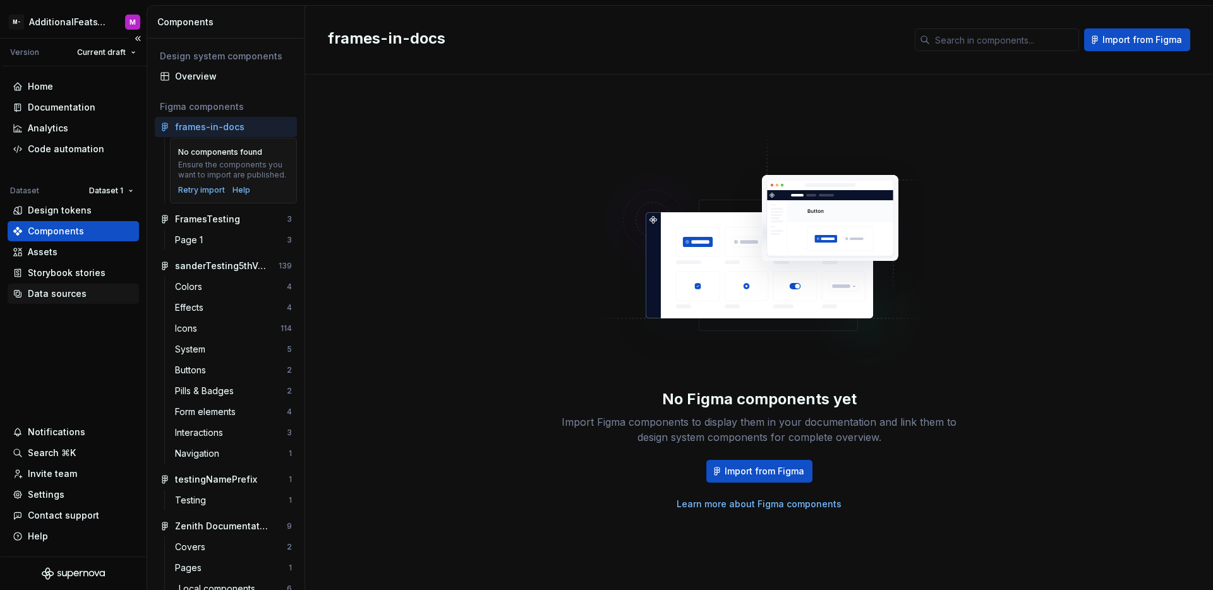
click at [84, 296] on div "Data sources" at bounding box center [73, 293] width 121 height 13
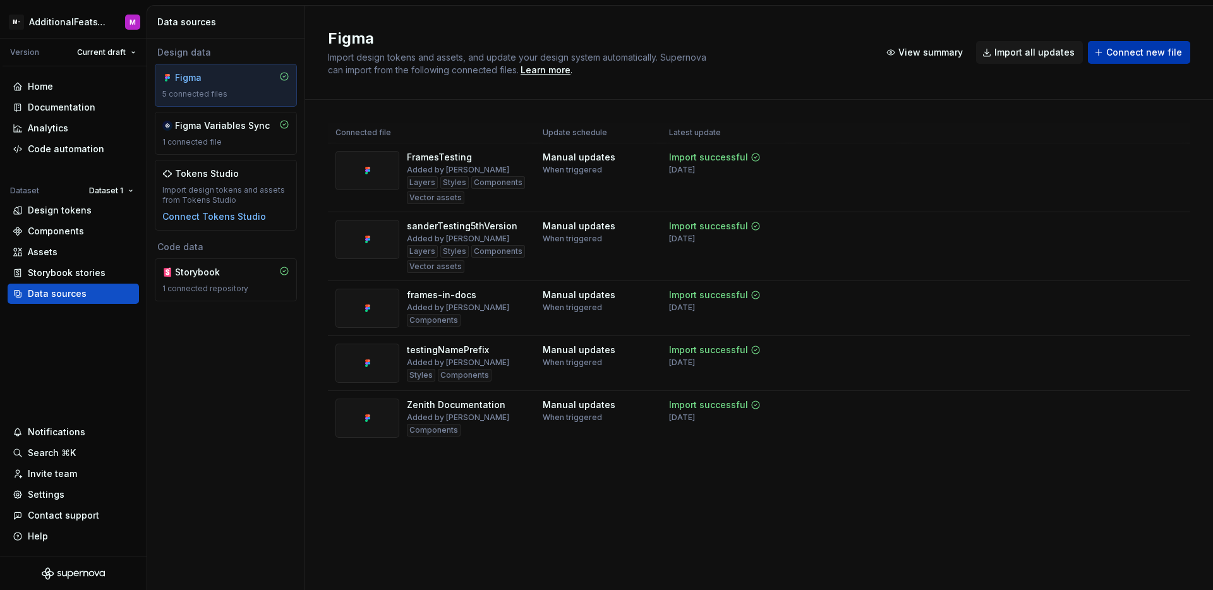
click at [1151, 60] on button "Connect new file" at bounding box center [1139, 52] width 102 height 23
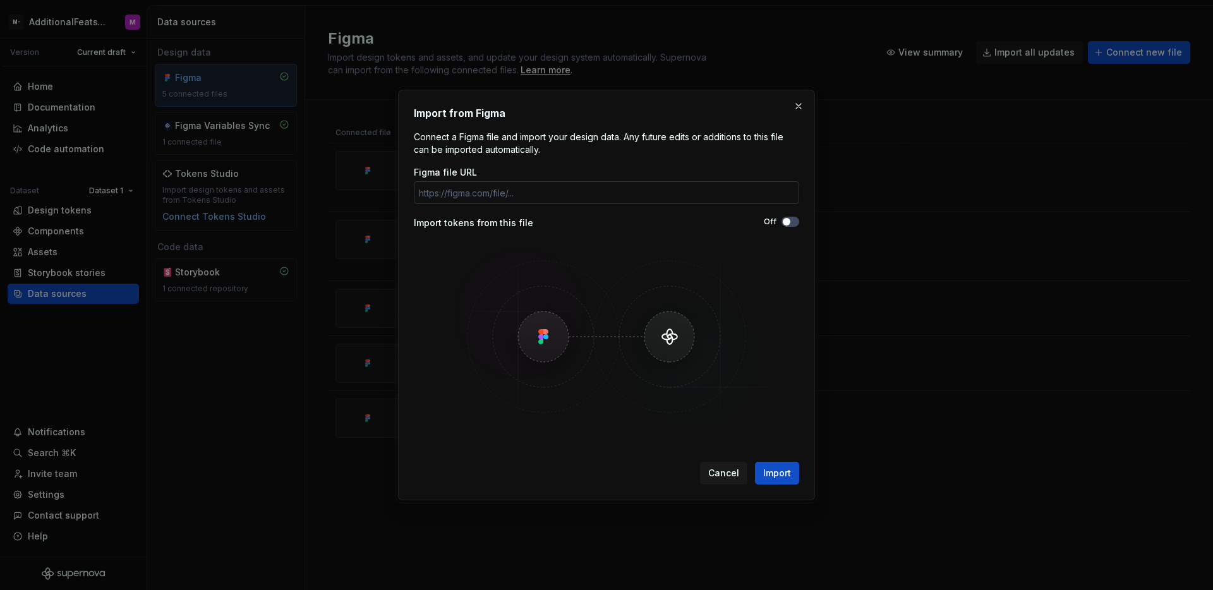
click at [742, 191] on input "Figma file URL" at bounding box center [606, 192] width 385 height 23
type input "[URL][DOMAIN_NAME]"
click at [773, 476] on span "Import" at bounding box center [777, 473] width 28 height 13
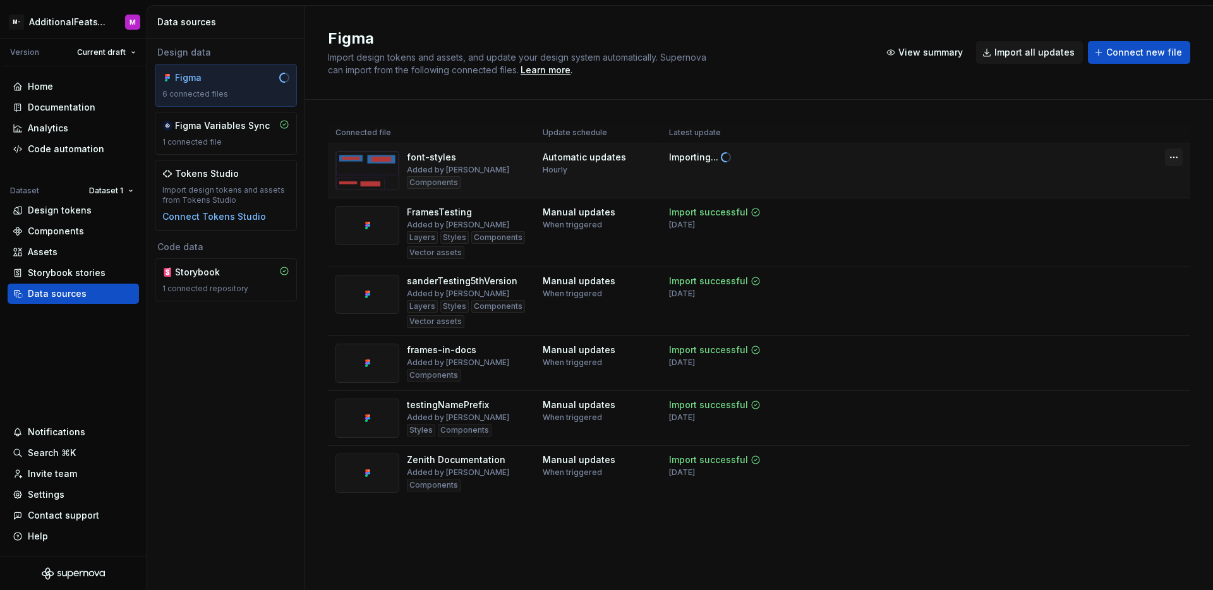
click at [1174, 154] on html "M- AdditionalFeatsTest M Version Current draft Home Documentation Analytics Cod…" at bounding box center [606, 295] width 1213 height 590
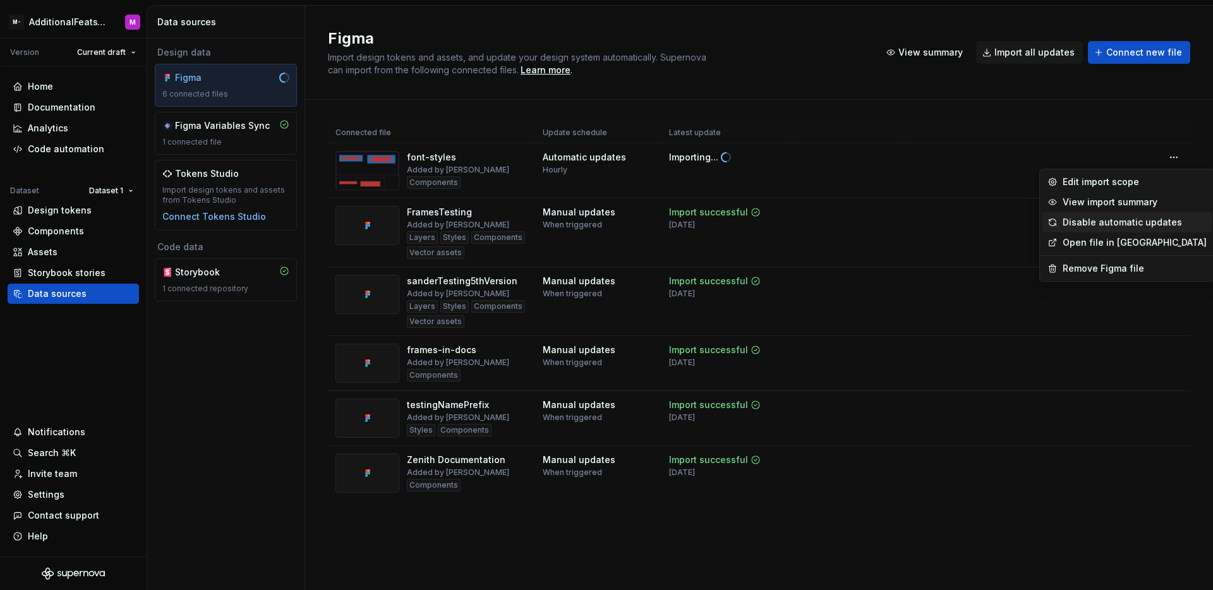
click at [1131, 217] on div "Disable automatic updates" at bounding box center [1134, 222] width 144 height 13
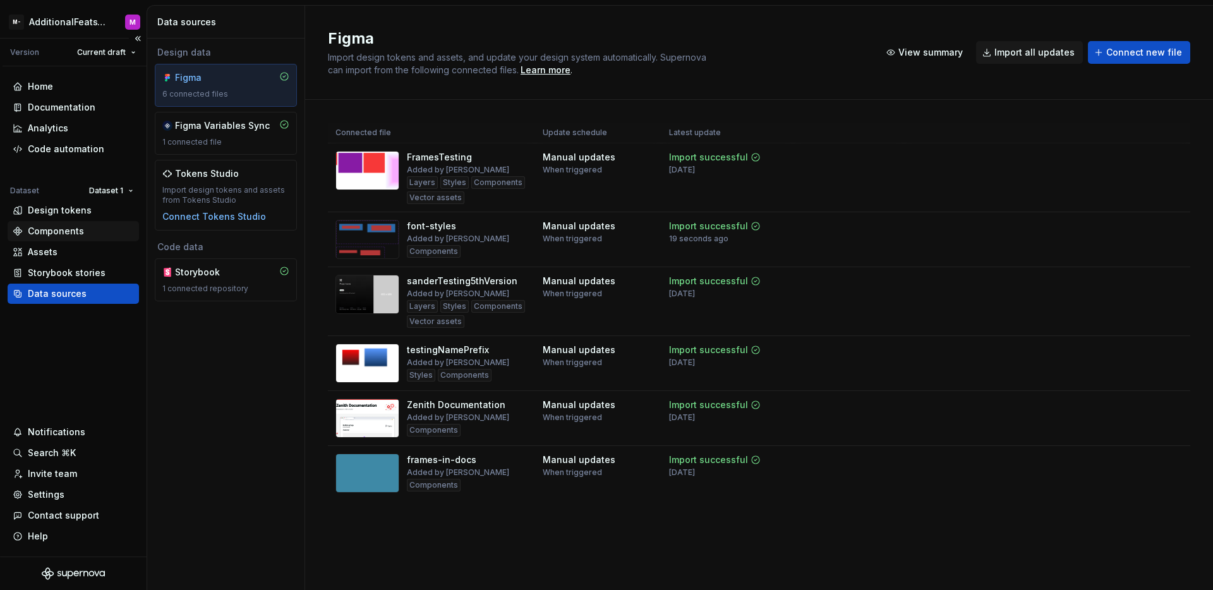
click at [67, 236] on div "Components" at bounding box center [56, 231] width 56 height 13
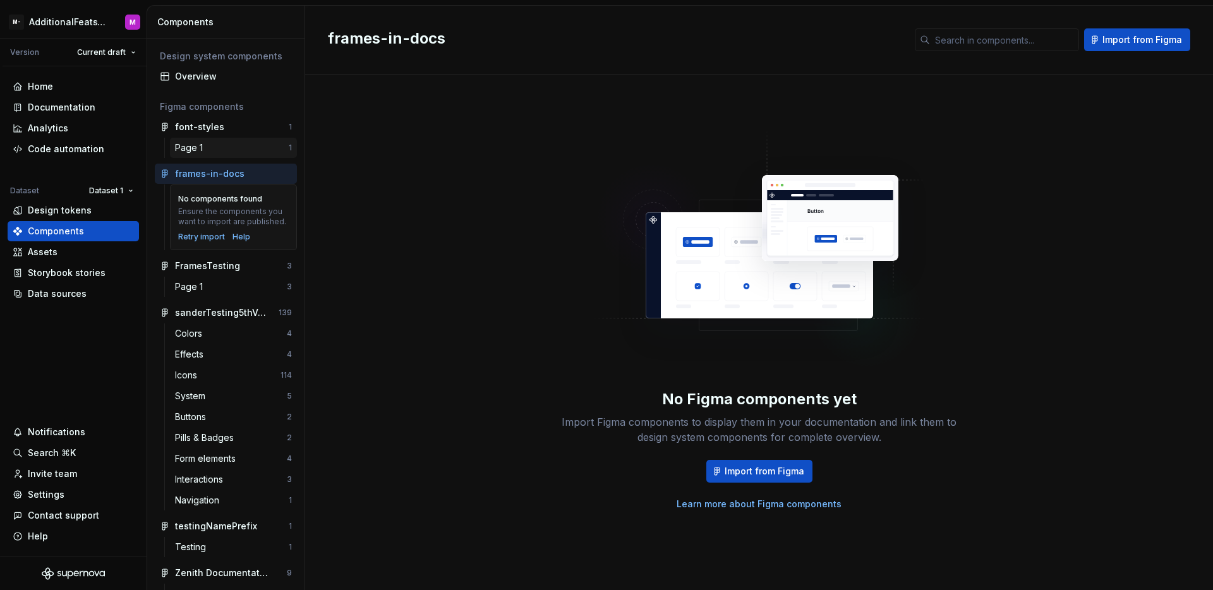
click at [217, 152] on div "Page 1" at bounding box center [232, 147] width 114 height 13
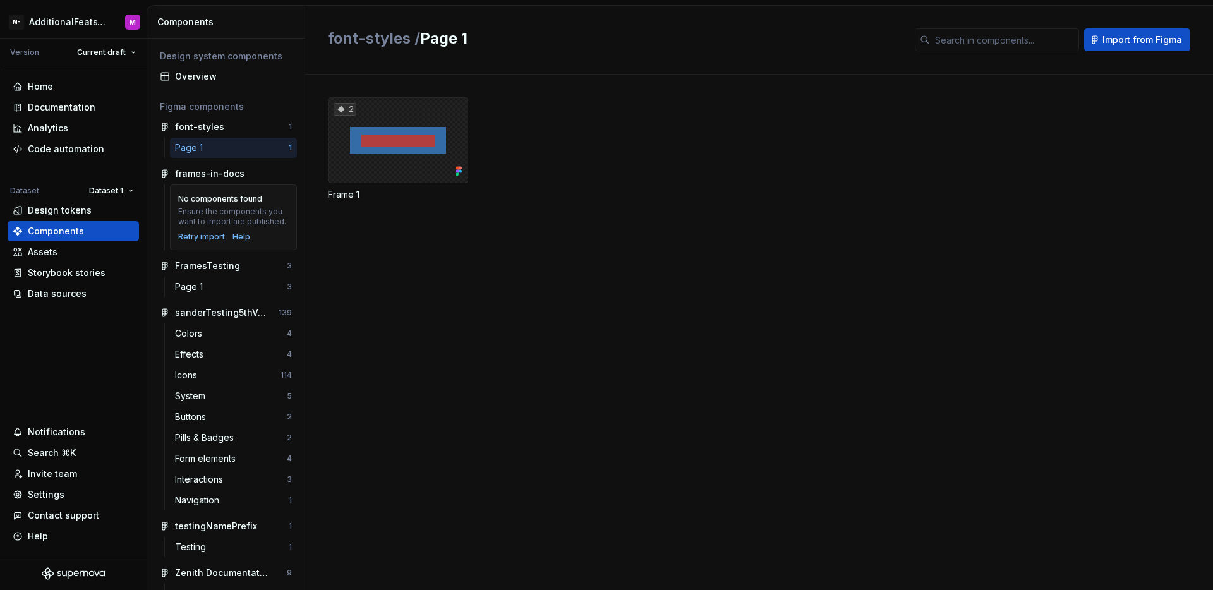
click at [394, 152] on div "2" at bounding box center [398, 140] width 140 height 86
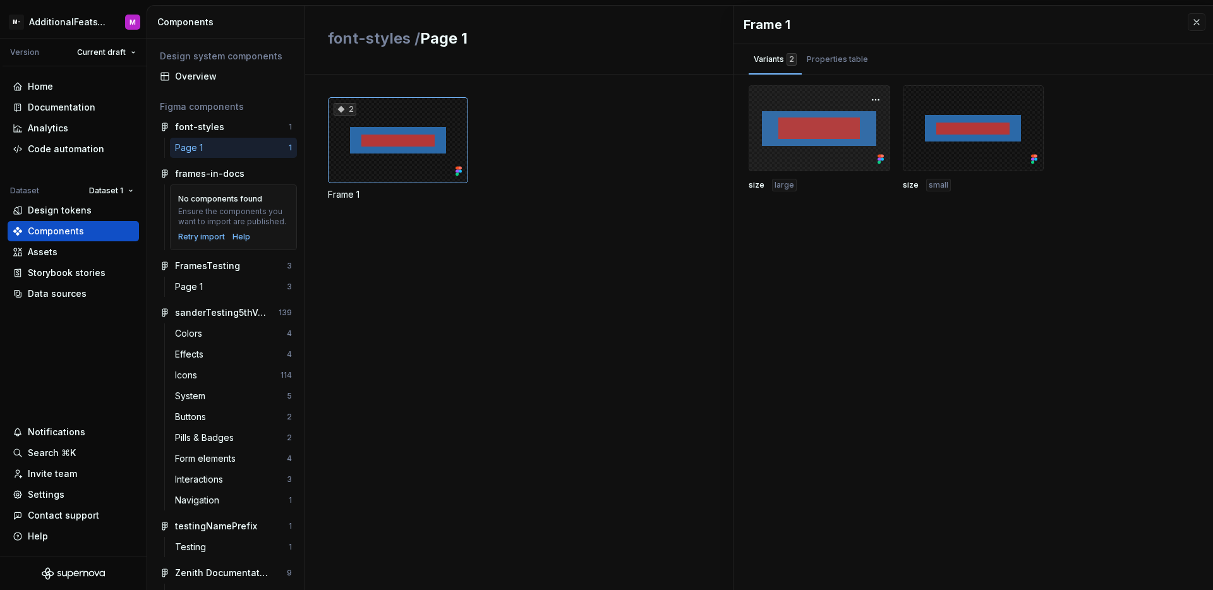
click at [816, 143] on div at bounding box center [819, 128] width 141 height 86
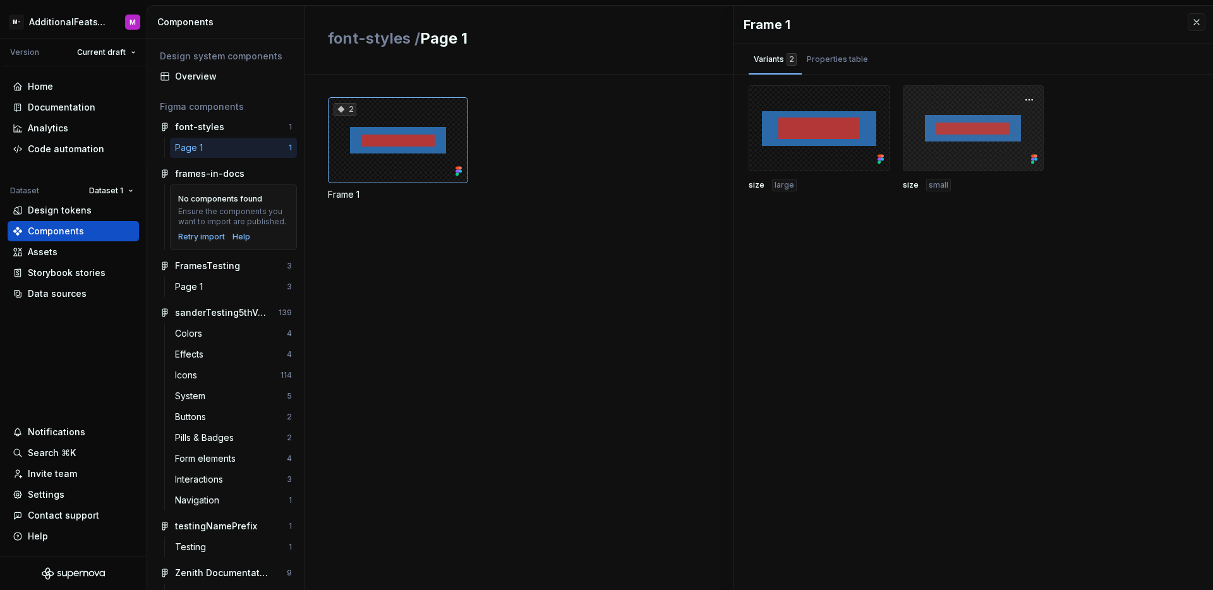
click at [929, 140] on div at bounding box center [973, 128] width 141 height 86
click at [821, 140] on div at bounding box center [819, 128] width 141 height 86
click at [943, 135] on div at bounding box center [973, 128] width 141 height 86
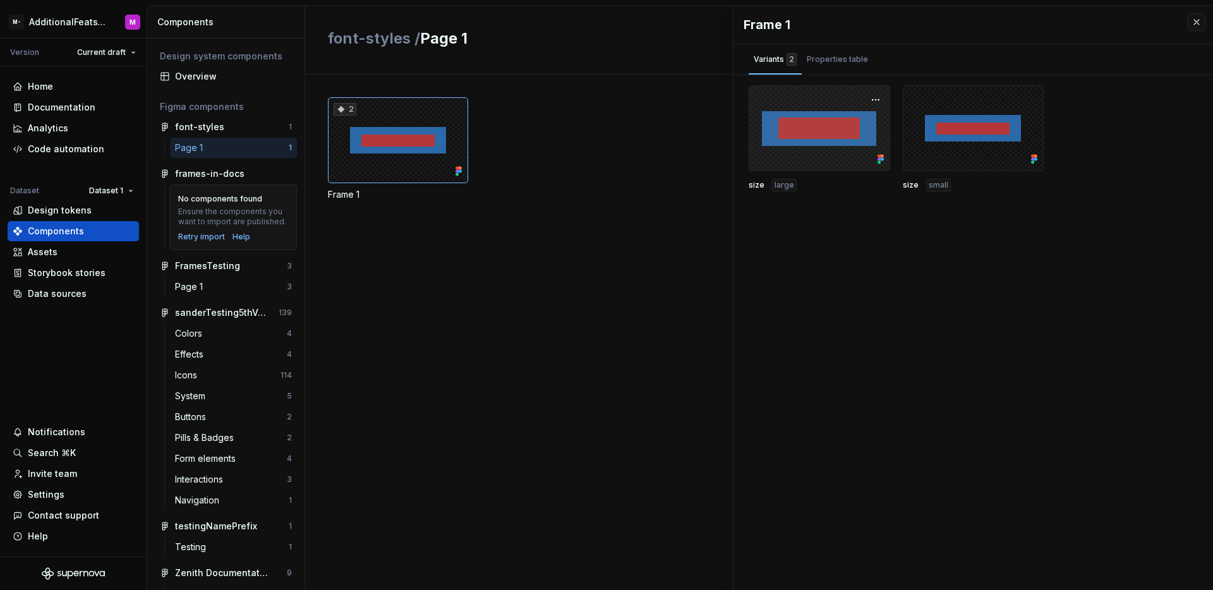
click at [795, 134] on div at bounding box center [819, 128] width 141 height 86
click at [910, 128] on div at bounding box center [973, 128] width 141 height 86
click at [846, 123] on div at bounding box center [819, 128] width 141 height 86
click at [839, 70] on div "Properties table" at bounding box center [837, 61] width 71 height 25
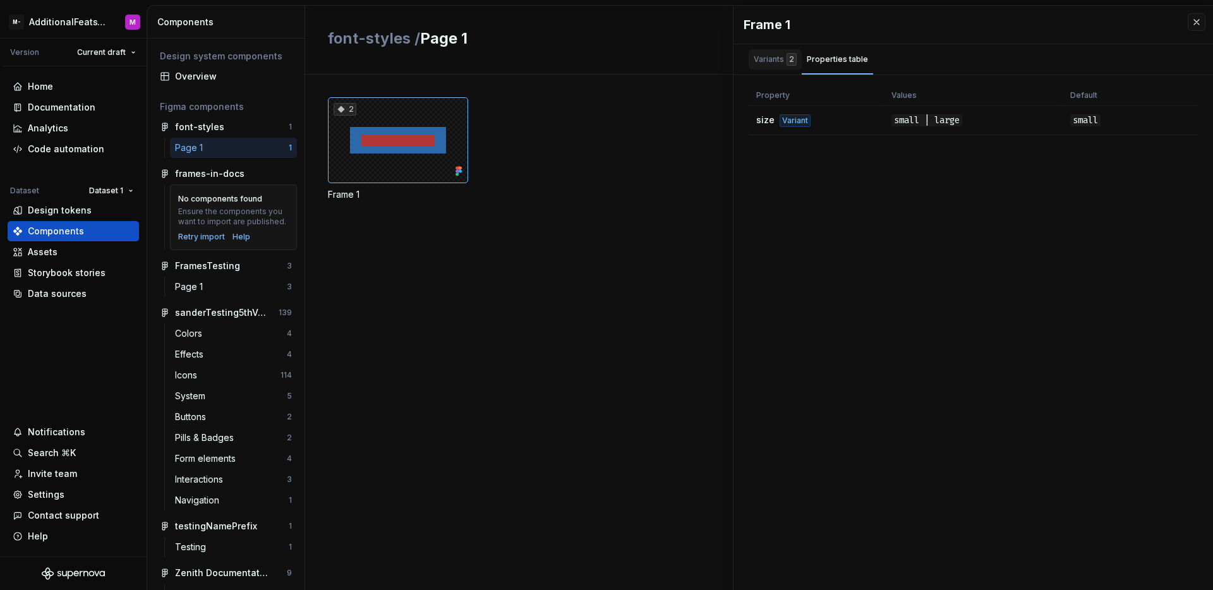
click at [755, 66] on div "Variants 2" at bounding box center [775, 59] width 53 height 20
